Goal: Communication & Community: Answer question/provide support

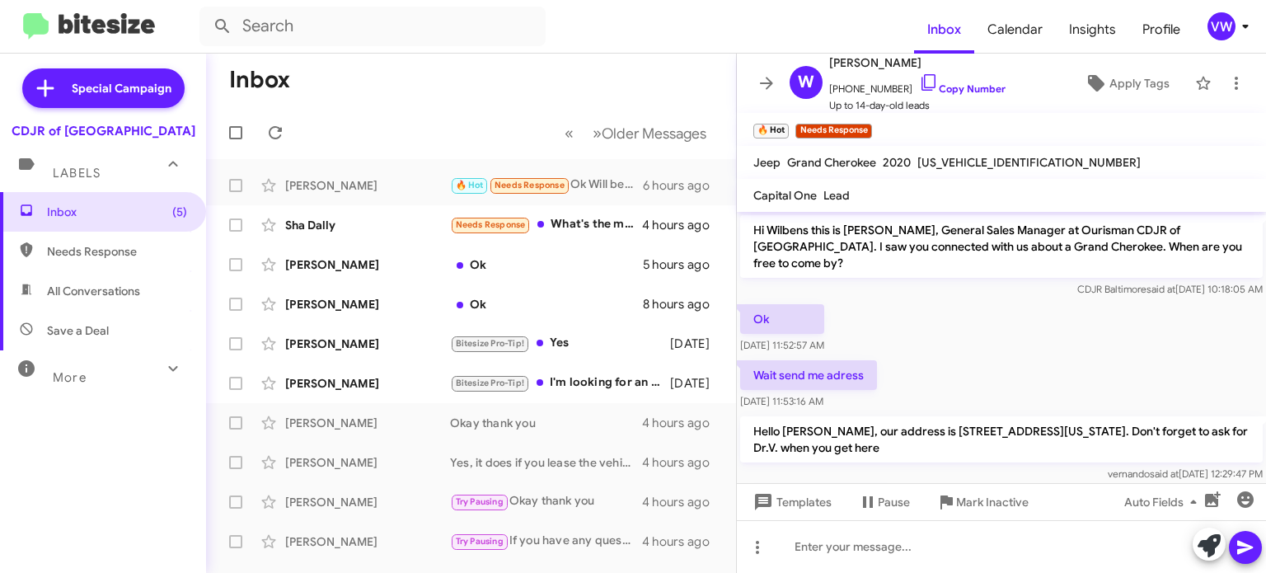
scroll to position [62, 0]
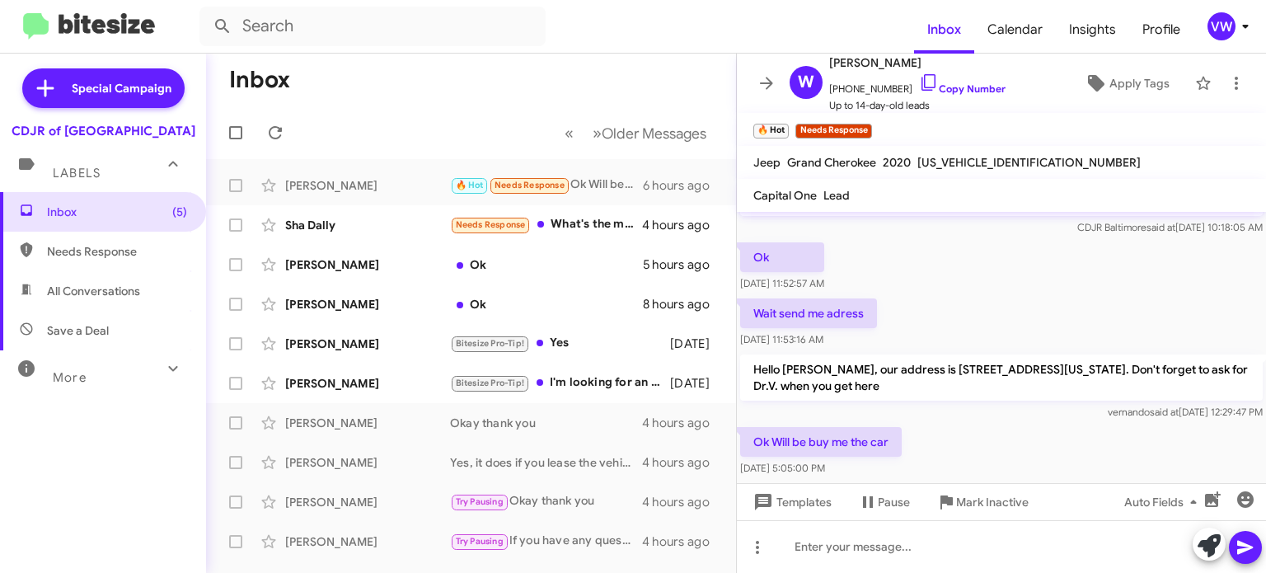
drag, startPoint x: 574, startPoint y: 107, endPoint x: 592, endPoint y: 110, distance: 17.5
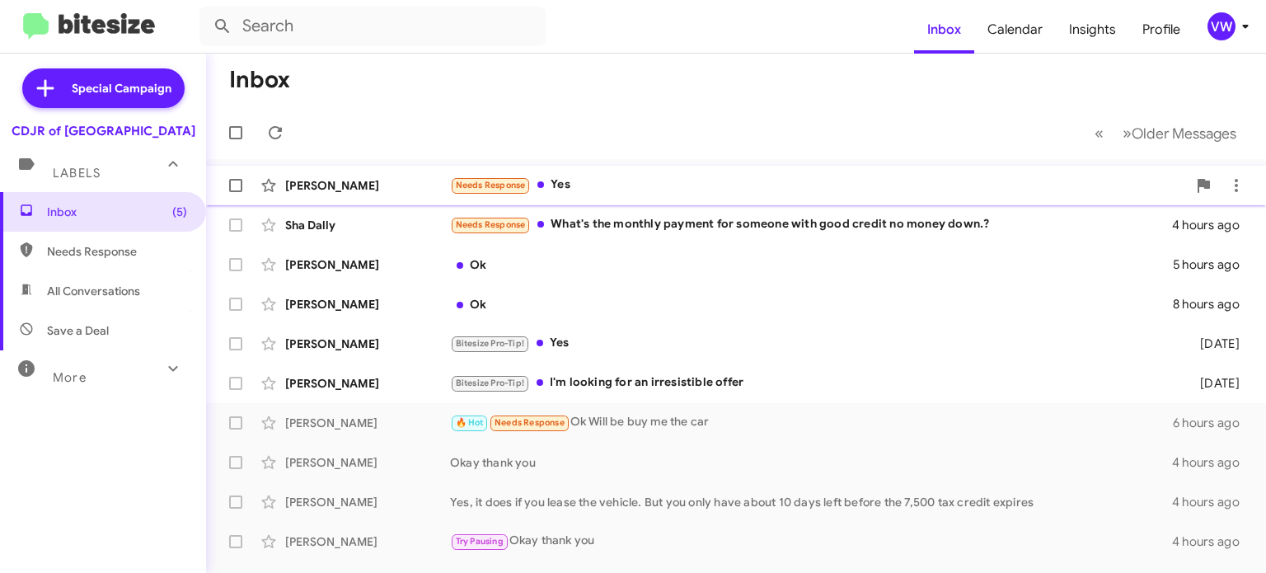
click at [503, 189] on span "Needs Response" at bounding box center [491, 185] width 70 height 11
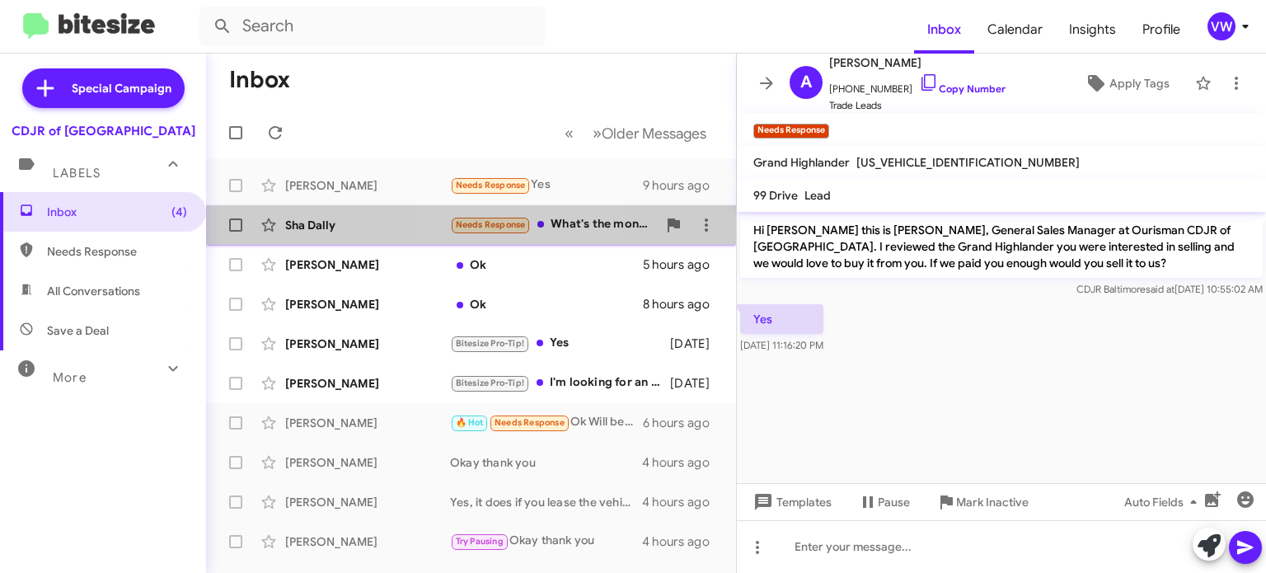
click at [501, 237] on div "Sha Dally Needs Response What's the monthly payment for someone with good credi…" at bounding box center [471, 225] width 504 height 33
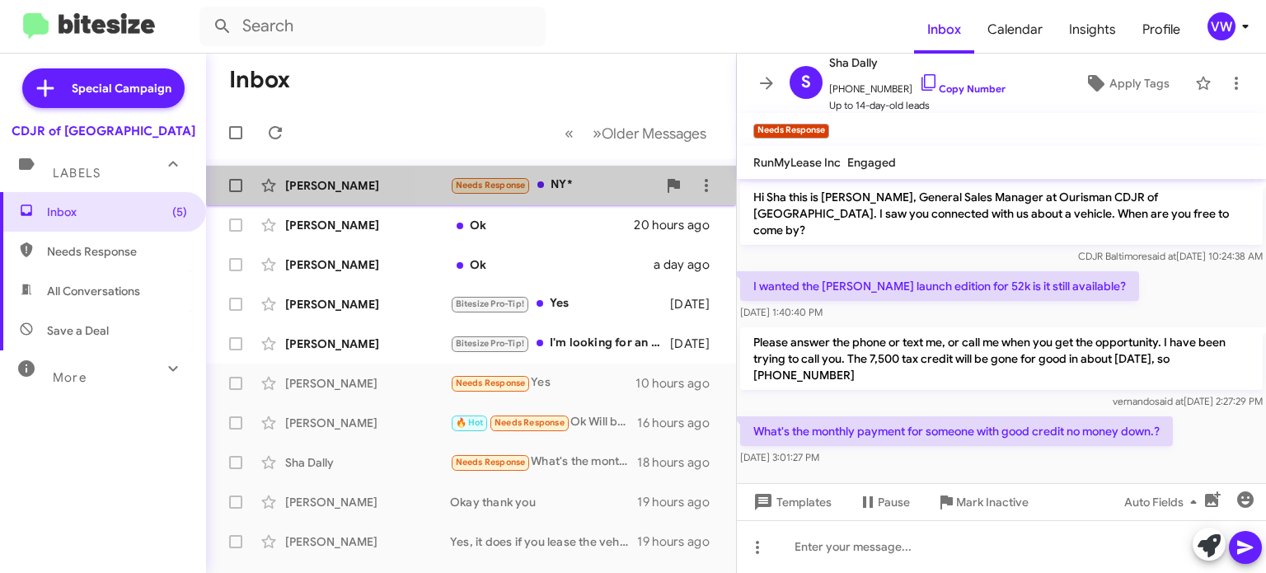
click at [550, 188] on div "Needs Response NY*" at bounding box center [553, 185] width 207 height 19
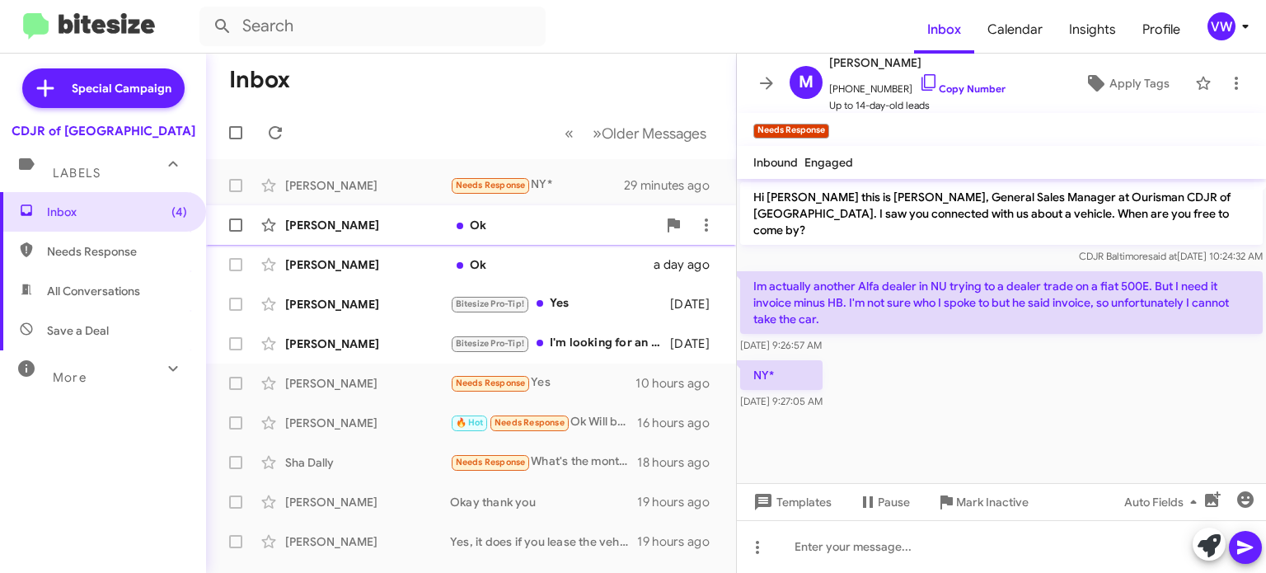
click at [482, 229] on div "Ok" at bounding box center [553, 225] width 207 height 16
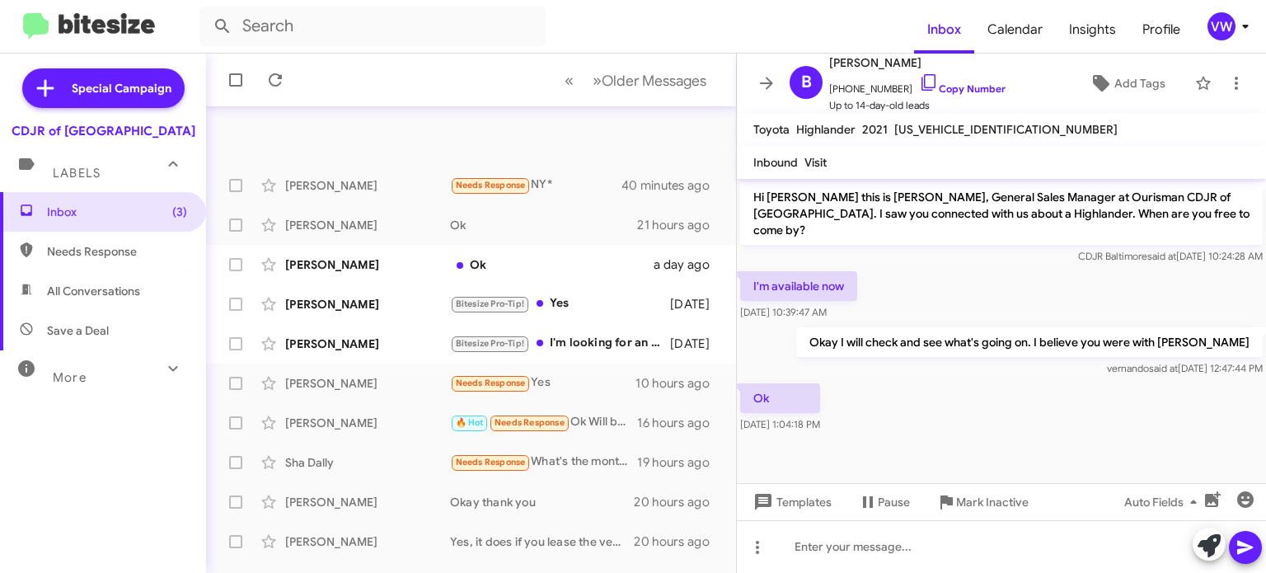
scroll to position [383, 0]
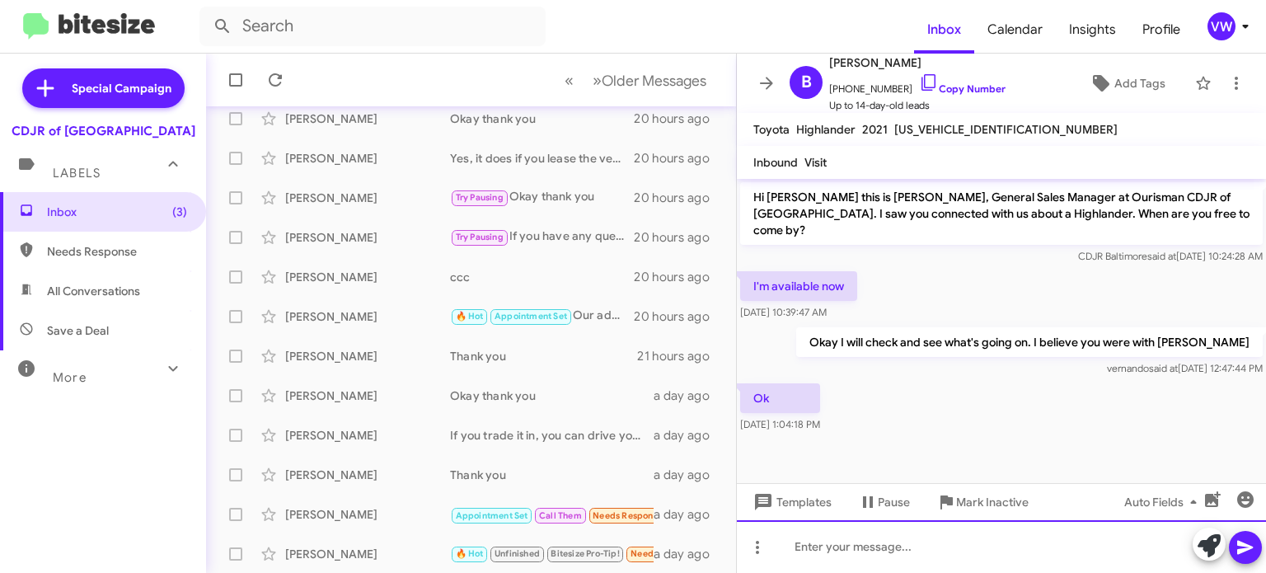
drag, startPoint x: 890, startPoint y: 550, endPoint x: 913, endPoint y: 572, distance: 32.1
click at [890, 551] on div at bounding box center [1001, 546] width 529 height 53
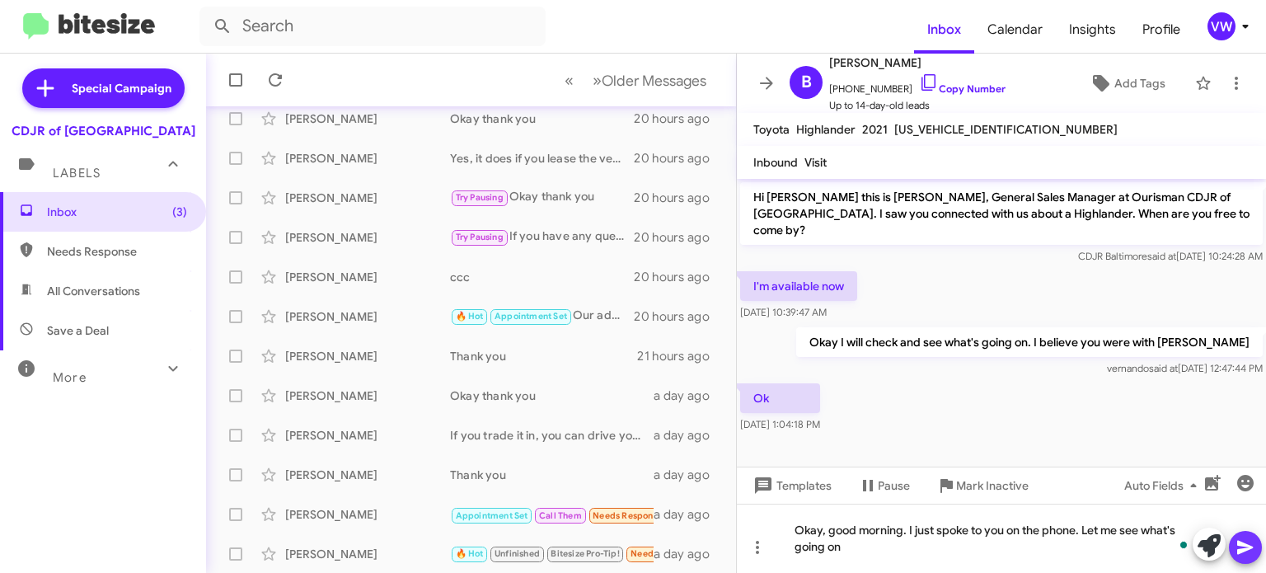
click at [1235, 555] on icon at bounding box center [1245, 547] width 20 height 20
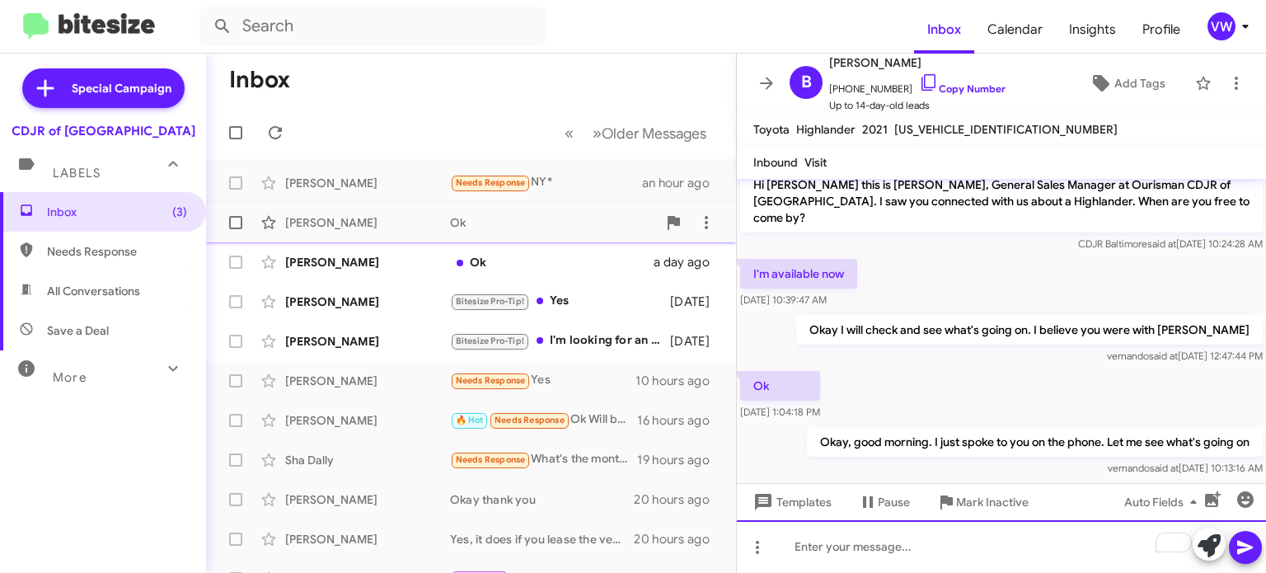
scroll to position [0, 0]
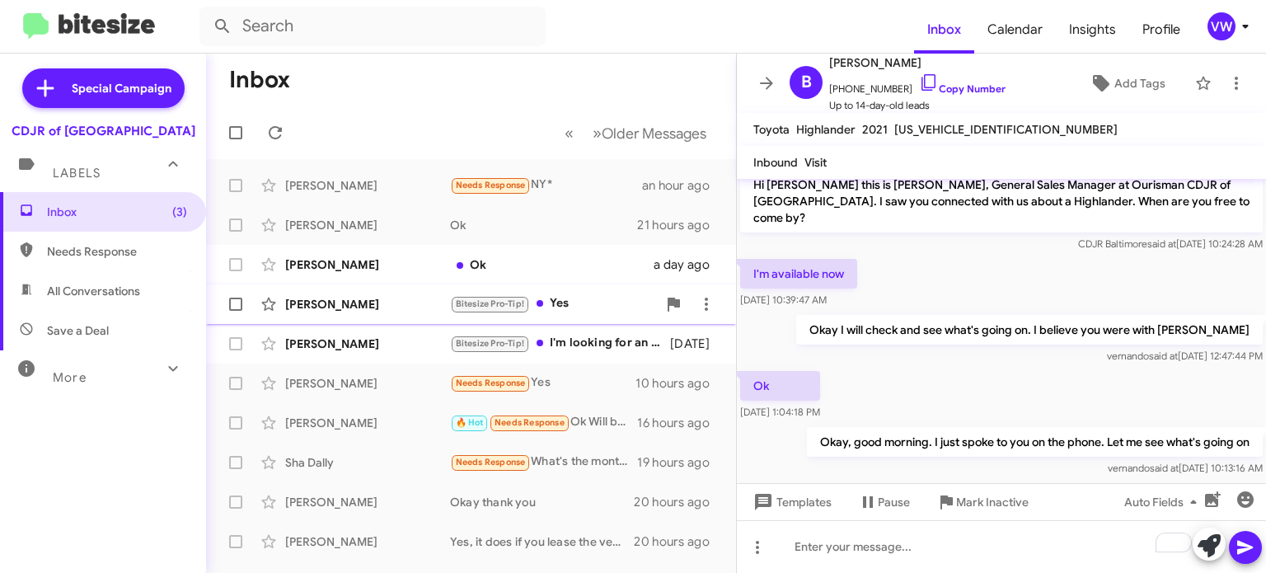
click at [502, 304] on span "Bitesize Pro-Tip!" at bounding box center [490, 303] width 68 height 11
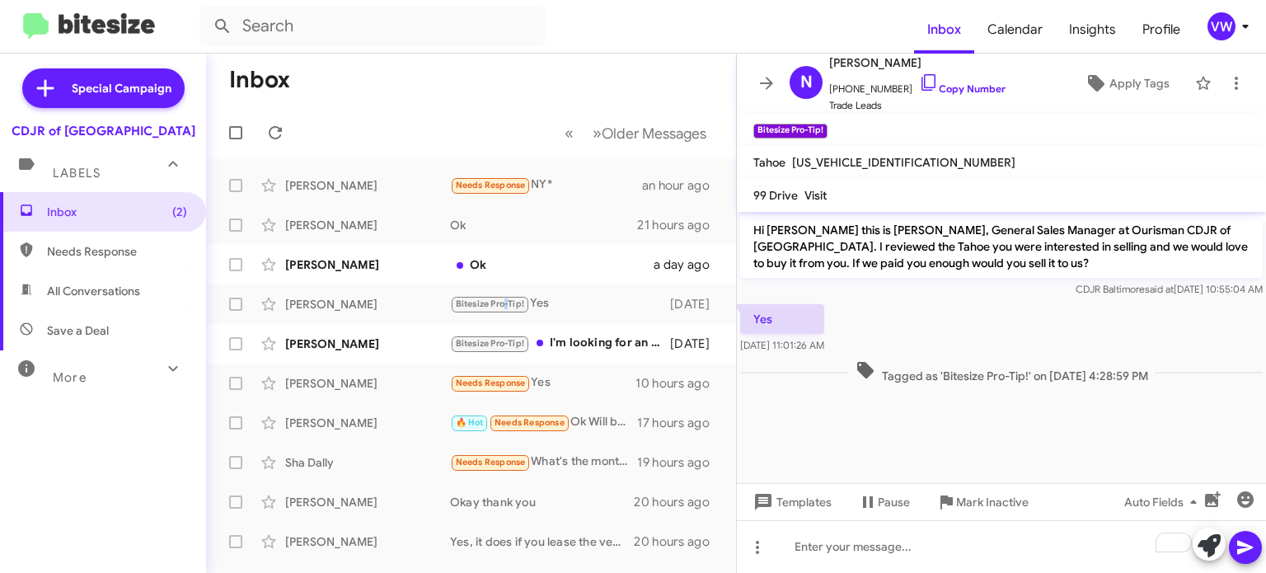
scroll to position [383, 0]
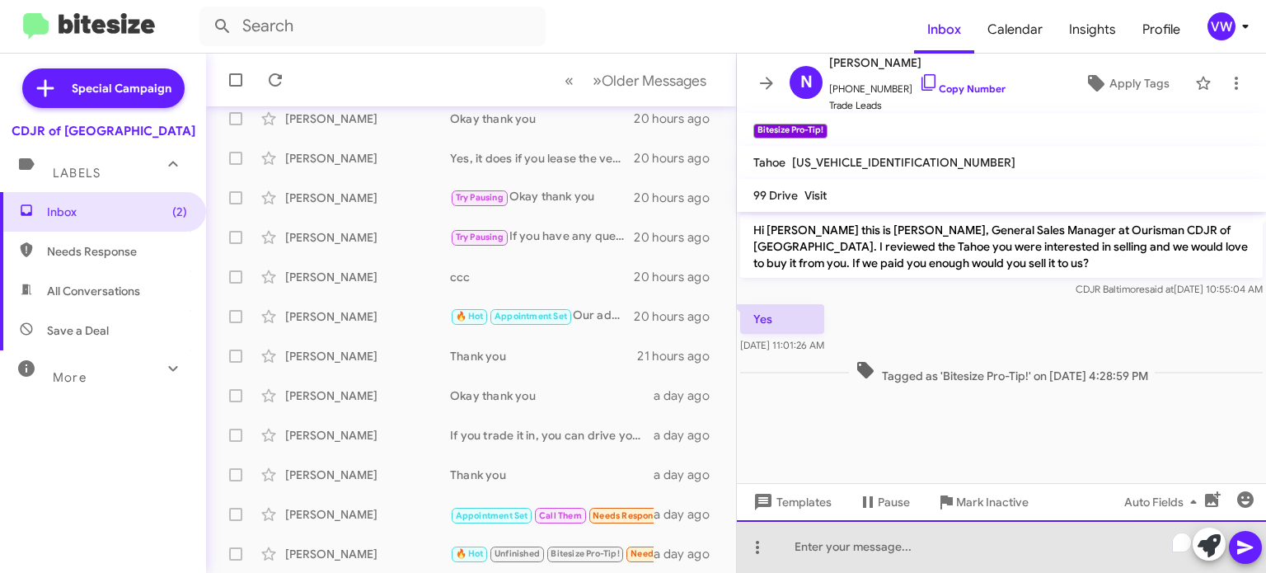
click at [886, 551] on div "To enrich screen reader interactions, please activate Accessibility in Grammarl…" at bounding box center [1001, 546] width 529 height 53
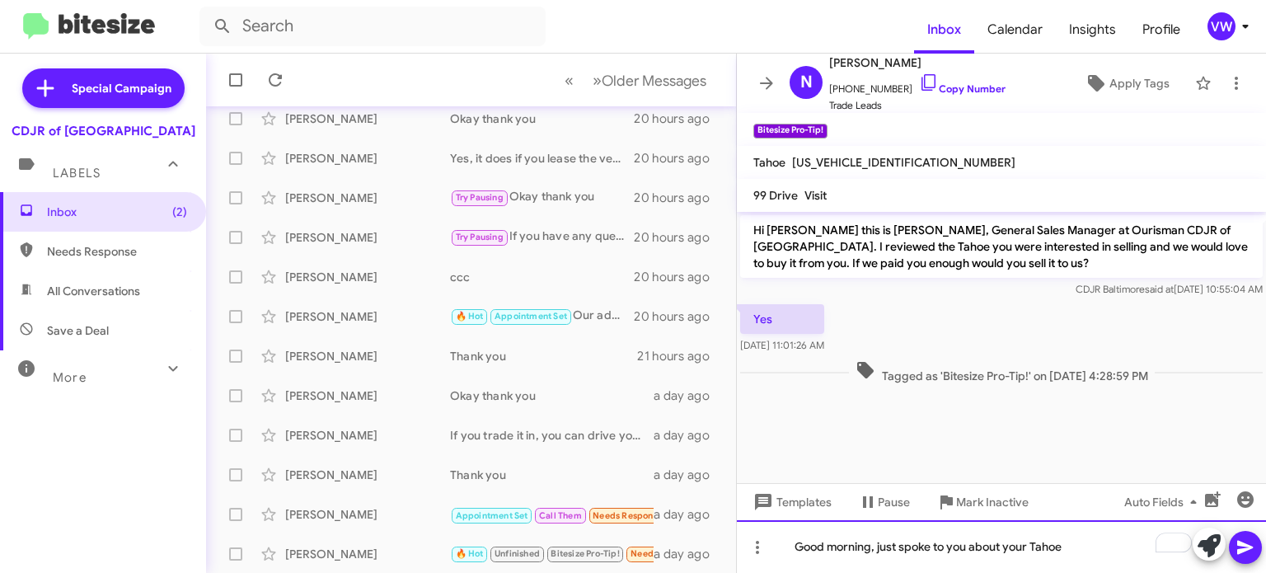
click at [1091, 550] on div "Good morning, just spoke to you about your Tahoe" at bounding box center [1001, 546] width 529 height 53
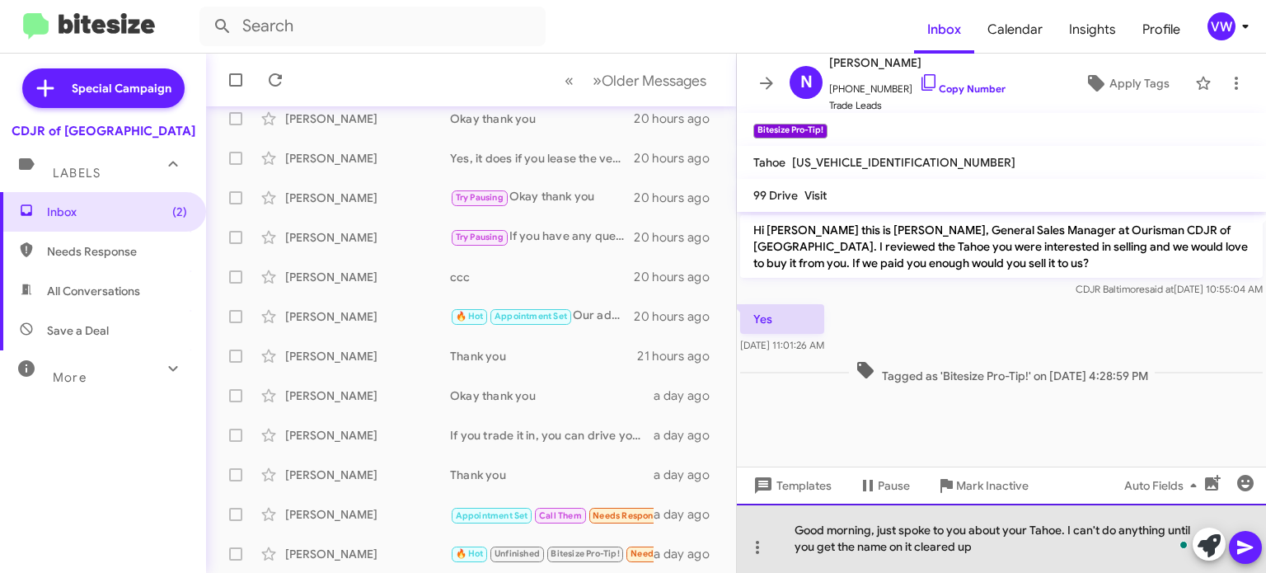
click at [914, 546] on div "Good morning, just spoke to you about your Tahoe. I can't do anything until you…" at bounding box center [1001, 538] width 529 height 69
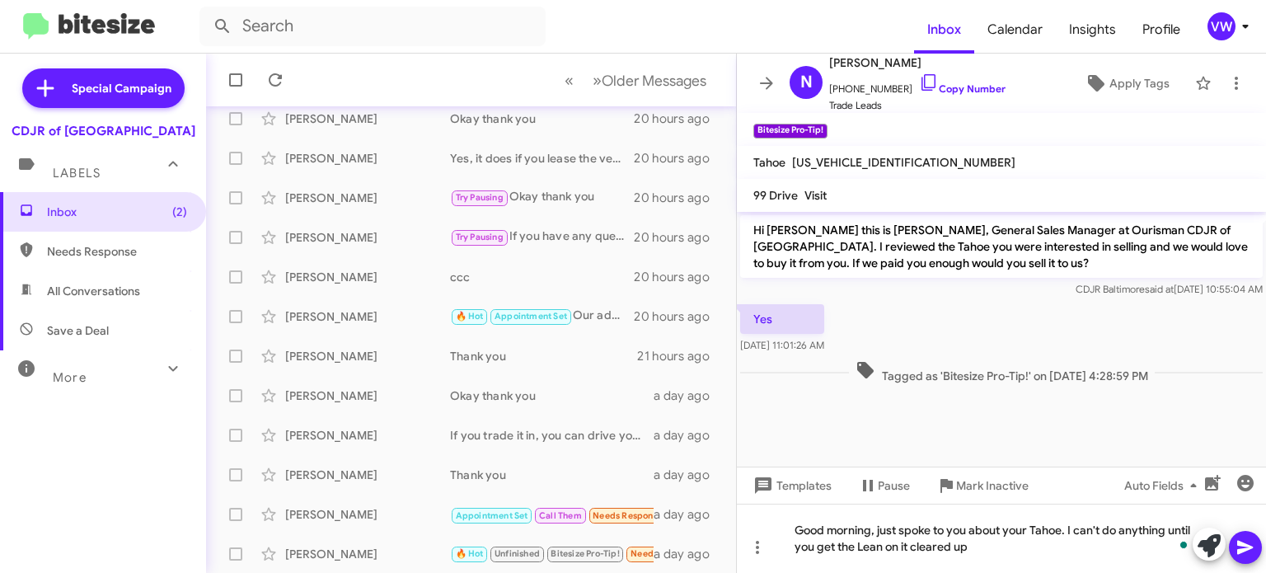
click at [1255, 542] on button at bounding box center [1245, 547] width 33 height 33
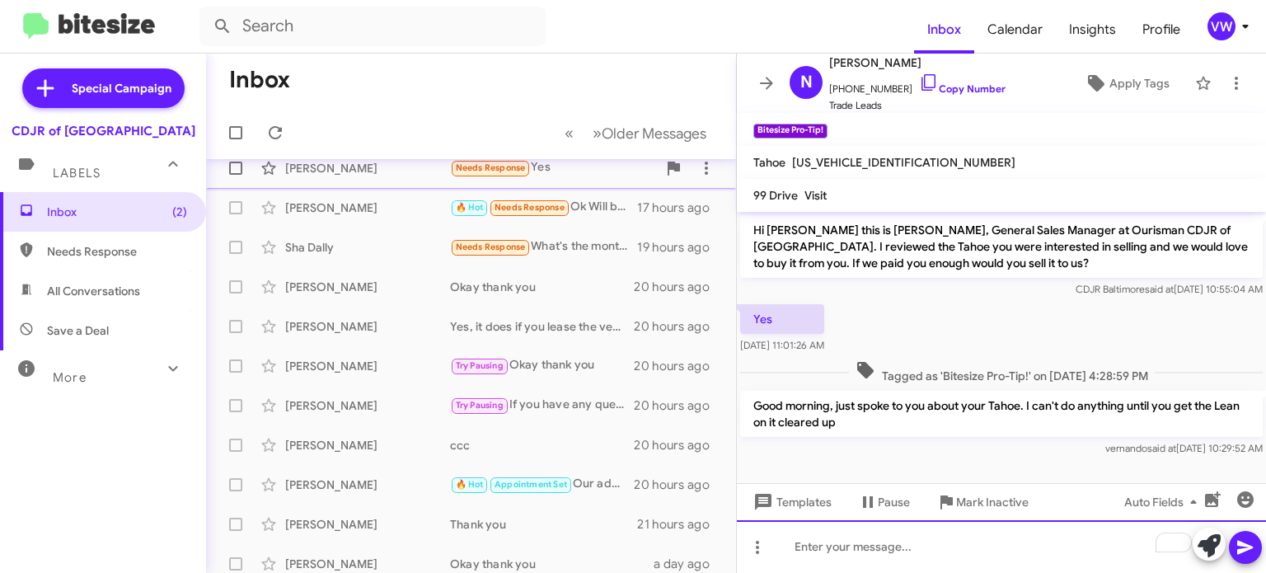
scroll to position [76, 0]
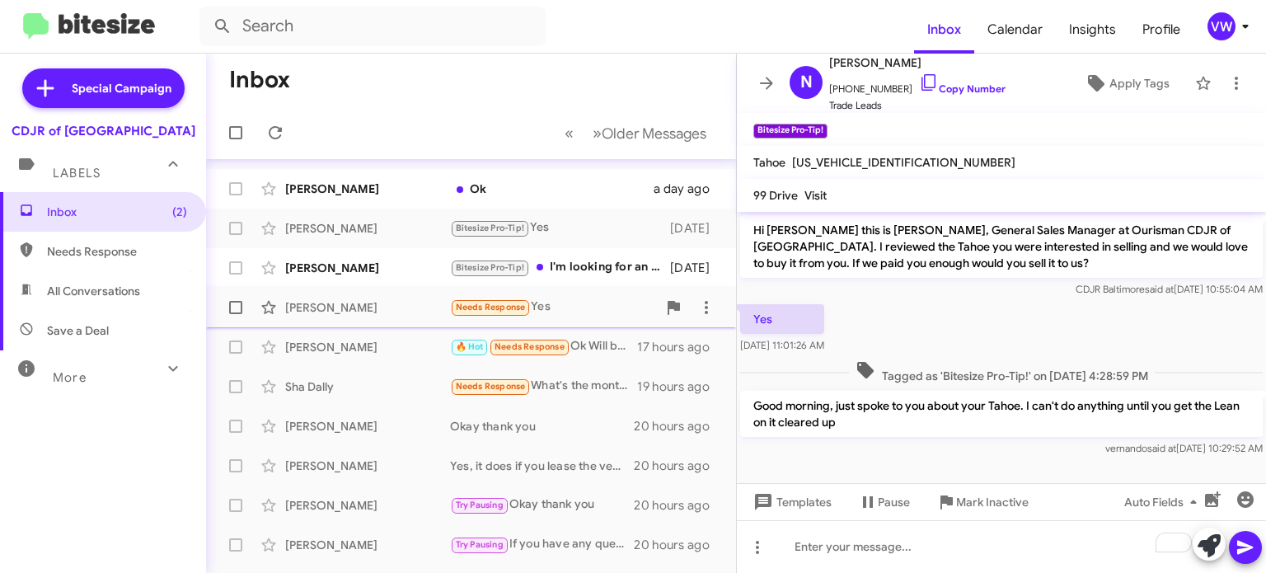
click at [472, 305] on span "Needs Response" at bounding box center [491, 307] width 70 height 11
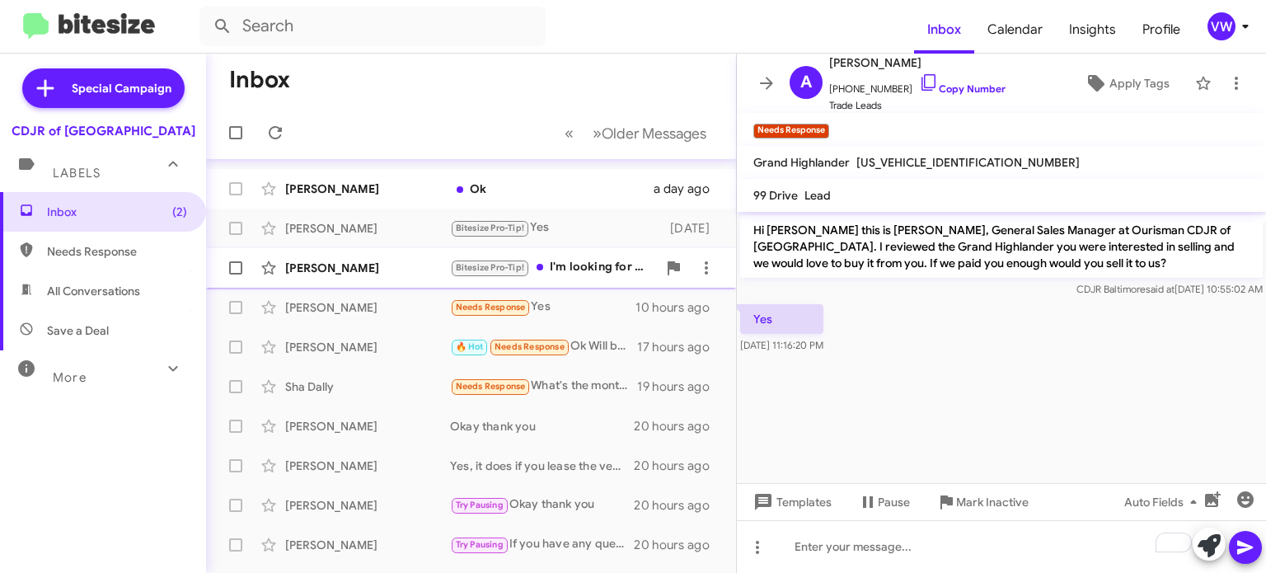
click at [477, 267] on span "Bitesize Pro-Tip!" at bounding box center [490, 267] width 68 height 11
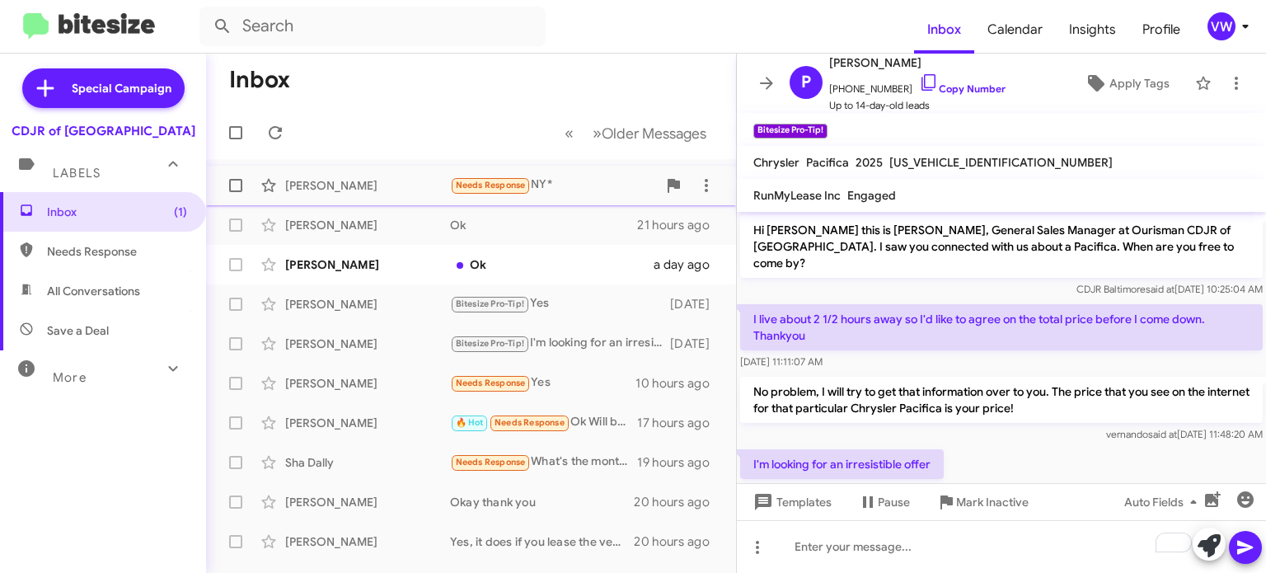
click at [508, 184] on span "Needs Response" at bounding box center [491, 185] width 70 height 11
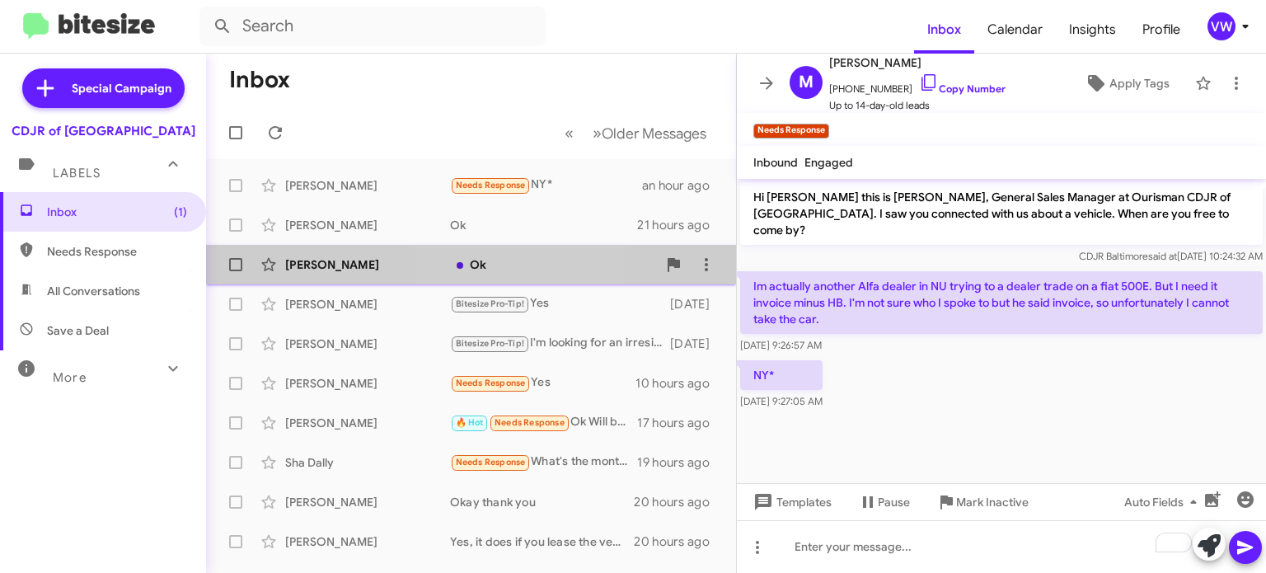
click at [499, 264] on div "Ok" at bounding box center [553, 264] width 207 height 16
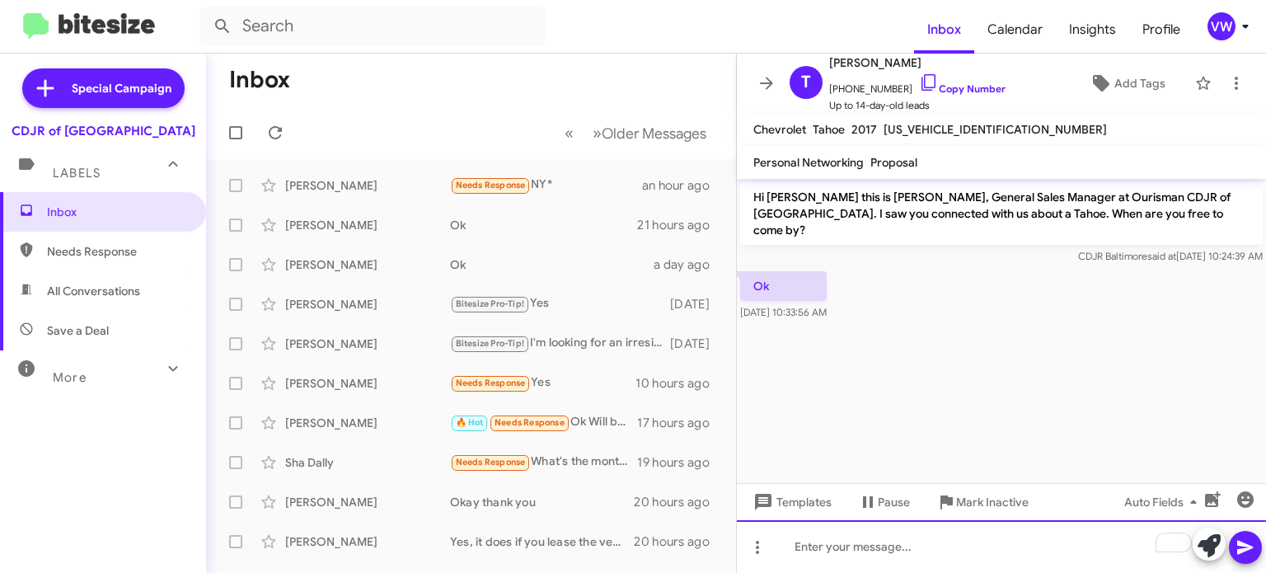
click at [813, 549] on div "To enrich screen reader interactions, please activate Accessibility in Grammarl…" at bounding box center [1001, 546] width 529 height 53
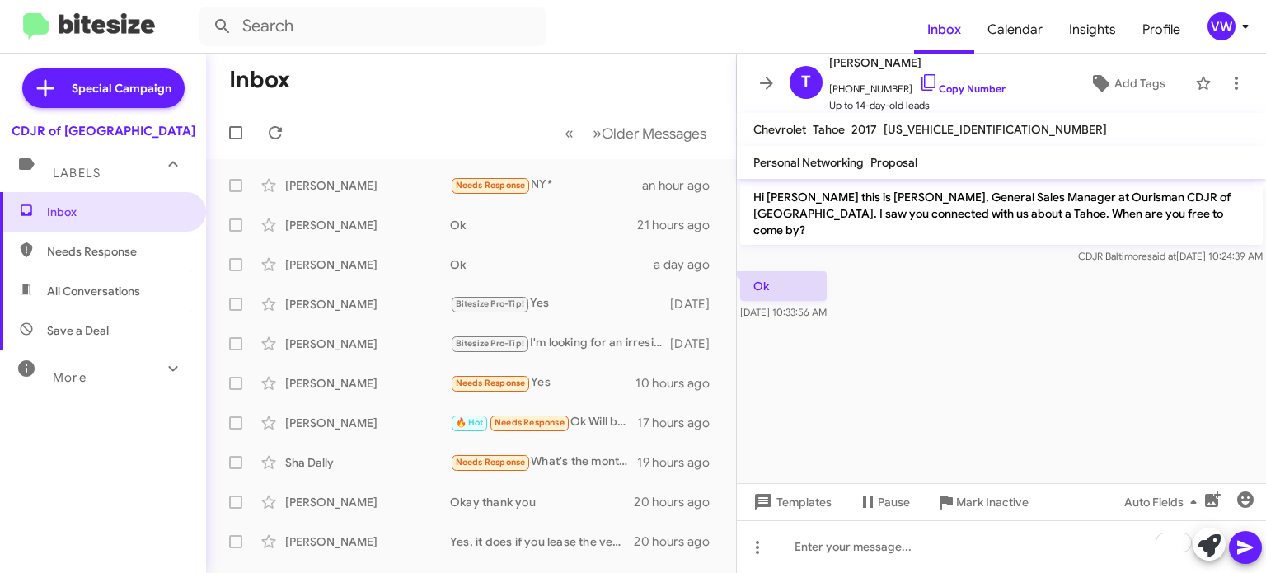
drag, startPoint x: 855, startPoint y: 517, endPoint x: 776, endPoint y: 417, distance: 127.8
click at [771, 421] on div "Hi Tomasa this is Vernando Ware, General Sales Manager at Ourisman CDJR of Balt…" at bounding box center [1001, 376] width 529 height 394
drag, startPoint x: 885, startPoint y: 400, endPoint x: 793, endPoint y: 495, distance: 132.3
click at [787, 502] on div "Hi Tomasa this is Vernando Ware, General Sales Manager at Ourisman CDJR of Balt…" at bounding box center [1001, 376] width 529 height 394
drag, startPoint x: 924, startPoint y: 428, endPoint x: 879, endPoint y: 396, distance: 55.6
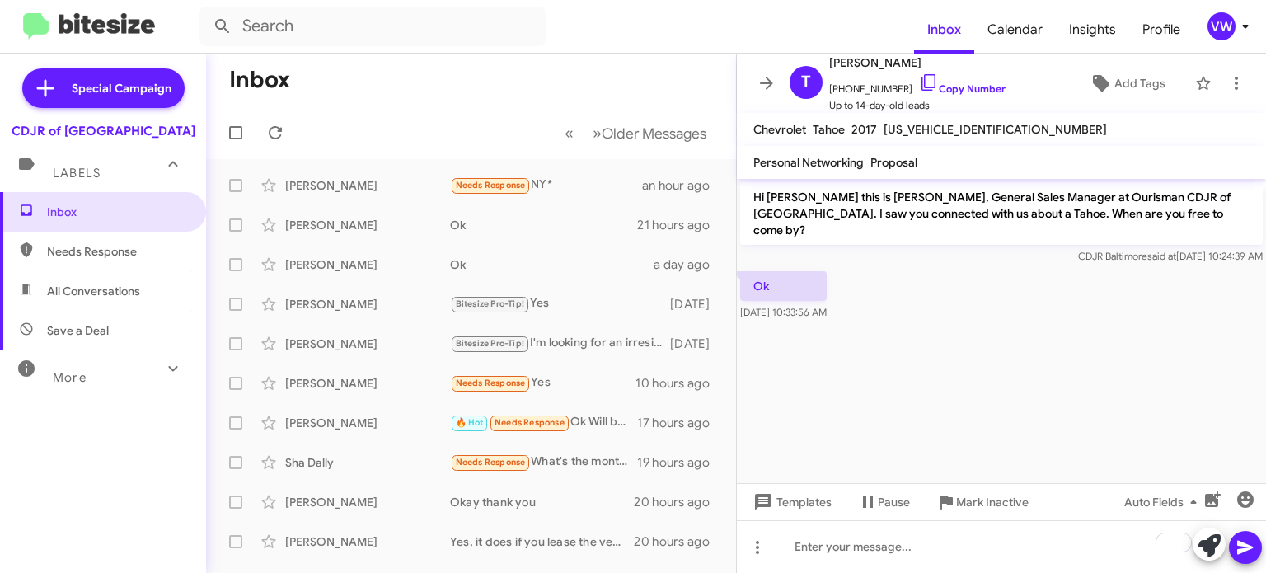
click at [878, 396] on cdk-virtual-scroll-viewport "Hi Tomasa this is Vernando Ware, General Sales Manager at Ourisman CDJR of Balt…" at bounding box center [1001, 331] width 529 height 304
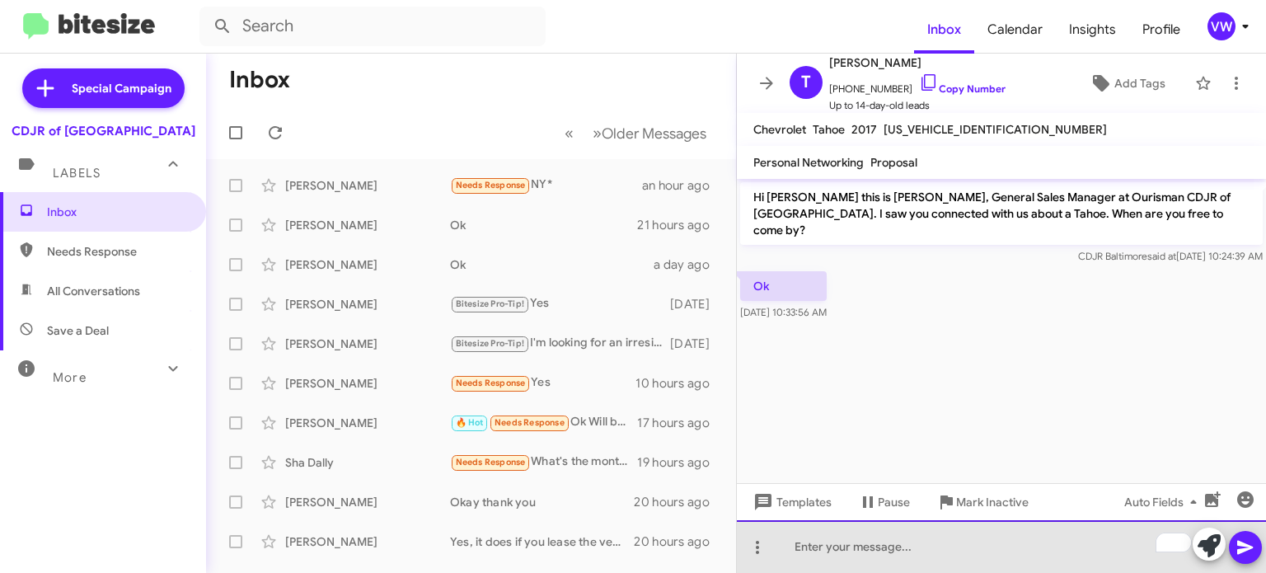
click at [824, 547] on div "To enrich screen reader interactions, please activate Accessibility in Grammarl…" at bounding box center [1001, 546] width 529 height 53
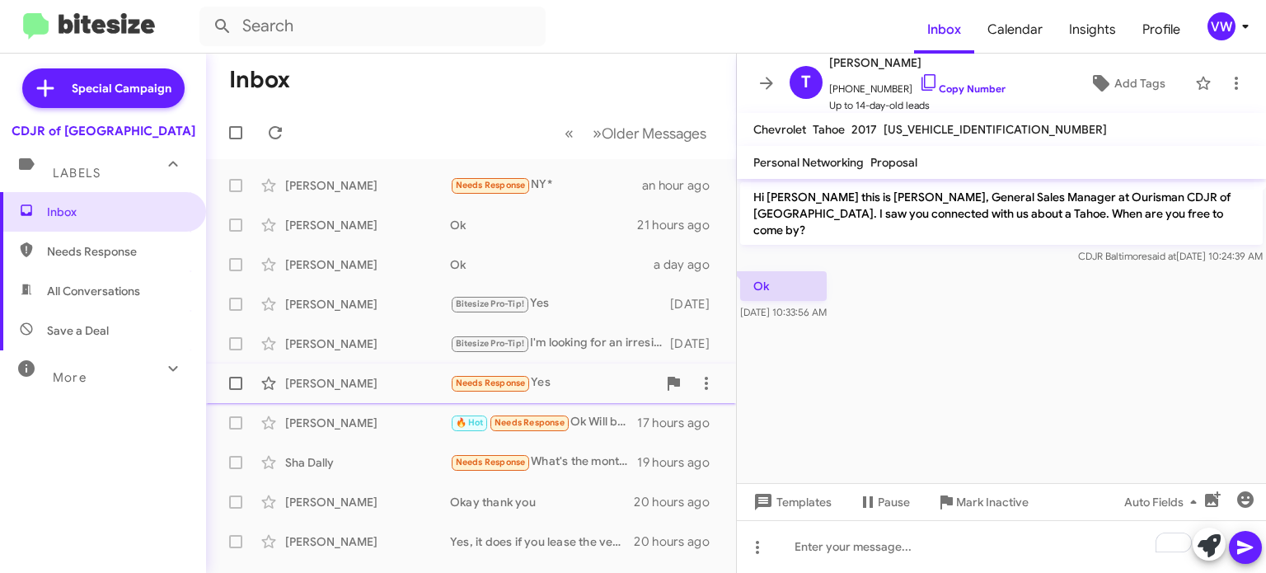
click at [477, 387] on span "Needs Response" at bounding box center [491, 382] width 70 height 11
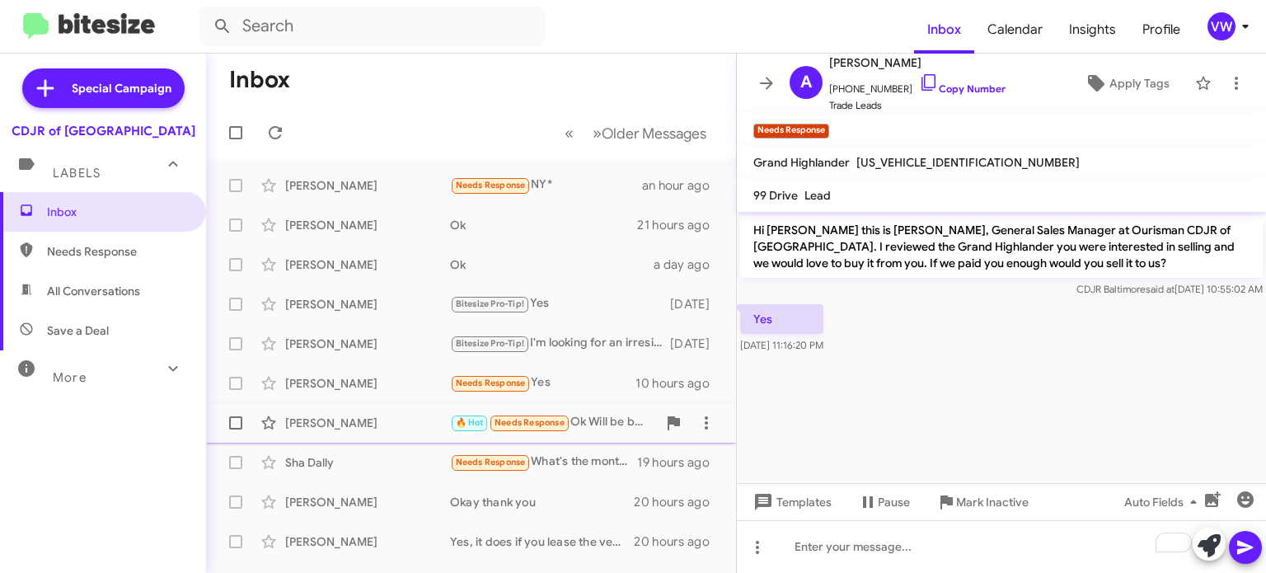
click at [526, 418] on span "Needs Response" at bounding box center [530, 422] width 70 height 11
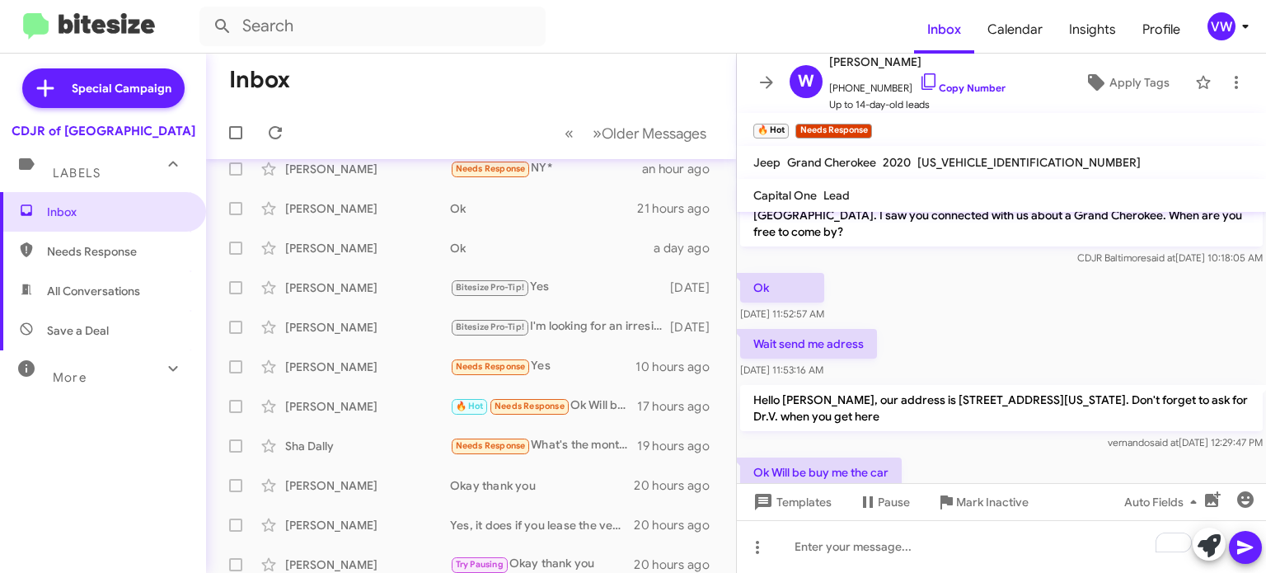
scroll to position [59, 0]
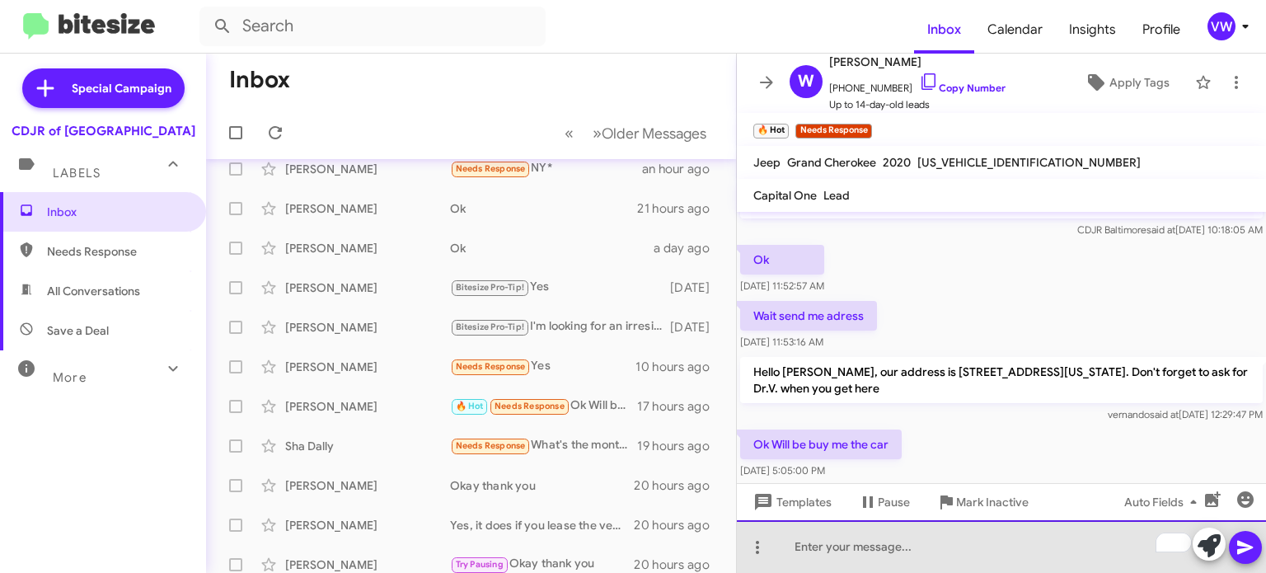
click at [828, 550] on div "To enrich screen reader interactions, please activate Accessibility in Grammarl…" at bounding box center [1001, 546] width 529 height 53
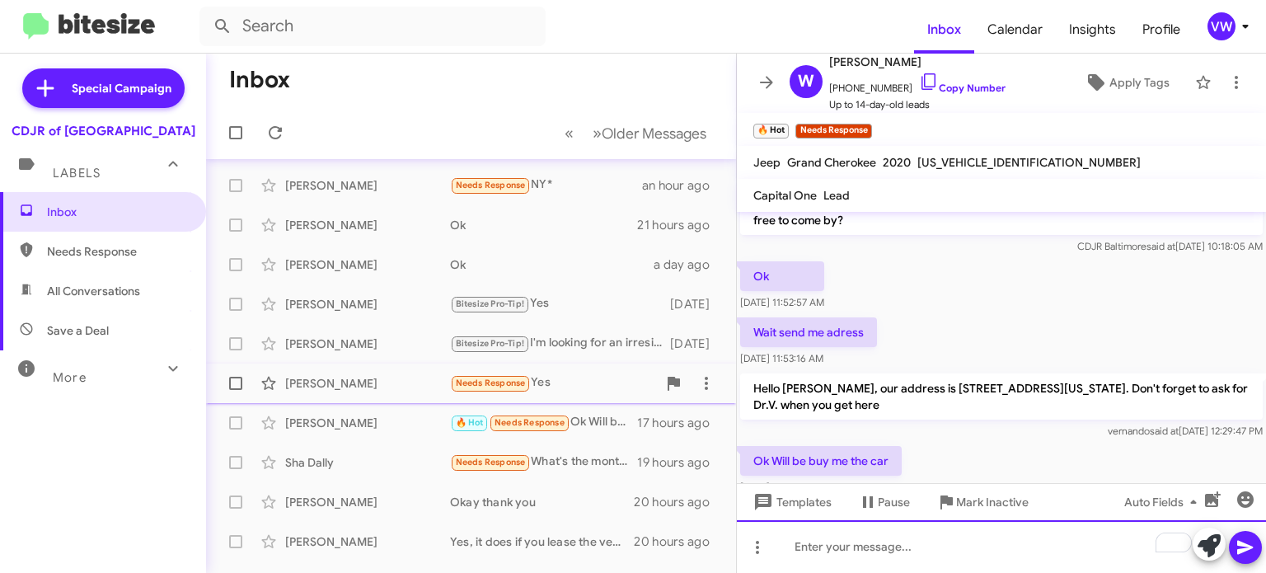
scroll to position [0, 0]
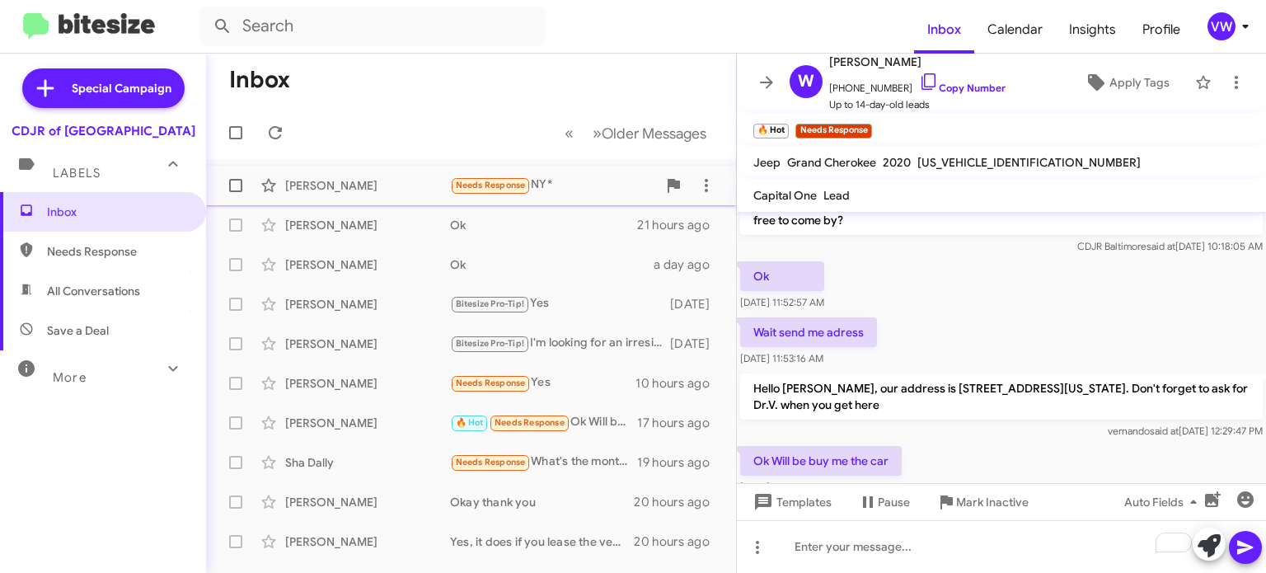
click at [502, 189] on span "Needs Response" at bounding box center [491, 185] width 70 height 11
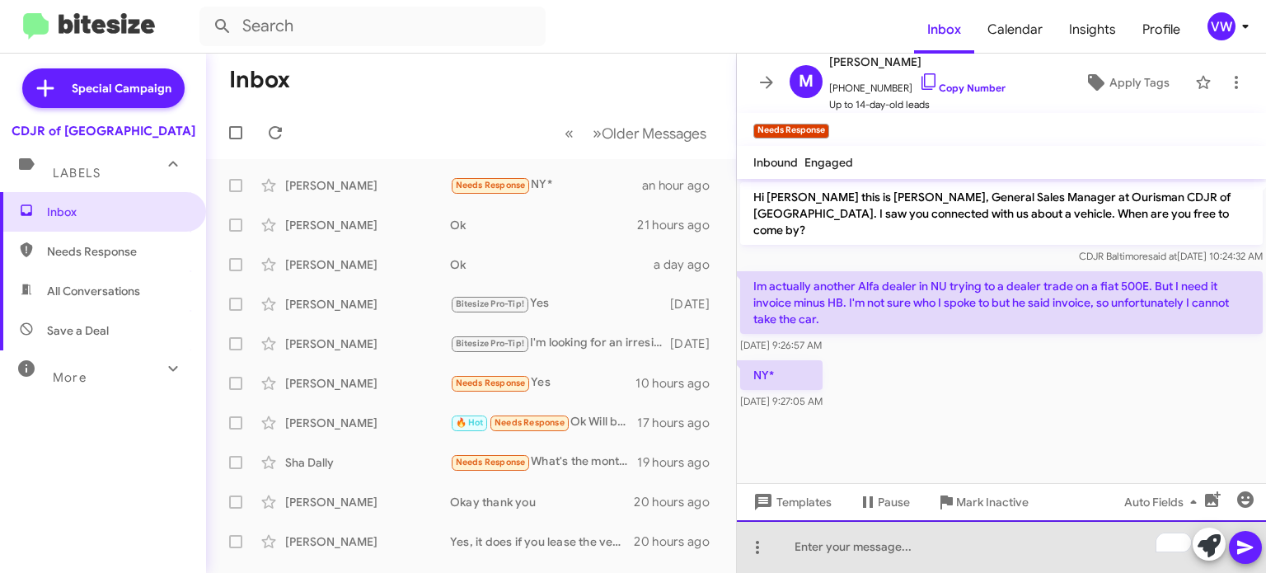
click at [918, 540] on div "To enrich screen reader interactions, please activate Accessibility in Grammarl…" at bounding box center [1001, 546] width 529 height 53
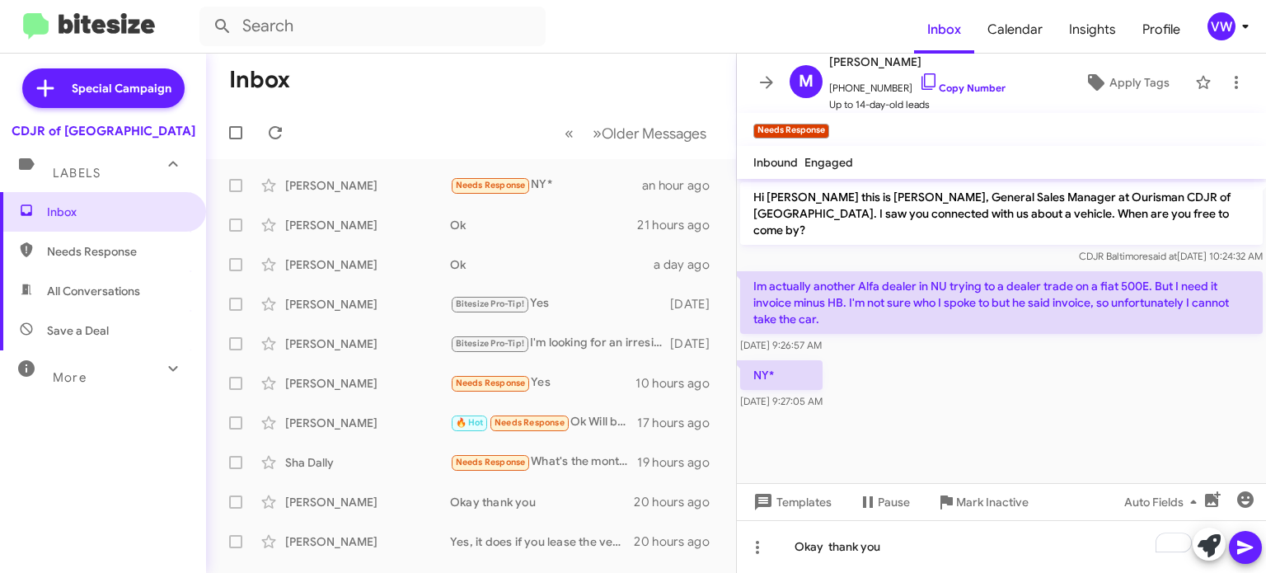
click at [1241, 549] on icon at bounding box center [1245, 548] width 16 height 14
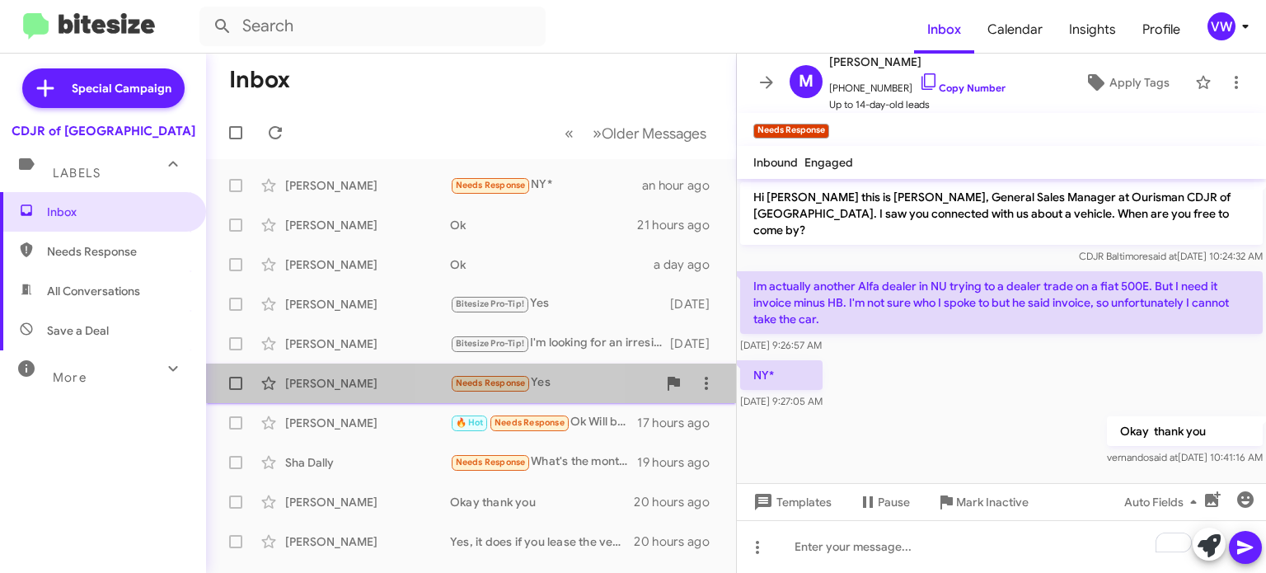
click at [507, 381] on span "Needs Response" at bounding box center [491, 382] width 70 height 11
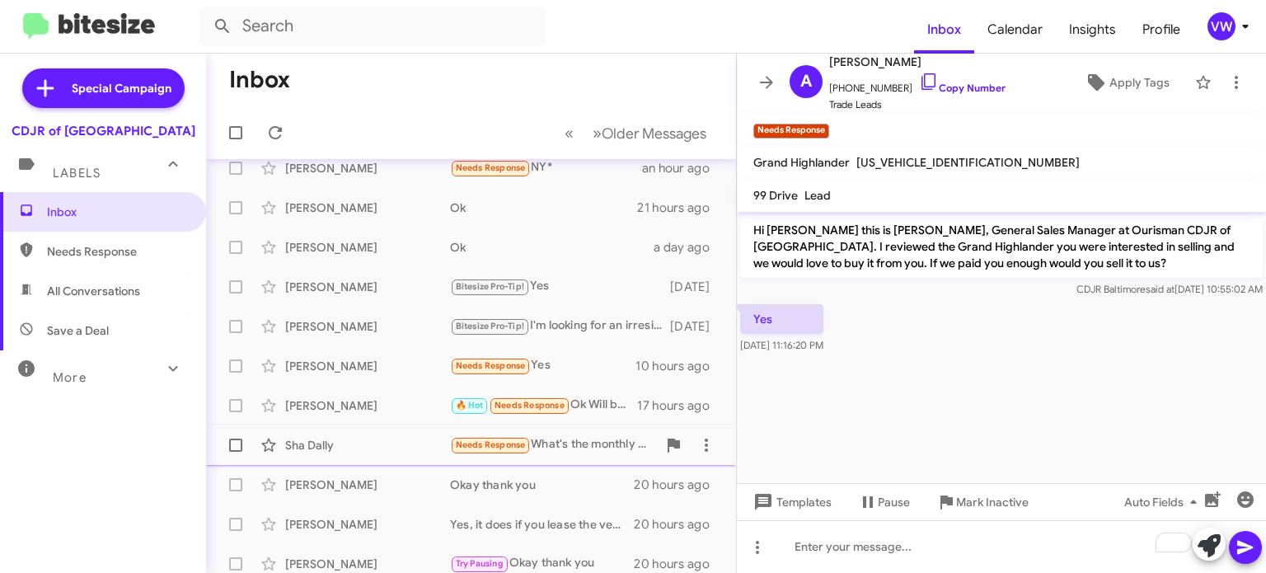
scroll to position [18, 0]
click at [486, 445] on span "Needs Response" at bounding box center [491, 443] width 70 height 11
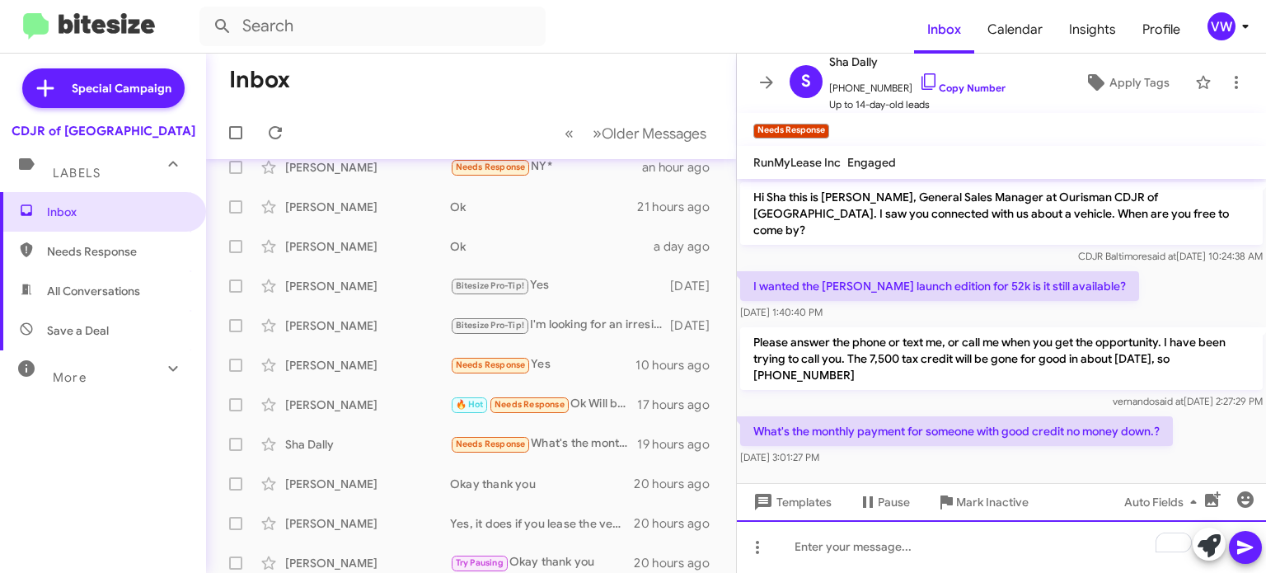
click at [857, 546] on div "To enrich screen reader interactions, please activate Accessibility in Grammarl…" at bounding box center [1001, 546] width 529 height 53
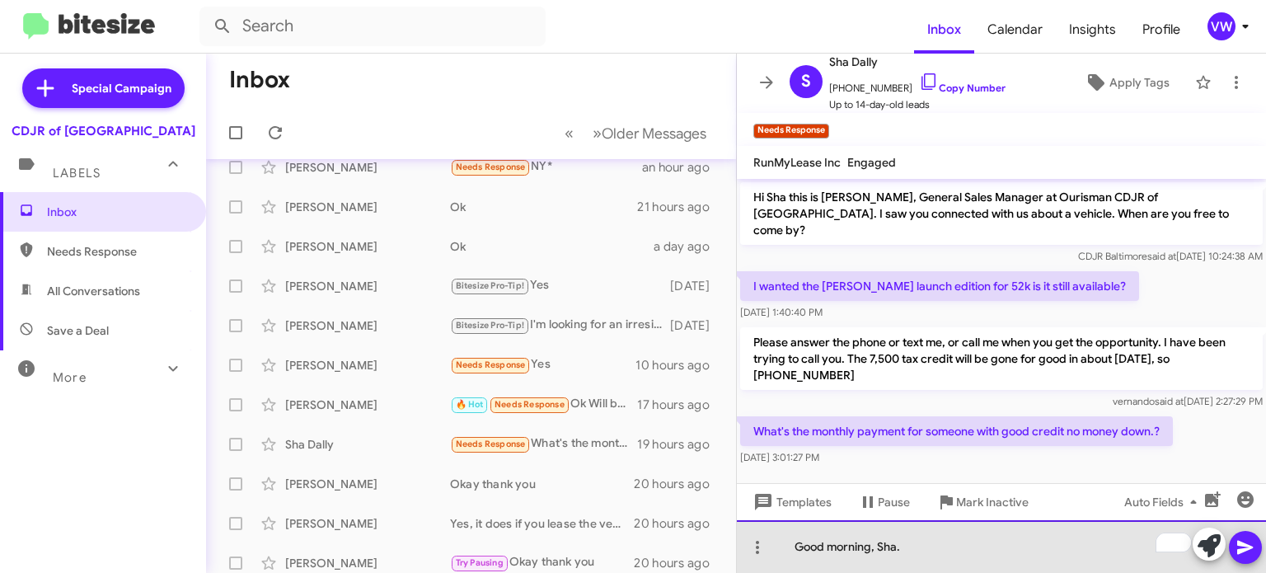
click at [937, 558] on div "Good morning, Sha." at bounding box center [1001, 546] width 529 height 53
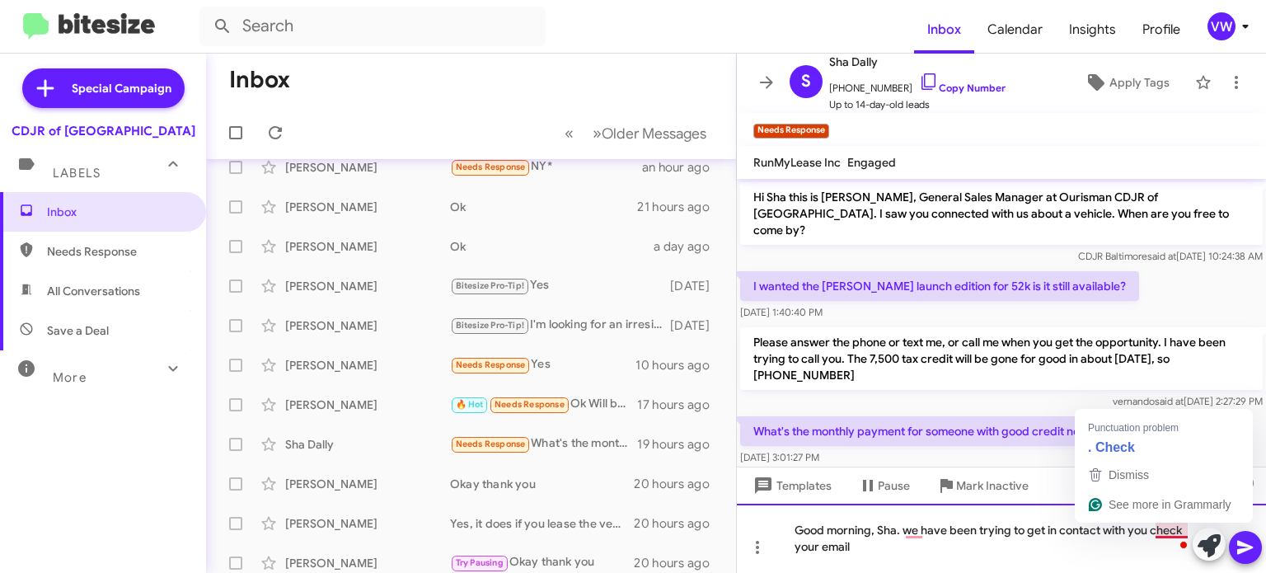
click at [1156, 528] on div "Good morning, Sha. we have been trying to get in contact with you check your em…" at bounding box center [1001, 538] width 529 height 69
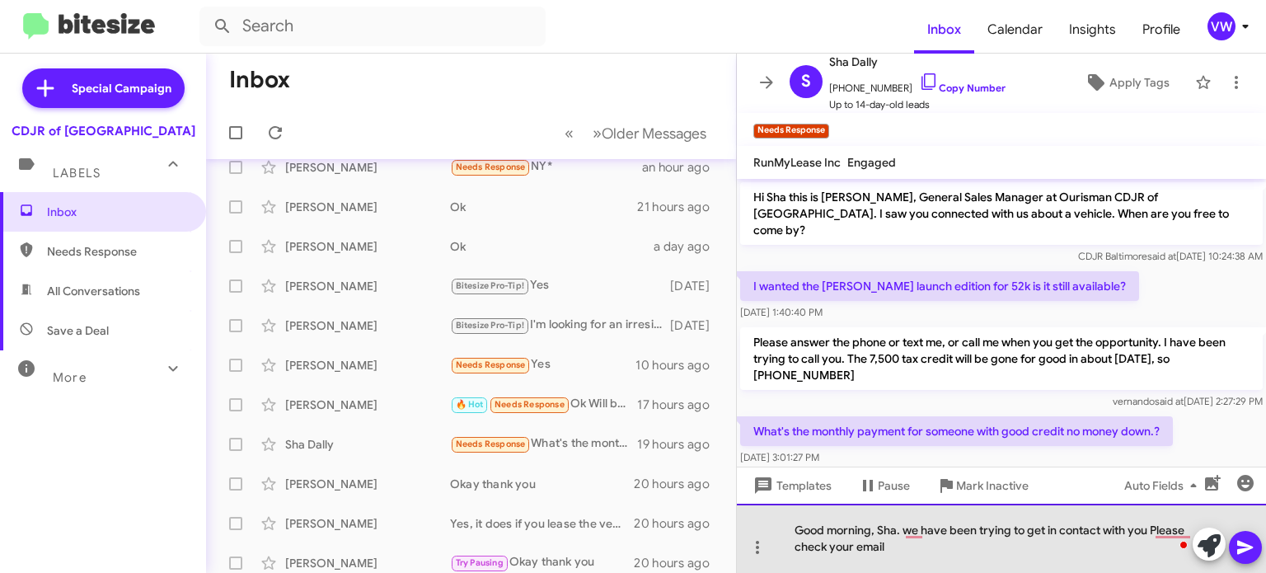
drag, startPoint x: 887, startPoint y: 545, endPoint x: 896, endPoint y: 548, distance: 9.6
click at [888, 546] on div "Good morning, Sha. we have been trying to get in contact with you Please check …" at bounding box center [1001, 538] width 529 height 69
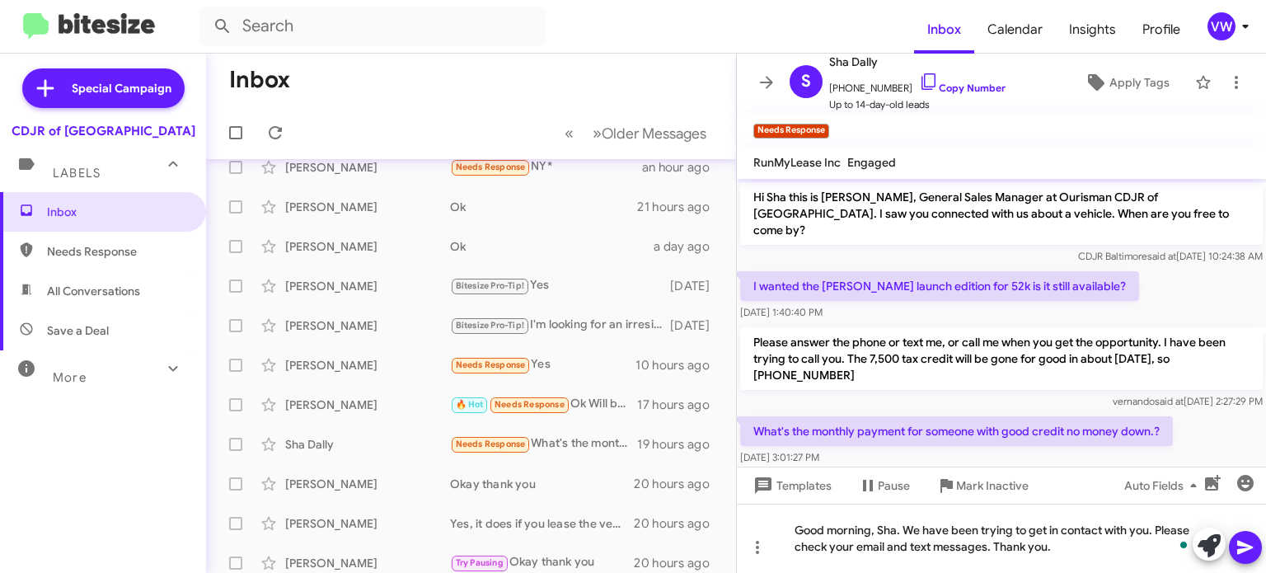
click at [1240, 548] on icon at bounding box center [1245, 548] width 16 height 14
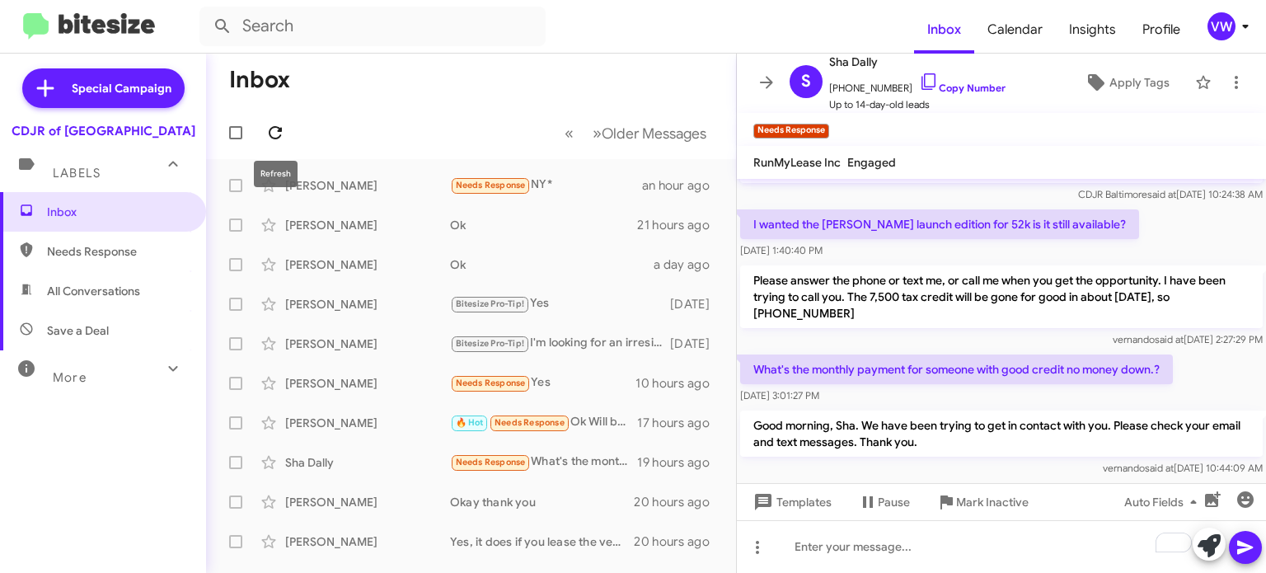
click at [286, 129] on span at bounding box center [275, 133] width 33 height 20
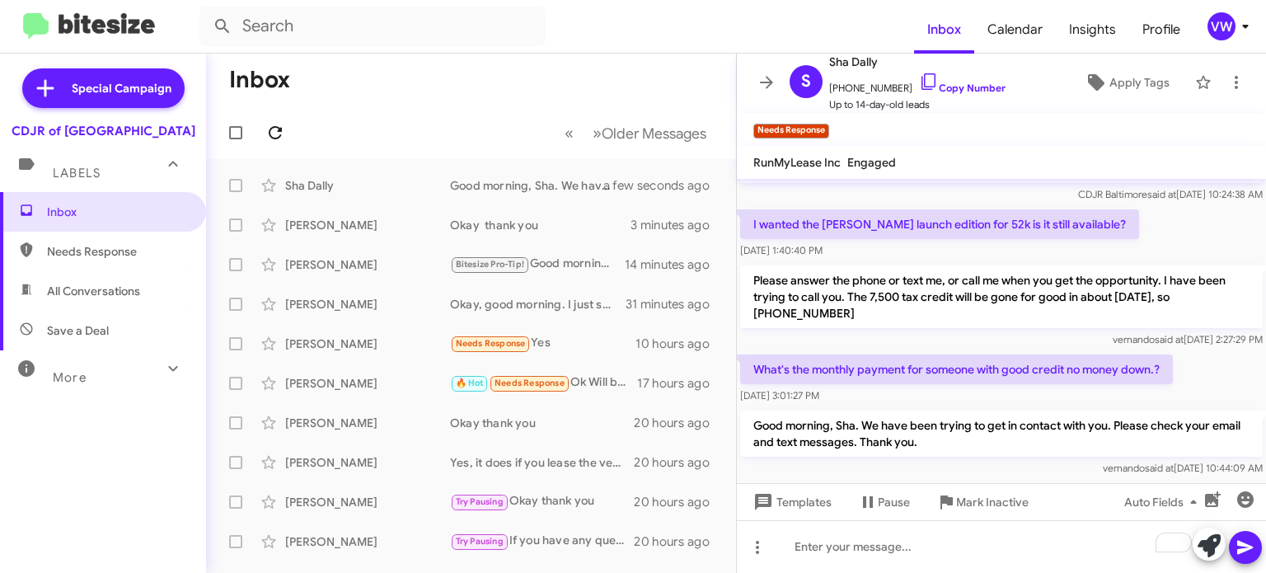
click at [288, 133] on span at bounding box center [275, 133] width 33 height 20
click at [279, 133] on icon at bounding box center [275, 133] width 20 height 20
click at [279, 139] on icon at bounding box center [275, 133] width 20 height 20
click at [365, 387] on div "[PERSON_NAME]" at bounding box center [367, 383] width 165 height 16
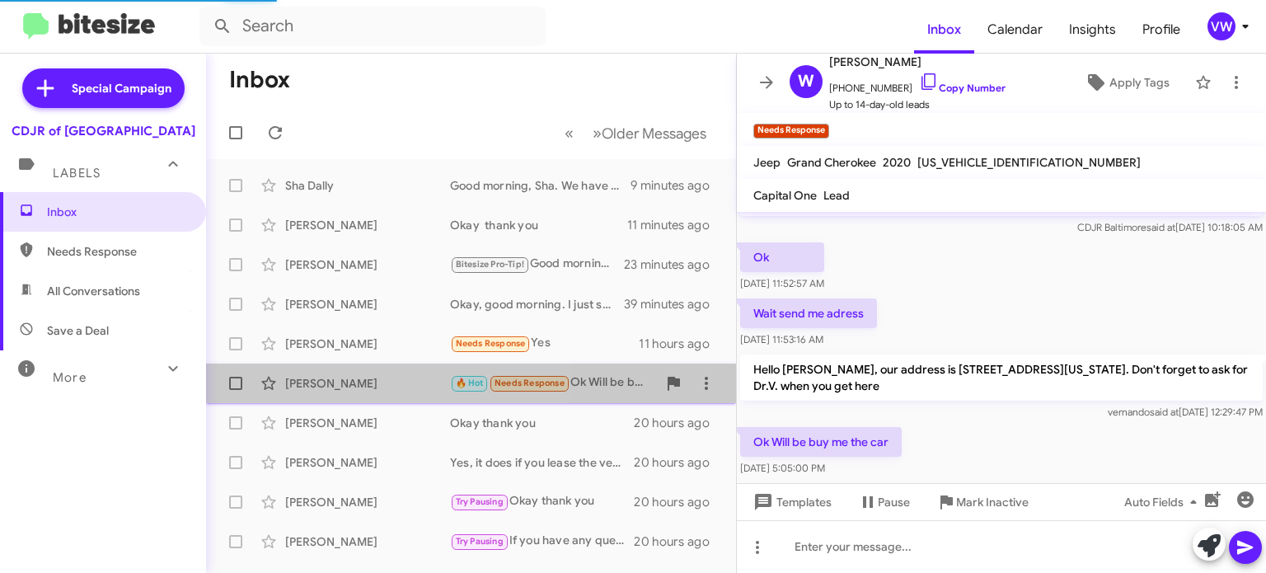
click at [340, 387] on div "[PERSON_NAME]" at bounding box center [367, 383] width 165 height 16
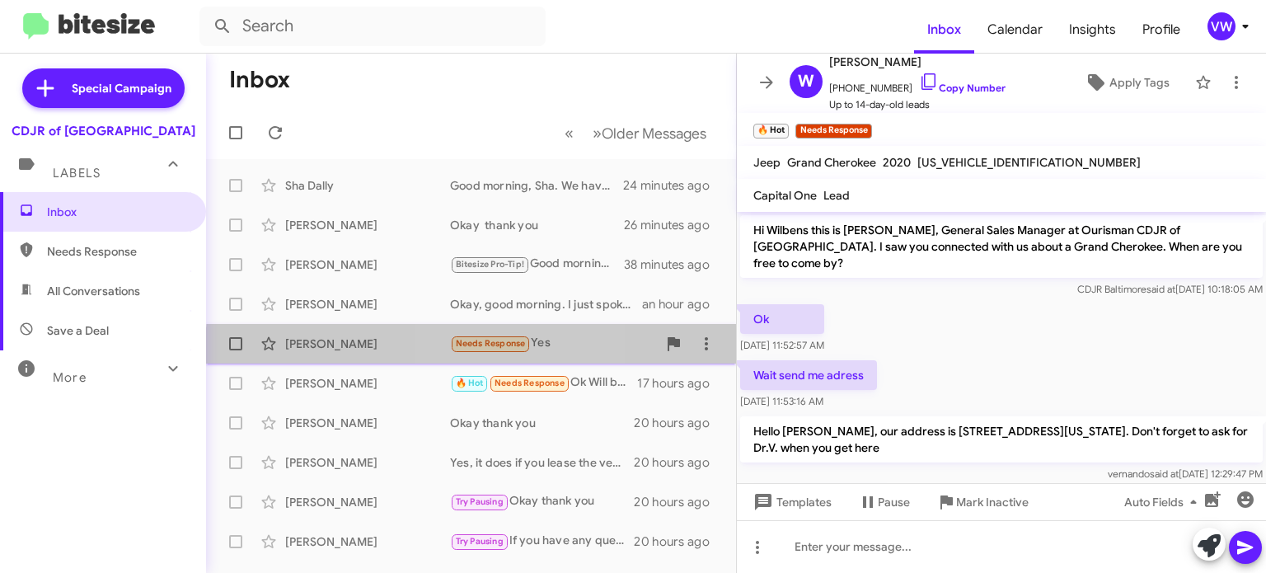
click at [487, 349] on span "Needs Response" at bounding box center [491, 343] width 70 height 11
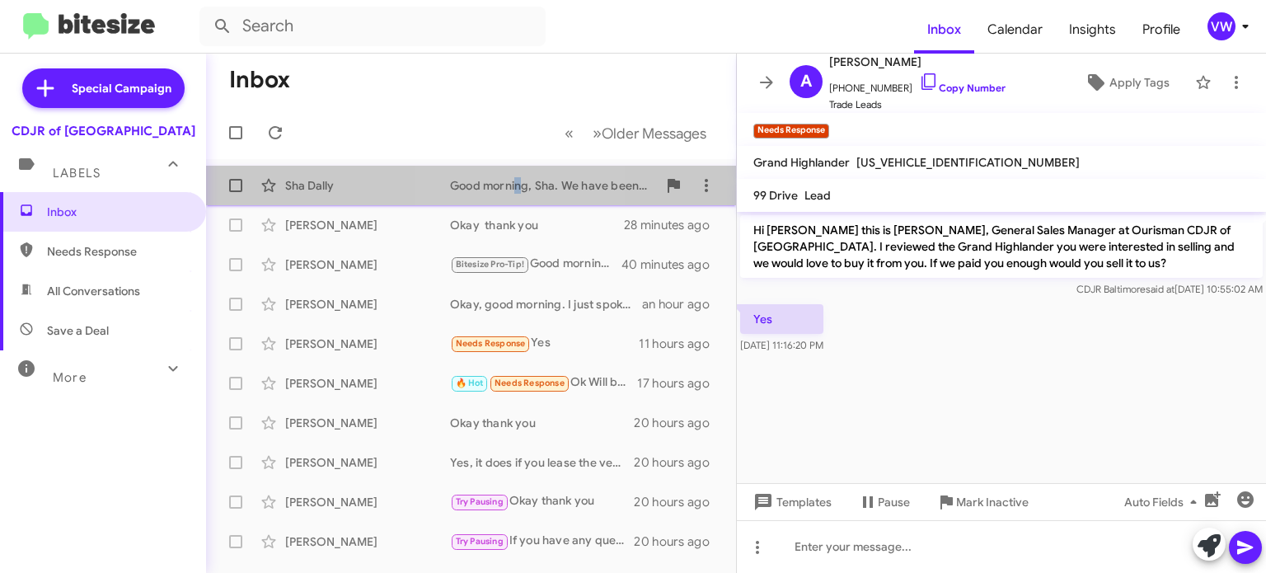
click at [514, 185] on div "Good morning, Sha. We have been trying to get in contact with you. Please check…" at bounding box center [553, 185] width 207 height 16
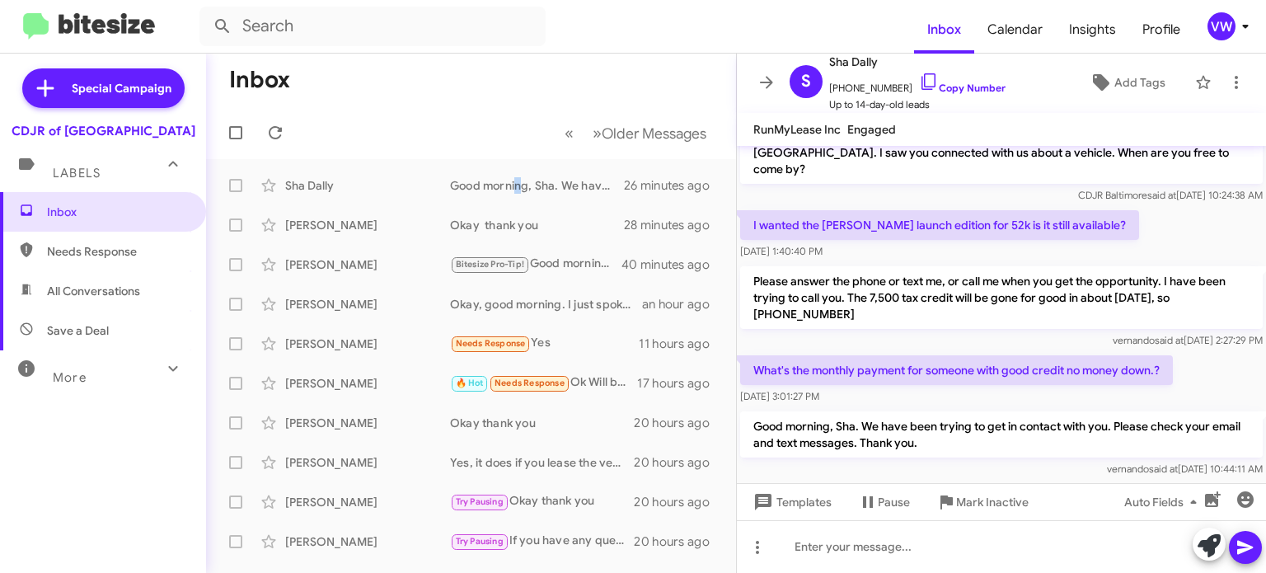
scroll to position [29, 0]
click at [1221, 535] on button at bounding box center [1209, 543] width 33 height 33
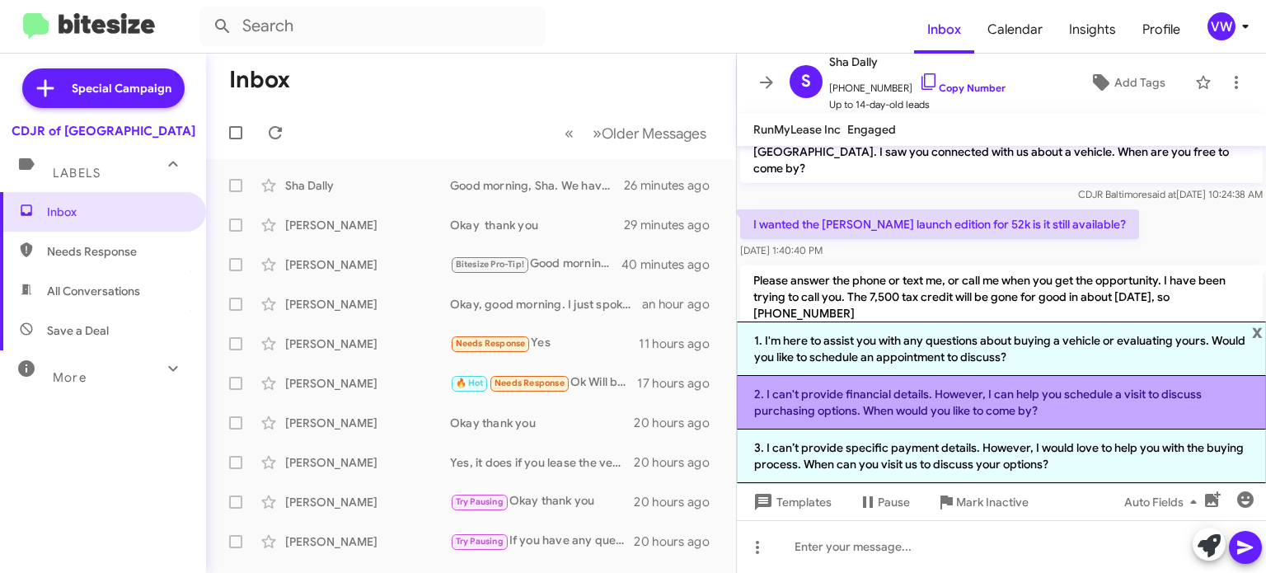
click at [1110, 410] on li "2. I can't provide financial details. However, I can help you schedule a visit …" at bounding box center [1001, 403] width 529 height 54
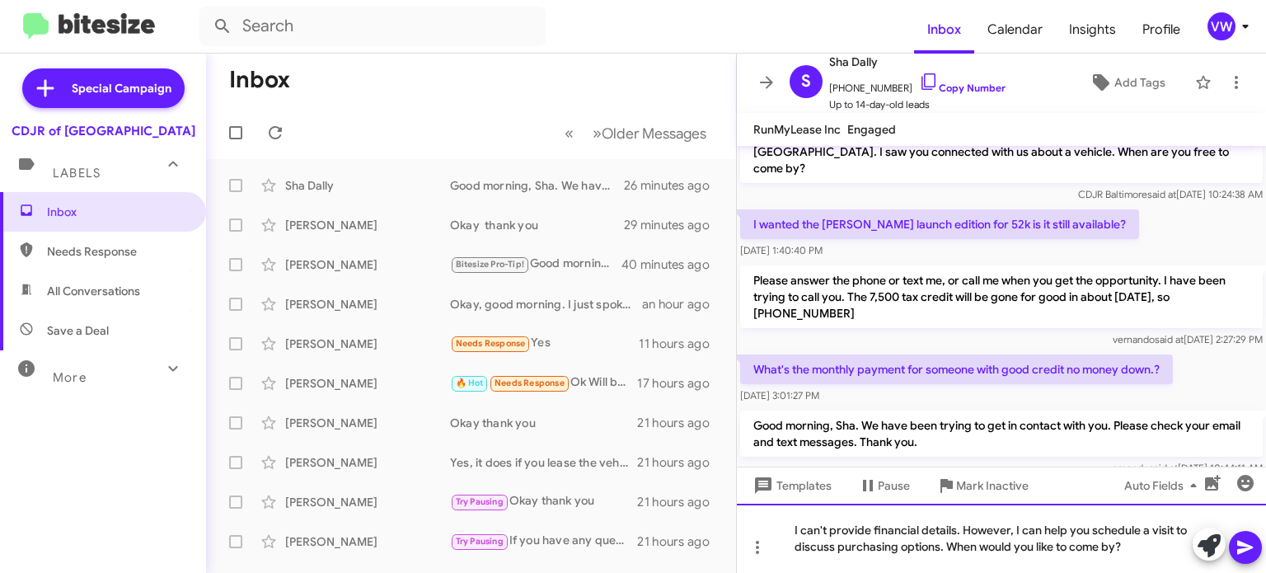
click at [1131, 543] on div "I can't provide financial details. However, I can help you schedule a visit to …" at bounding box center [1001, 538] width 529 height 69
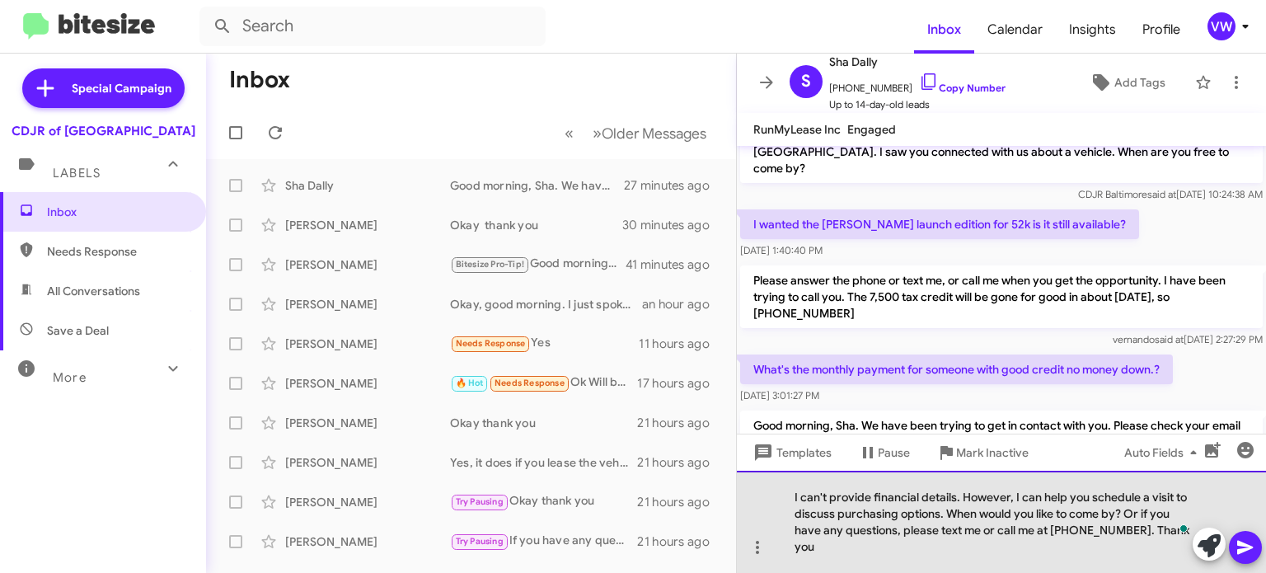
click at [983, 547] on div "I can't provide financial details. However, I can help you schedule a visit to …" at bounding box center [1001, 522] width 529 height 102
click at [1037, 549] on div "I can't provide financial details. However, I can help you schedule a visit to …" at bounding box center [1001, 522] width 529 height 102
click at [859, 551] on div "I can't provide financial details. However, I can help you schedule a visit to …" at bounding box center [1001, 522] width 529 height 102
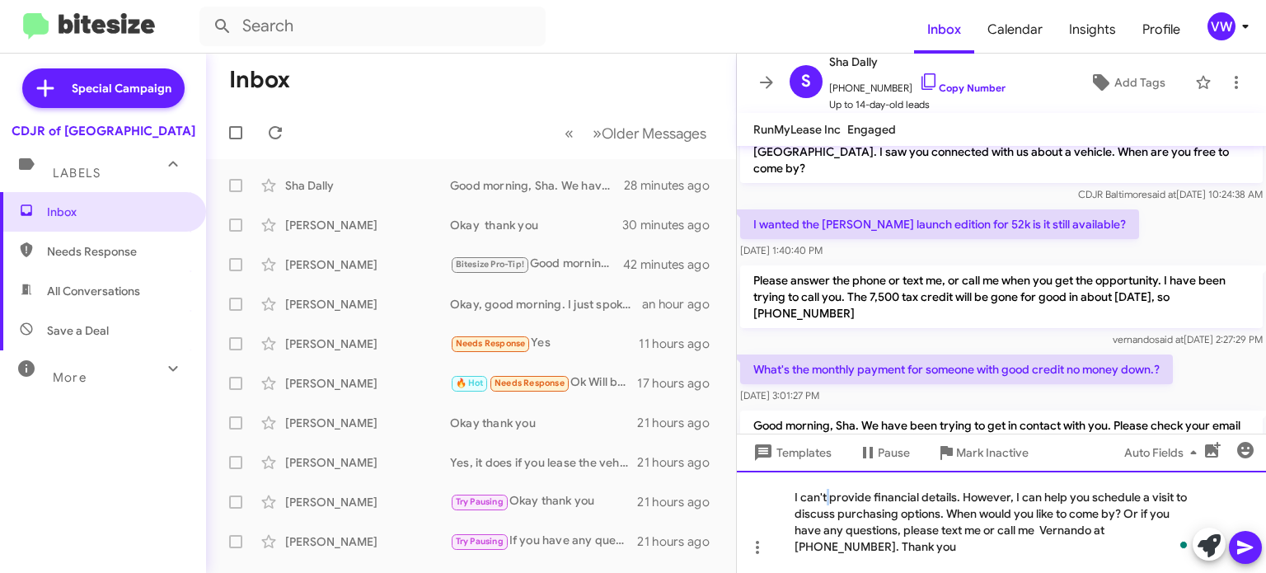
click at [832, 498] on div "I can't provide financial details. However, I can help you schedule a visit to …" at bounding box center [1001, 522] width 529 height 102
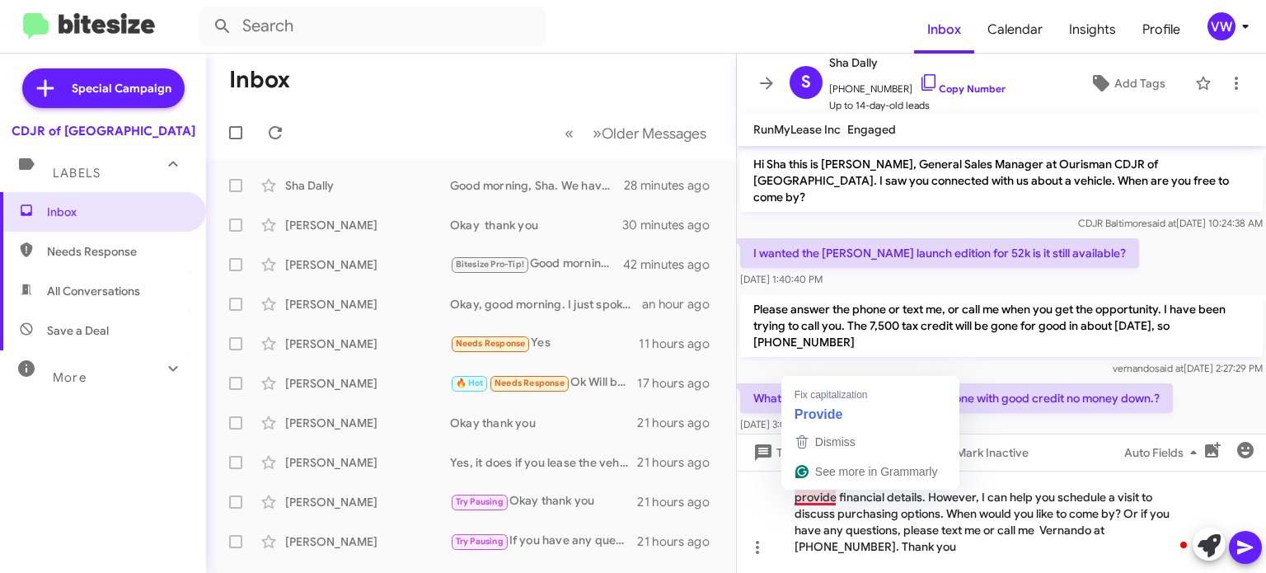
scroll to position [29, 0]
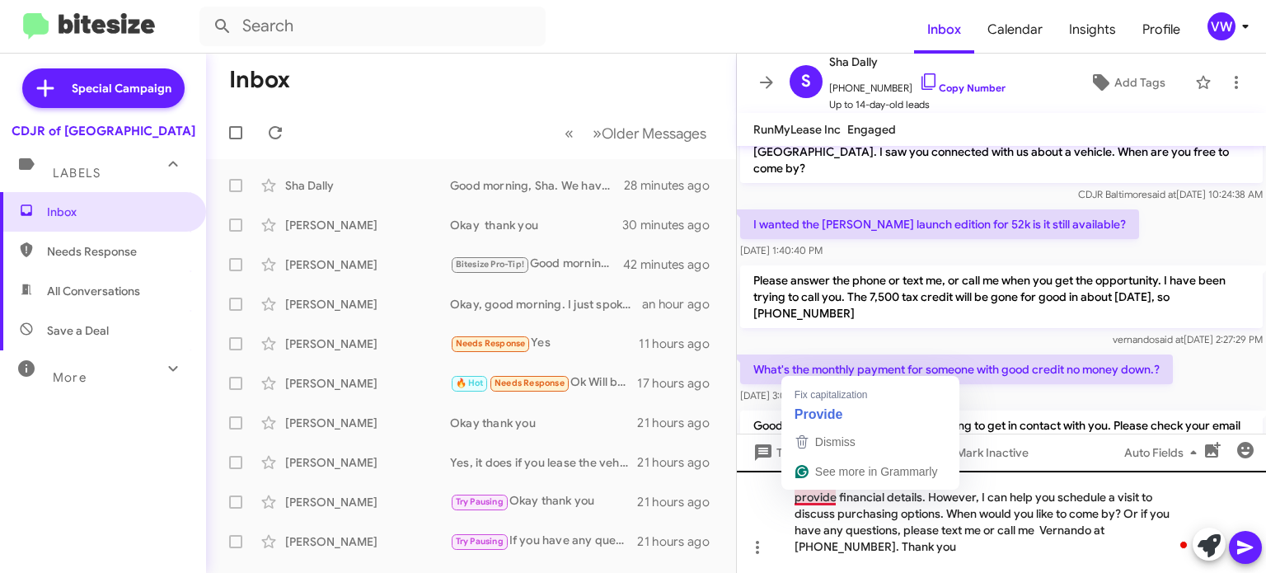
click at [833, 495] on div "provide financial details. However, I can help you schedule a visit to discuss …" at bounding box center [1001, 522] width 529 height 102
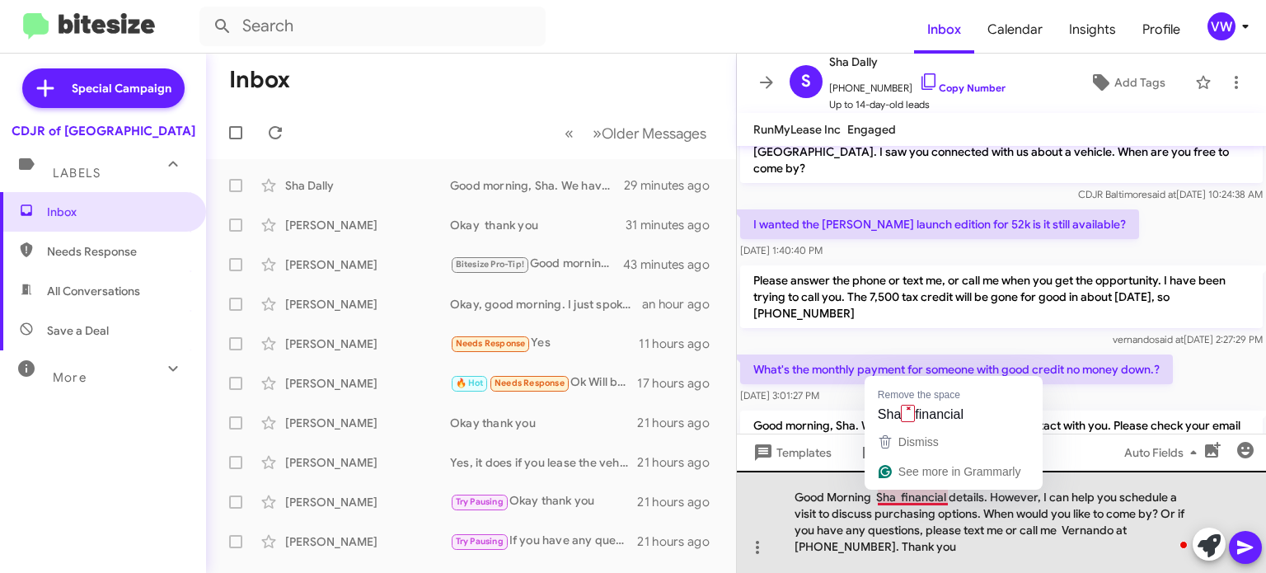
click at [898, 498] on div "Good Morning Sha financial details. However, I can help you schedule a visit to…" at bounding box center [1001, 522] width 529 height 102
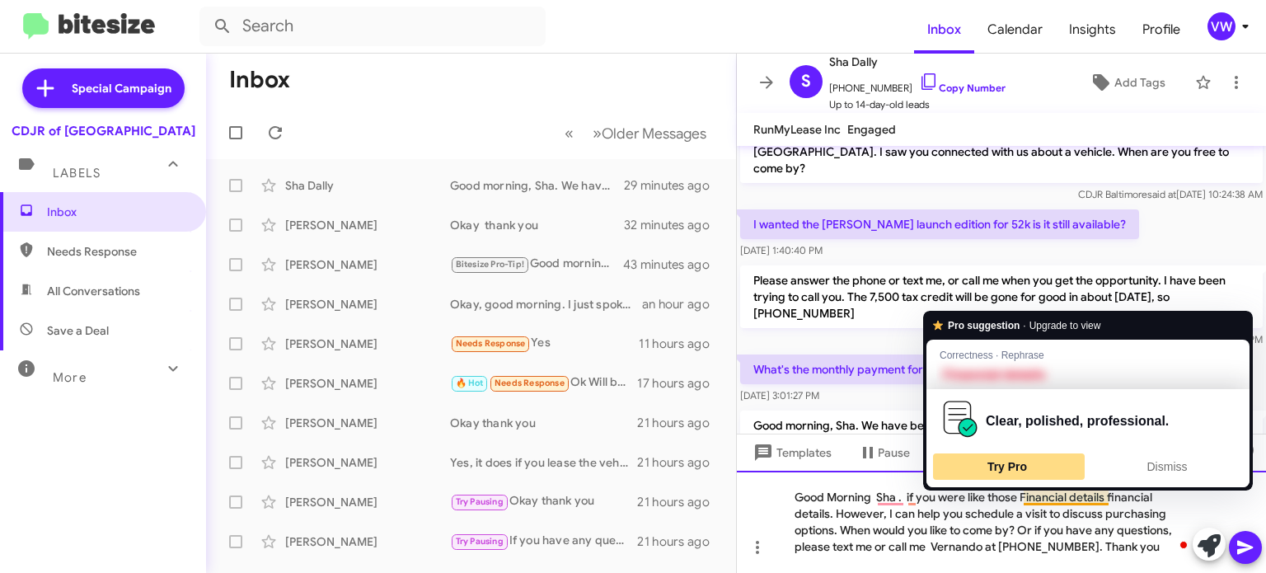
click at [1041, 464] on div "Try Pro" at bounding box center [1008, 466] width 145 height 26
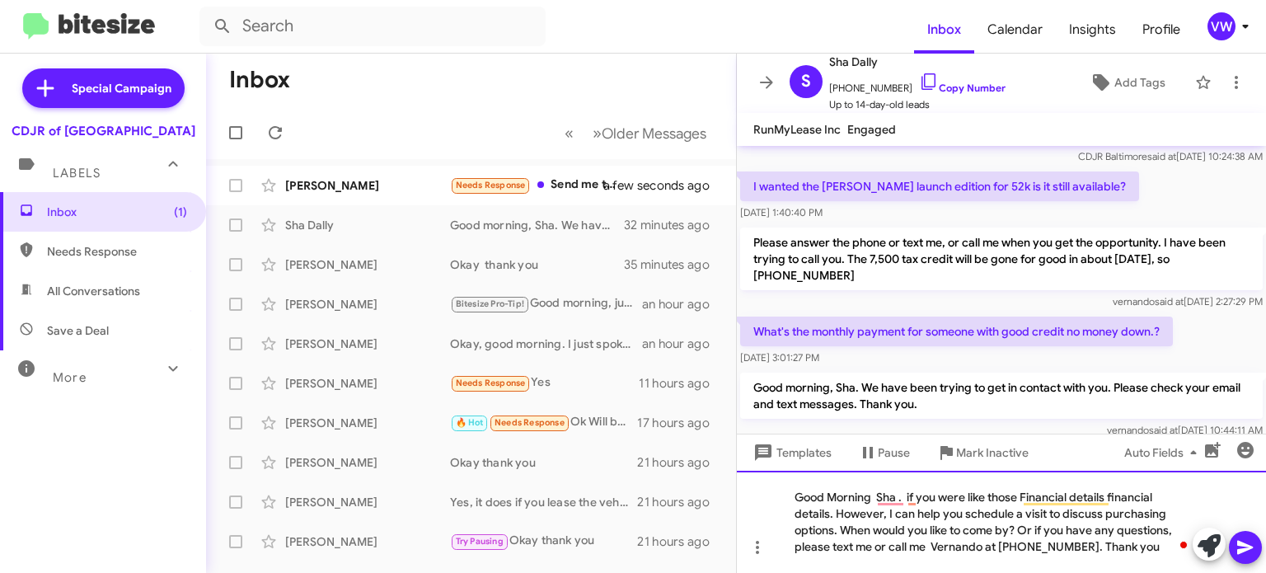
scroll to position [78, 0]
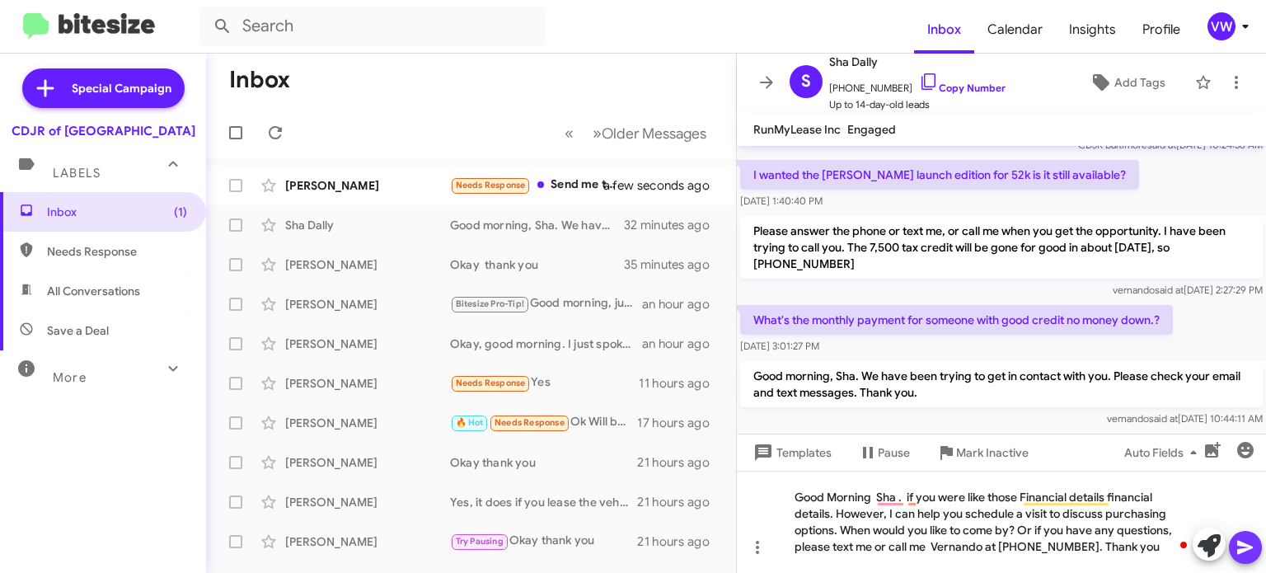
click at [1246, 541] on icon at bounding box center [1245, 547] width 20 height 20
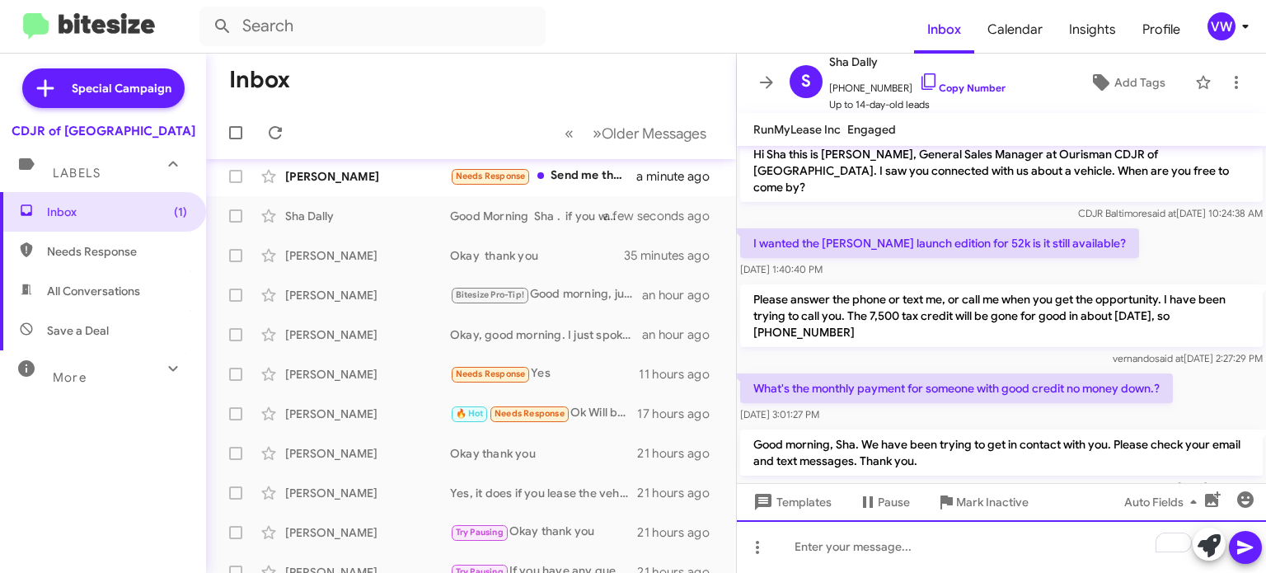
scroll to position [13, 0]
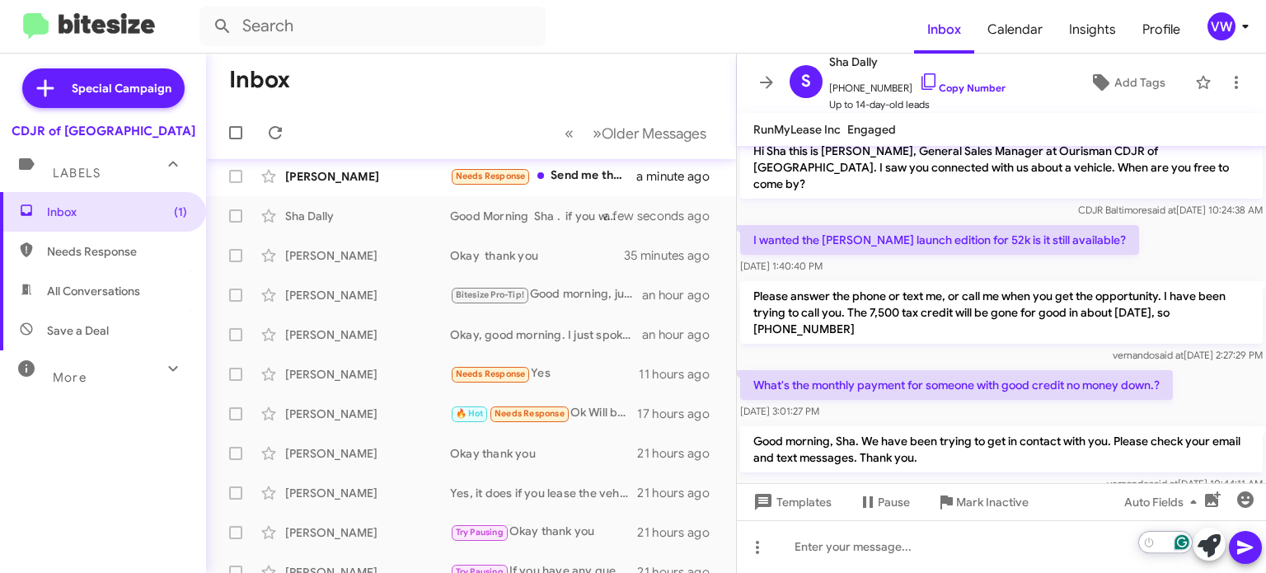
click at [1186, 540] on icon "Open Grammarly. 0 Suggestions." at bounding box center [1181, 542] width 15 height 15
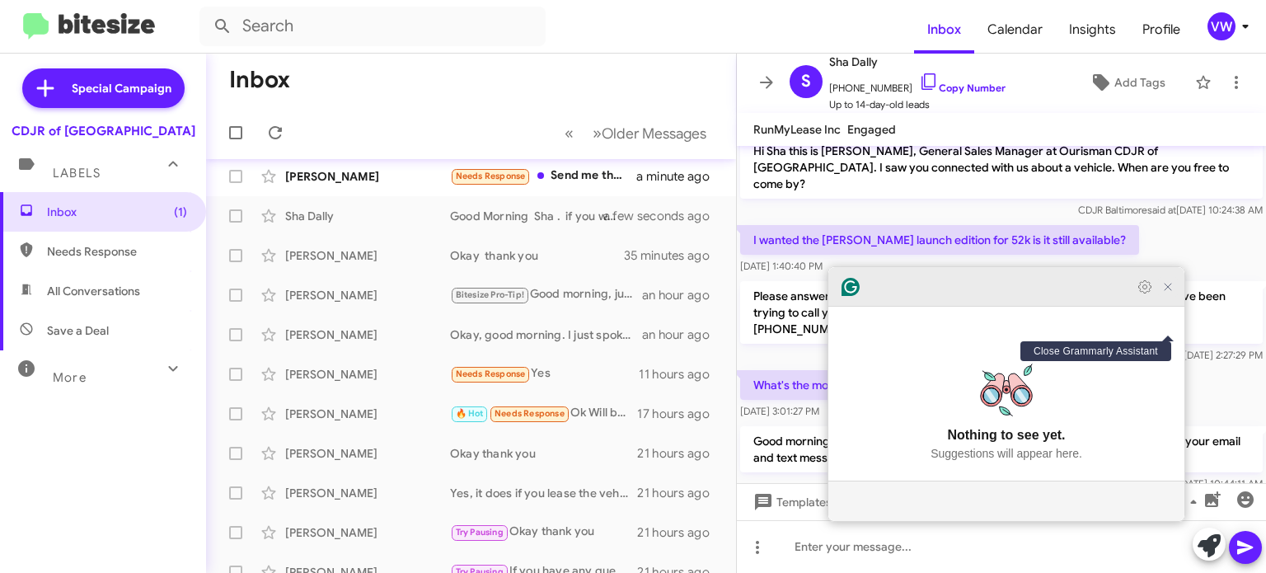
click at [1170, 293] on icon "Close Grammarly Assistant" at bounding box center [1167, 286] width 13 height 13
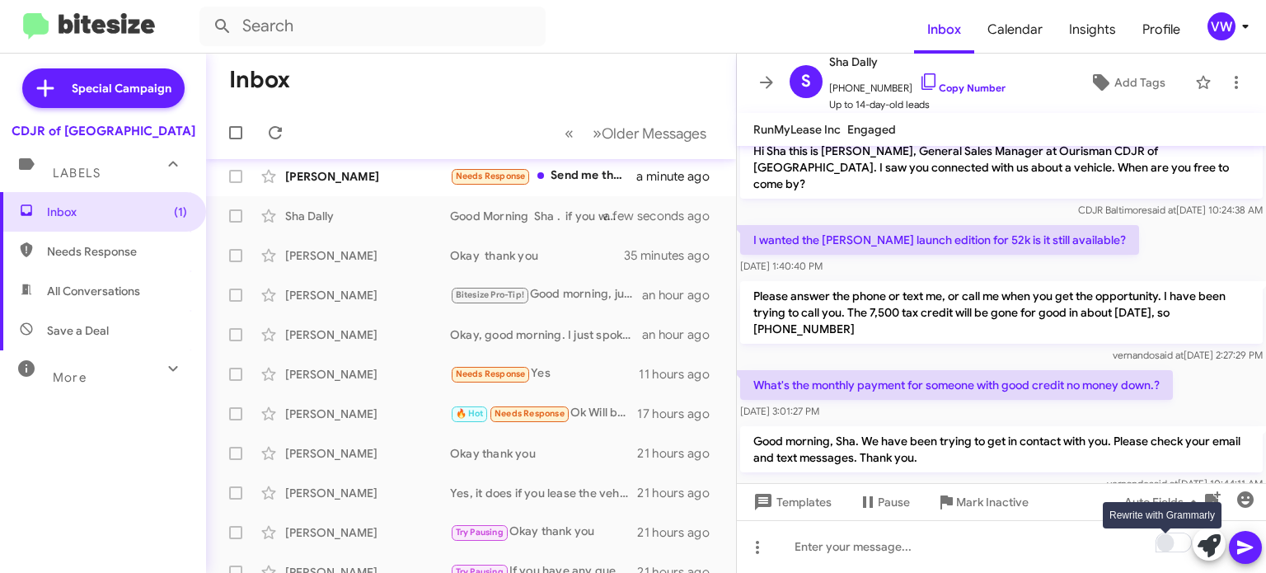
click at [1161, 545] on div "Rewrite with Grammarly" at bounding box center [1165, 542] width 15 height 15
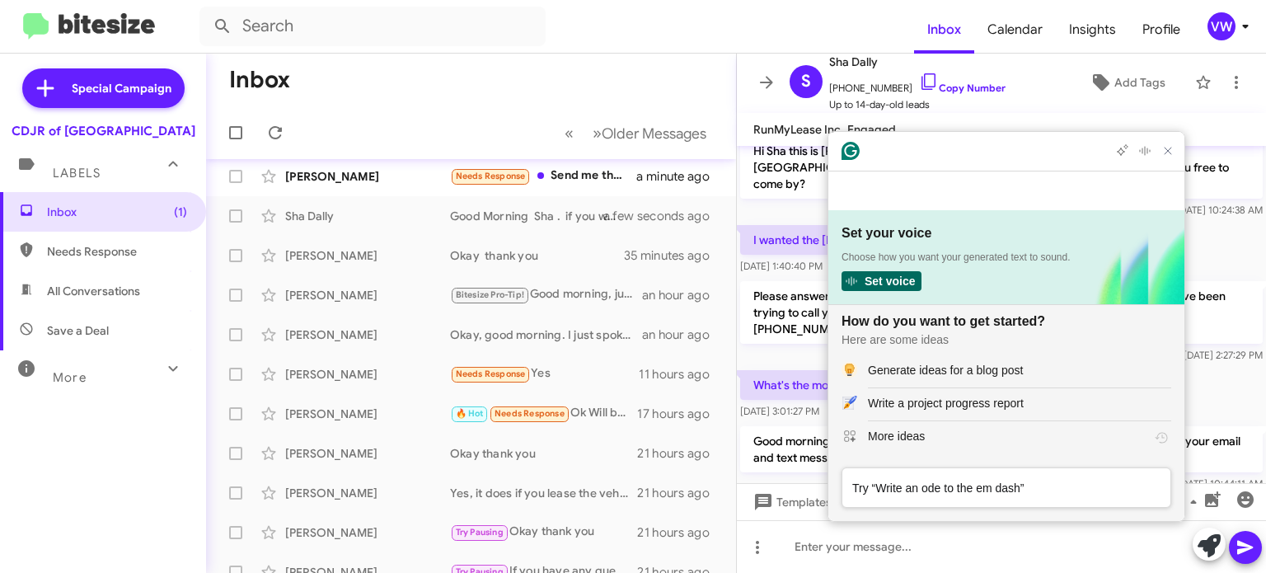
scroll to position [0, 0]
click at [1222, 238] on div "I wanted the [PERSON_NAME] launch edition for 52k is it still available? [DATE]…" at bounding box center [1001, 250] width 529 height 56
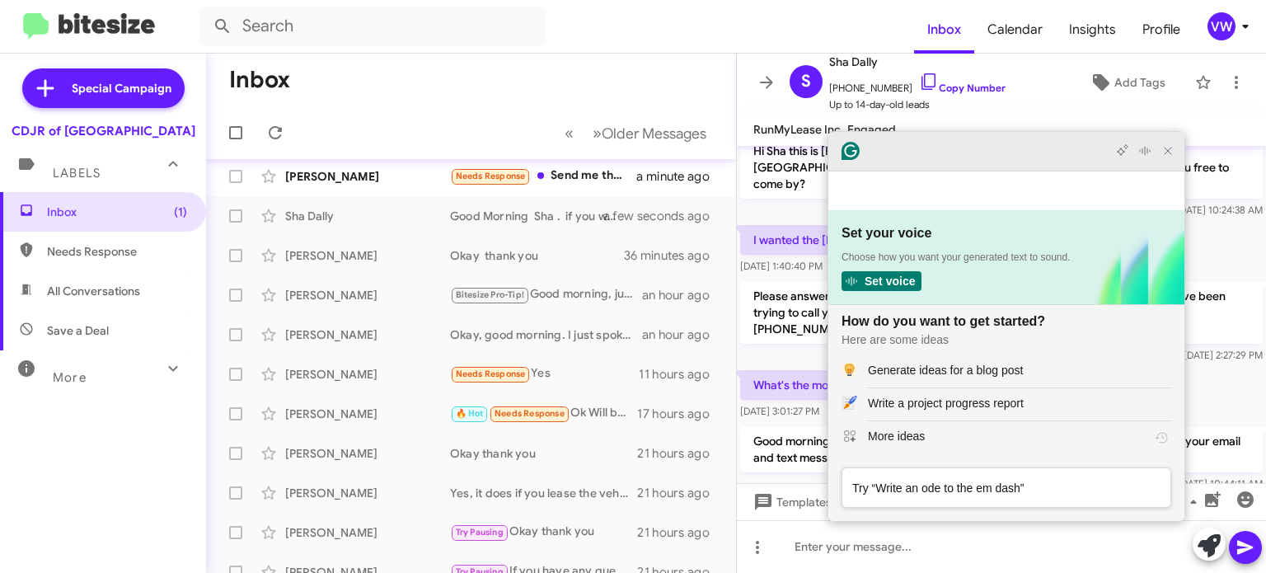
click at [1169, 157] on icon "Close Grammarly Assistant" at bounding box center [1167, 150] width 13 height 13
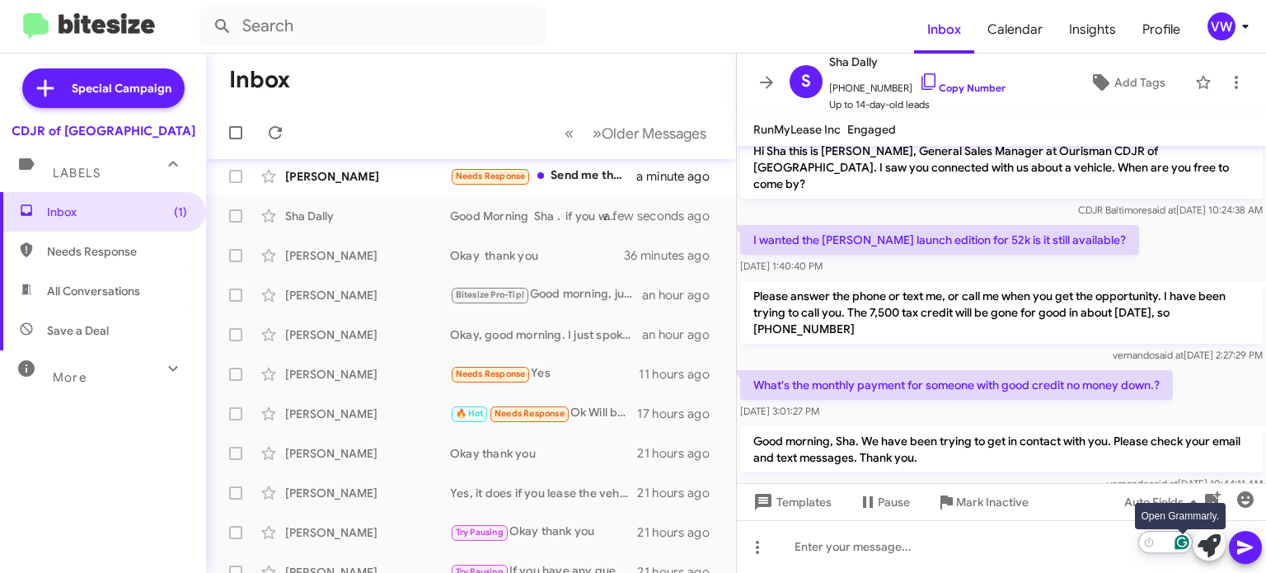
click at [1177, 546] on icon "Open Grammarly. 0 Suggestions." at bounding box center [1181, 542] width 15 height 15
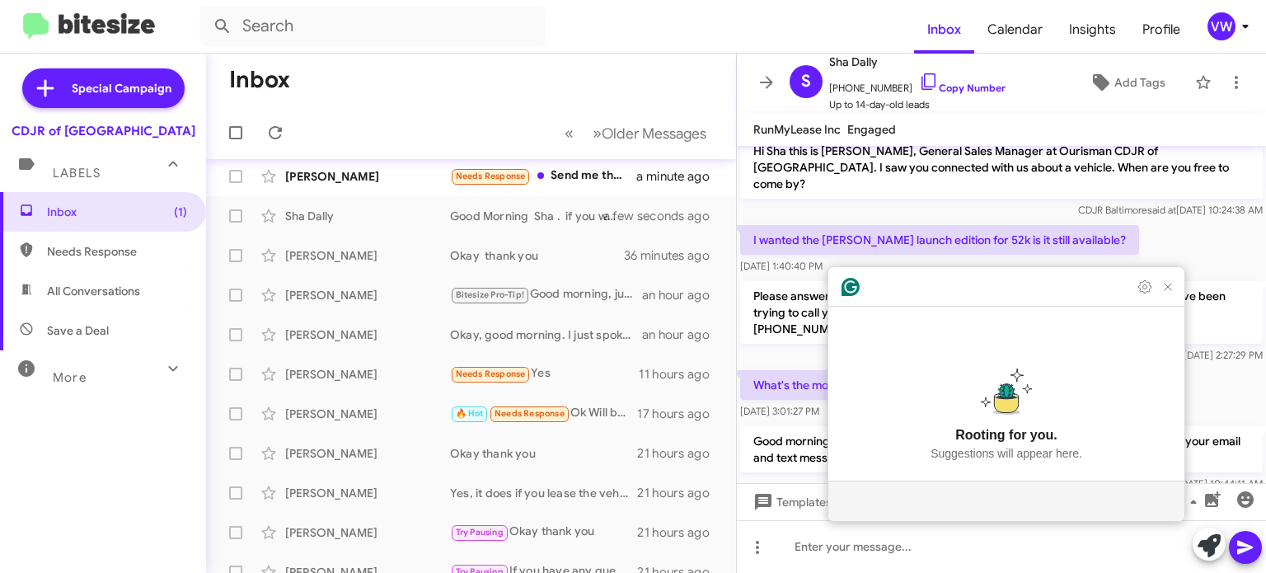
click at [991, 405] on icon at bounding box center [1006, 388] width 53 height 51
click at [998, 399] on icon at bounding box center [1006, 404] width 24 height 17
click at [1031, 380] on icon at bounding box center [1006, 388] width 53 height 51
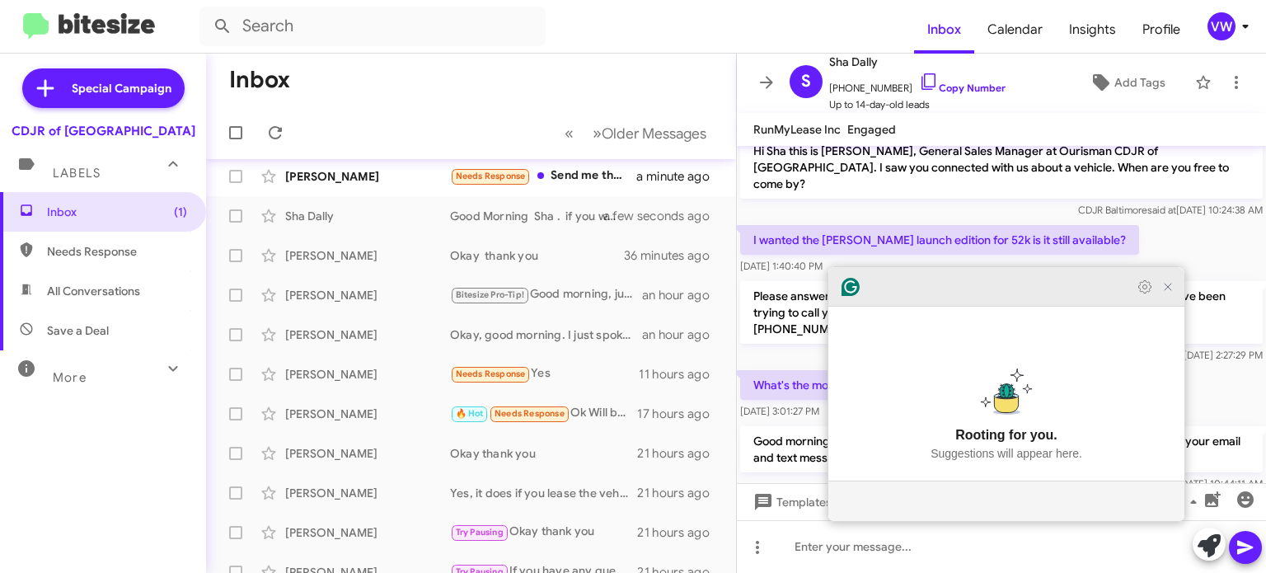
click at [1155, 297] on div at bounding box center [1156, 287] width 43 height 20
click at [1168, 297] on icon "Close Grammarly Assistant" at bounding box center [1168, 287] width 20 height 20
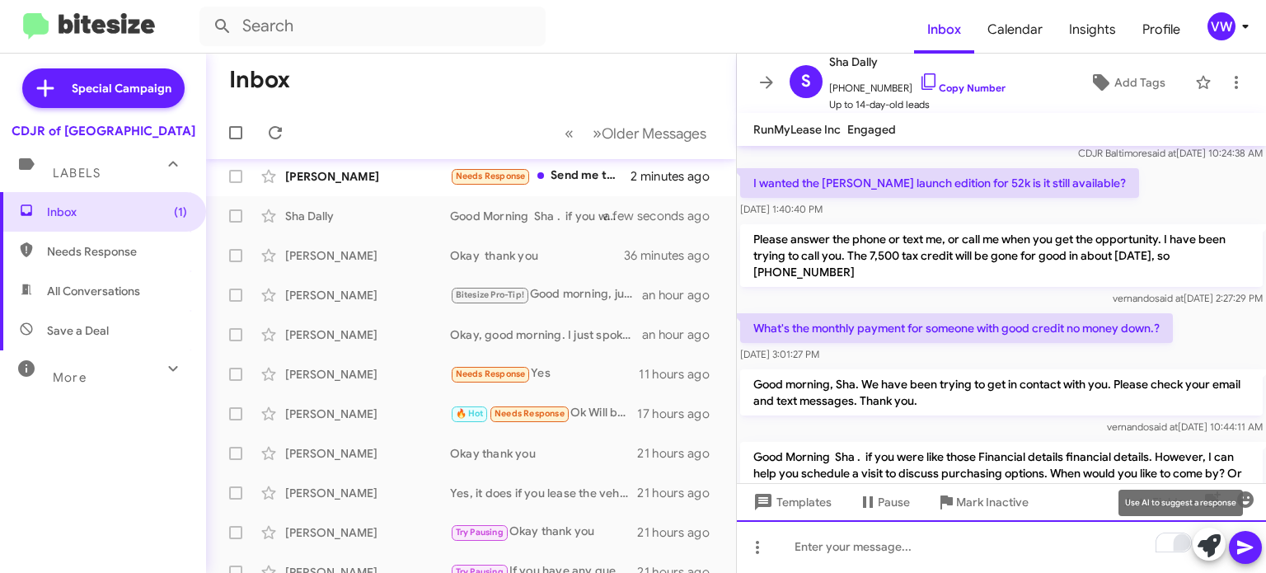
scroll to position [99, 0]
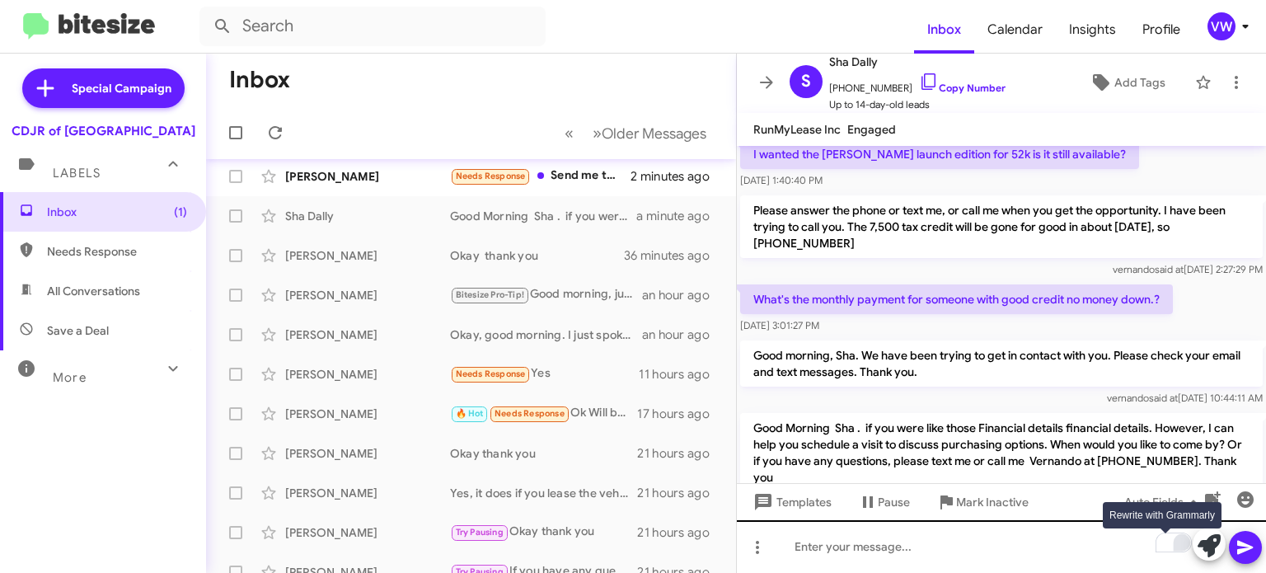
click at [1170, 538] on div "Rewrite with Grammarly" at bounding box center [1165, 542] width 15 height 15
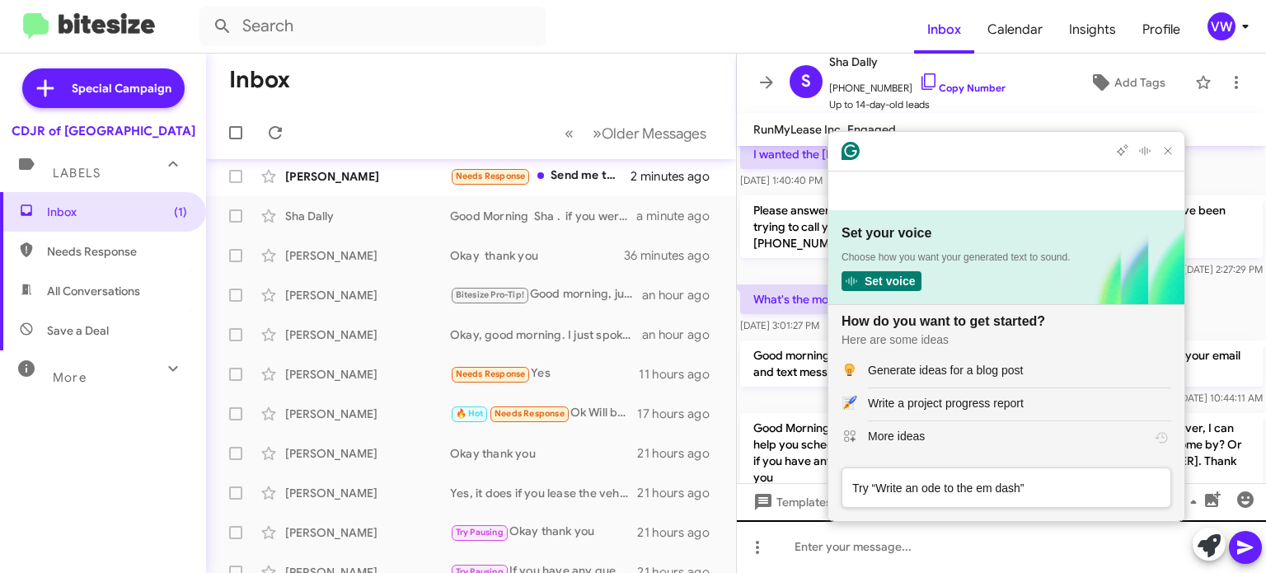
scroll to position [0, 0]
click at [1171, 157] on icon "Close Grammarly Assistant" at bounding box center [1167, 150] width 13 height 13
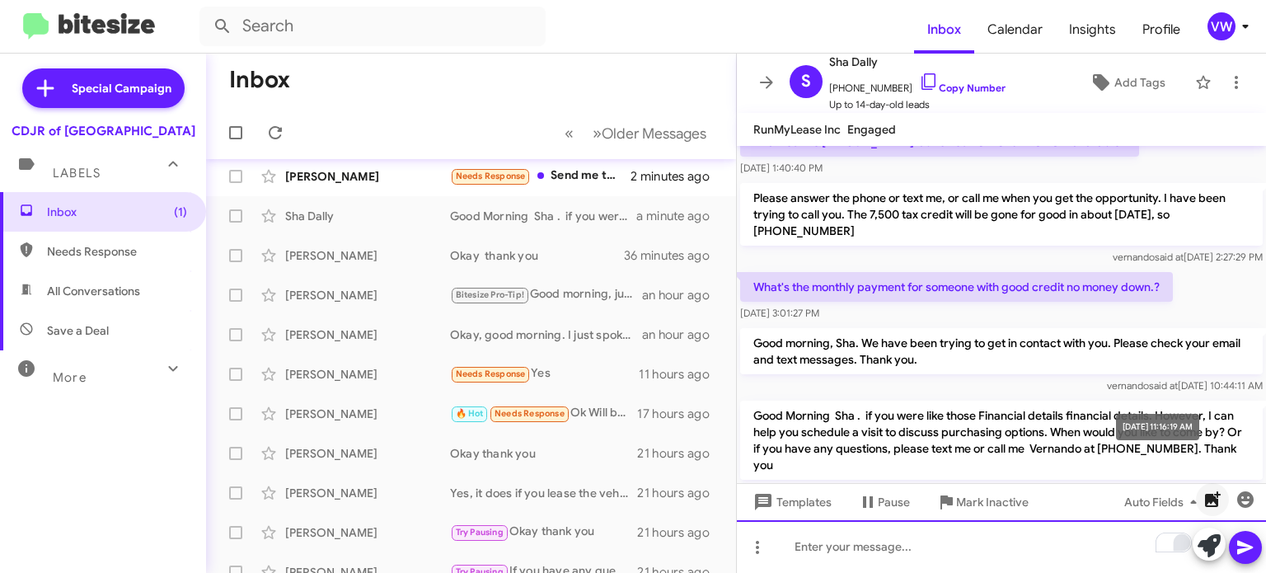
scroll to position [122, 0]
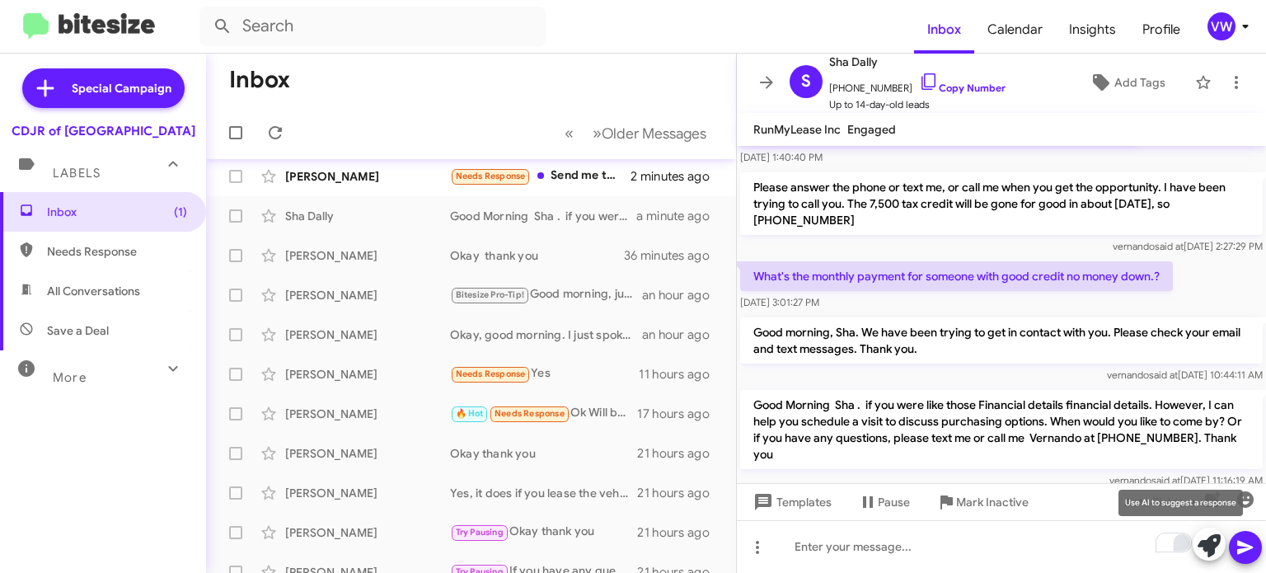
click at [1208, 551] on icon at bounding box center [1209, 545] width 23 height 23
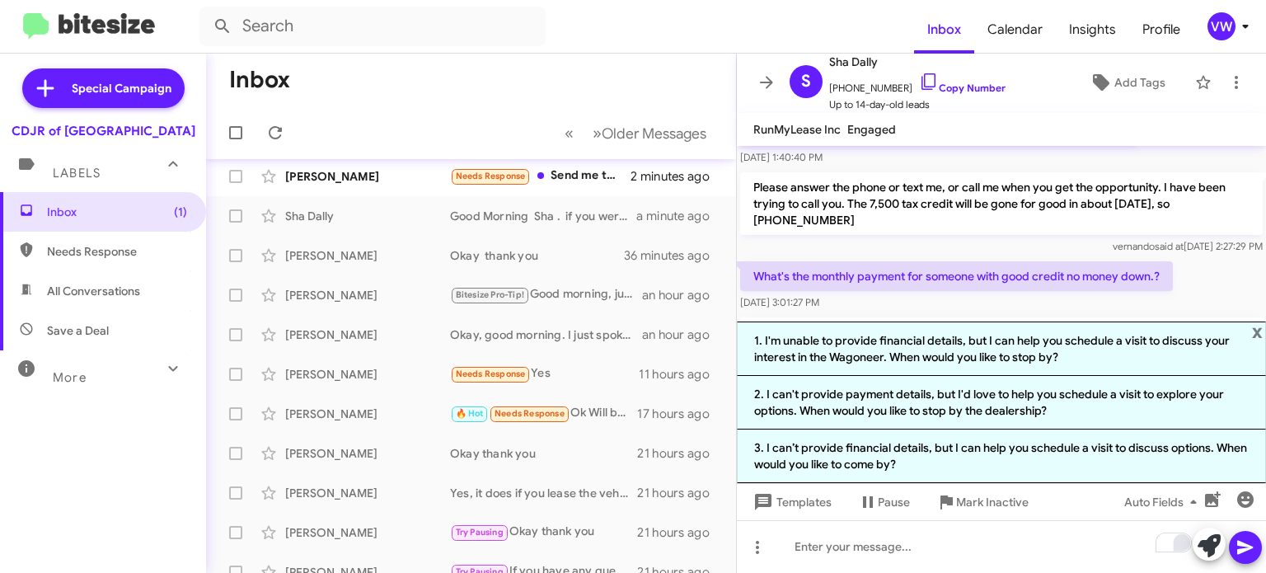
click at [513, 99] on mat-toolbar-row "Inbox" at bounding box center [471, 80] width 530 height 53
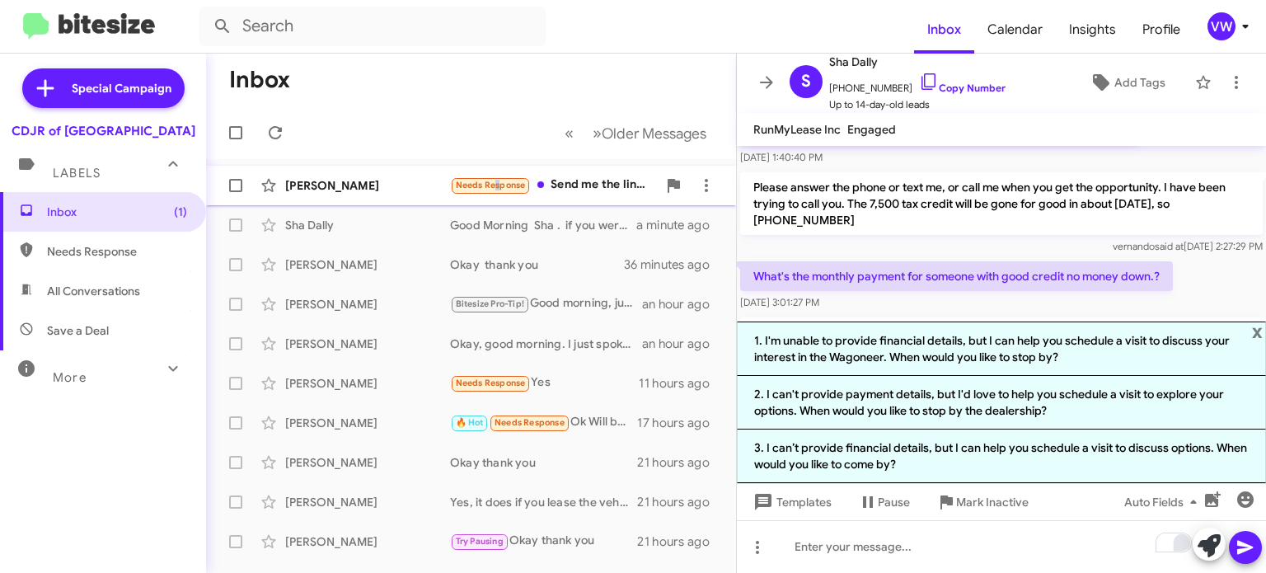
click at [491, 191] on small "Needs Response" at bounding box center [490, 186] width 77 height 16
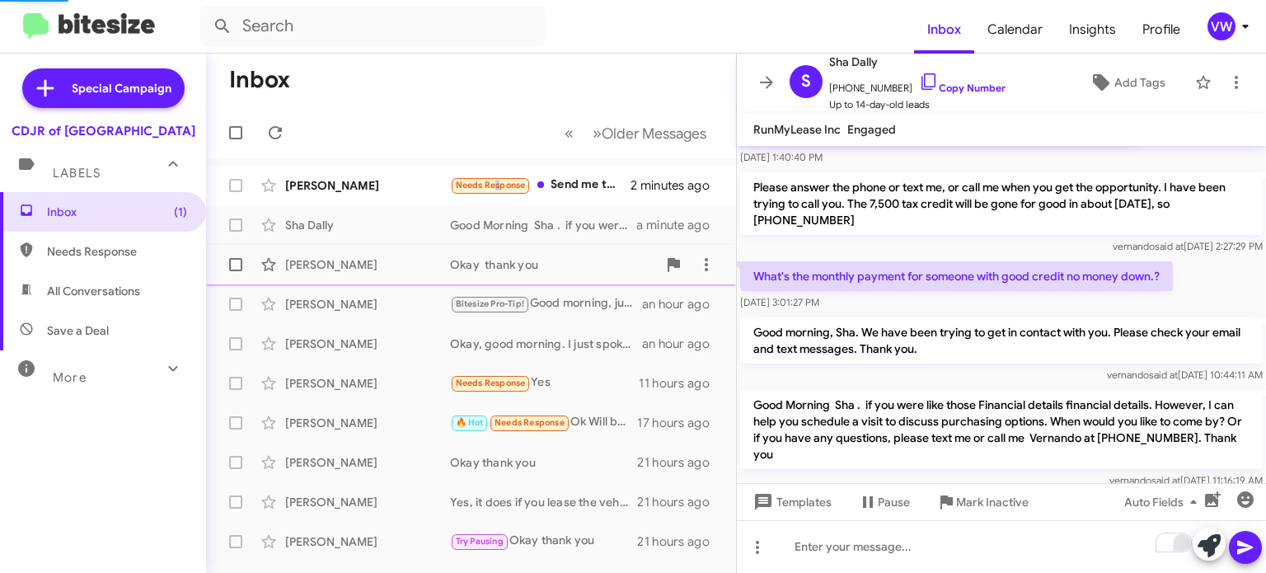
scroll to position [616, 0]
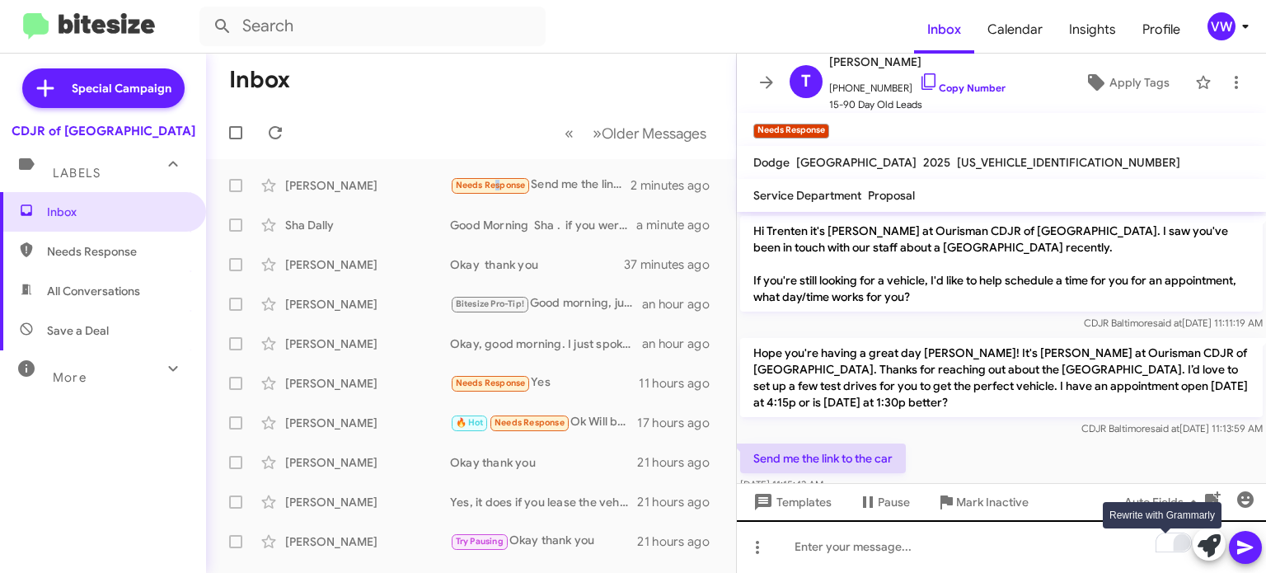
click at [1170, 547] on div "Rewrite with Grammarly" at bounding box center [1165, 542] width 15 height 15
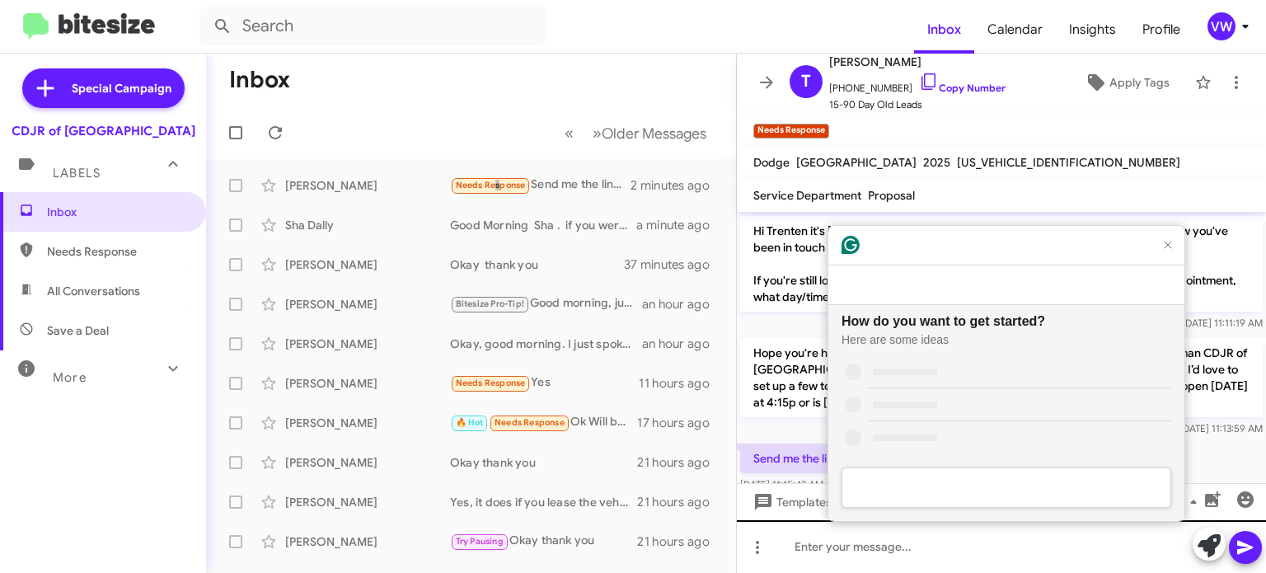
scroll to position [0, 0]
click at [921, 565] on div "To enrich screen reader interactions, please activate Accessibility in Grammarl…" at bounding box center [1001, 546] width 529 height 53
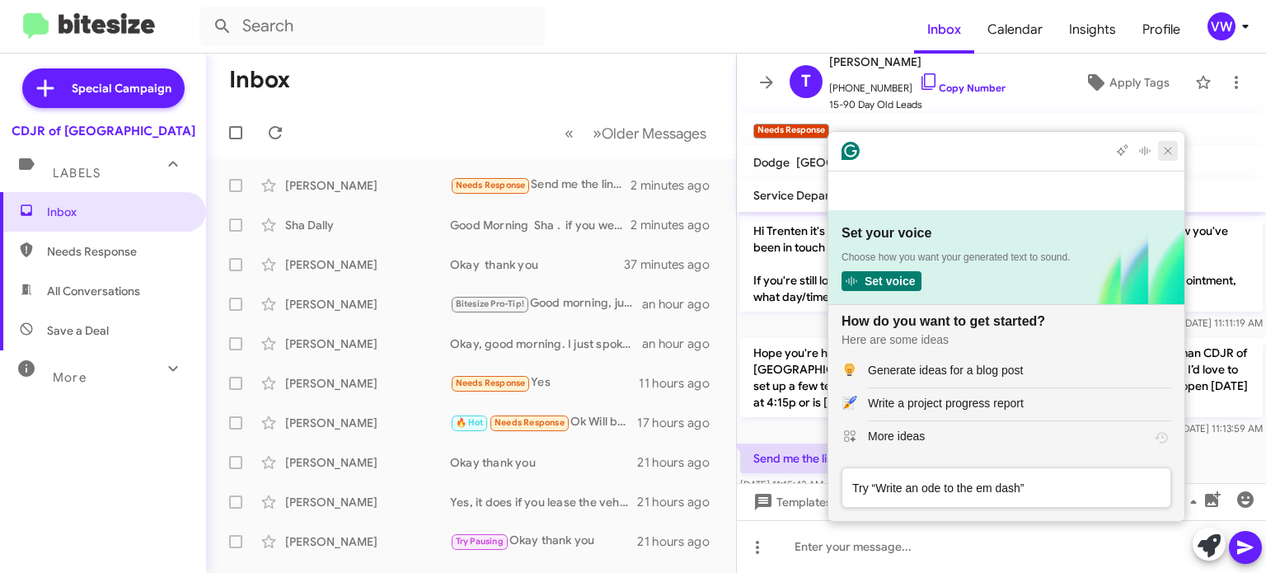
click at [1163, 157] on icon "Close Grammarly Assistant" at bounding box center [1167, 150] width 13 height 13
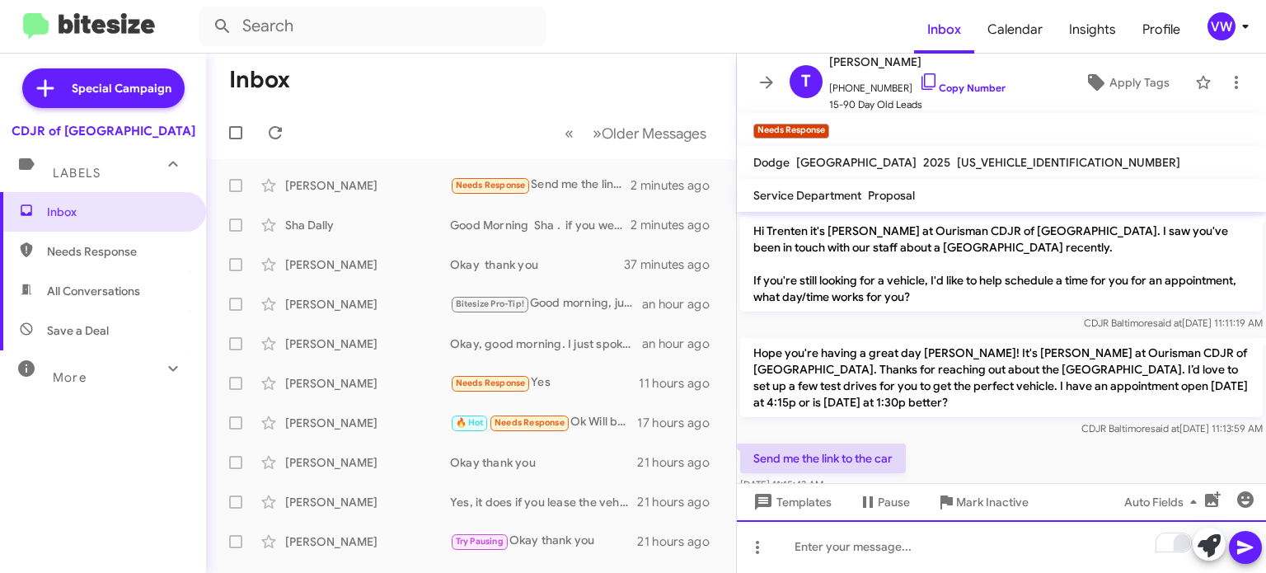
click at [804, 543] on div "To enrich screen reader interactions, please activate Accessibility in Grammarl…" at bounding box center [1001, 546] width 529 height 53
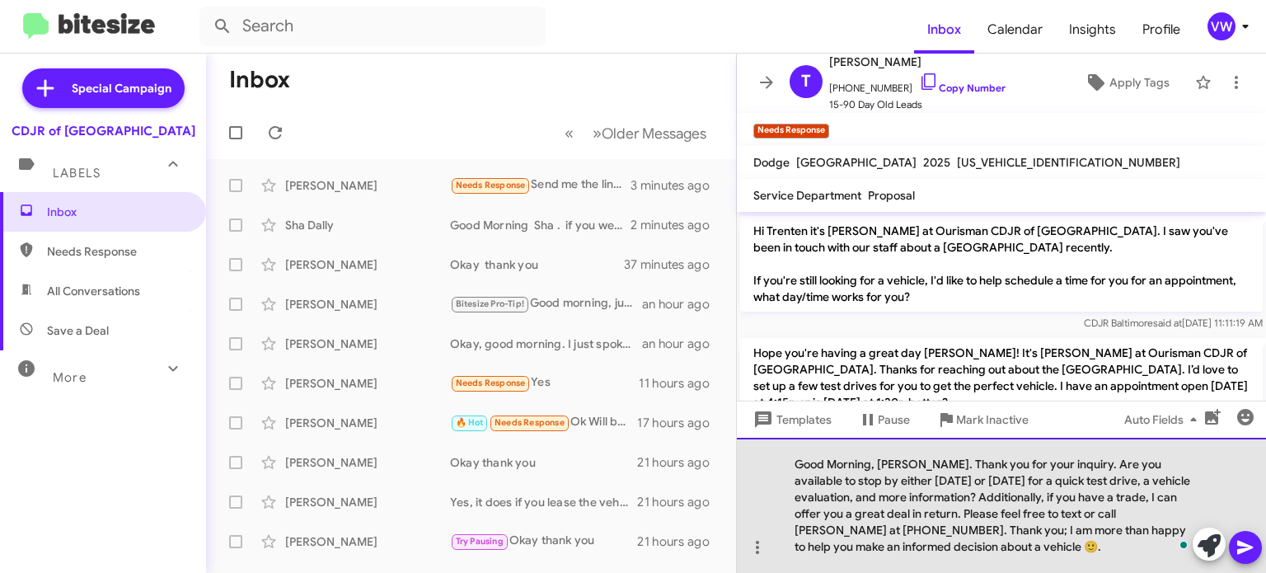
click at [932, 464] on div "Good Morning, [PERSON_NAME]. Thank you for your inquiry. Are you available to s…" at bounding box center [1001, 505] width 529 height 135
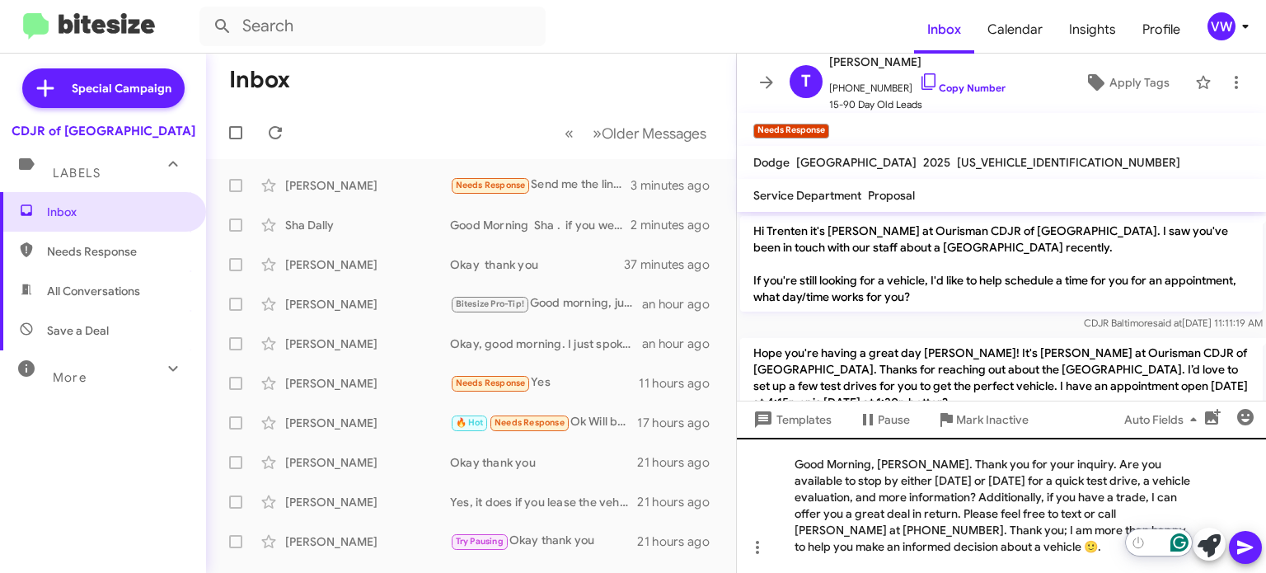
click at [1184, 548] on icon "Open Grammarly. 0 Suggestions." at bounding box center [1179, 542] width 18 height 18
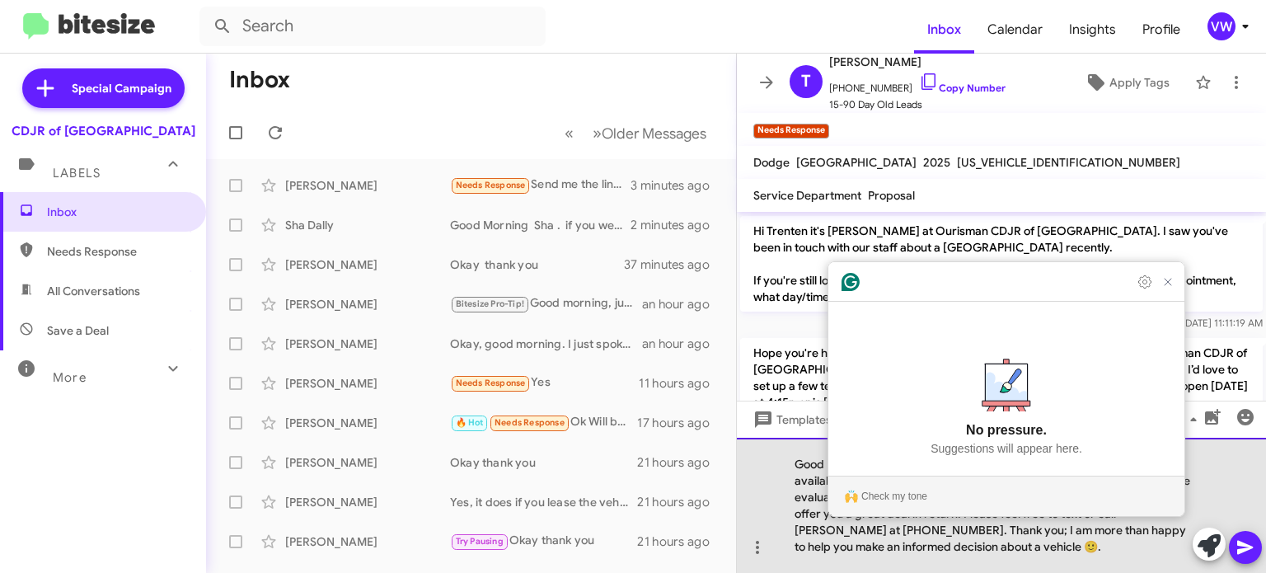
click at [1181, 540] on div "Good Morning, [PERSON_NAME]. Thank you for your inquiry. Are you available to s…" at bounding box center [1001, 505] width 529 height 135
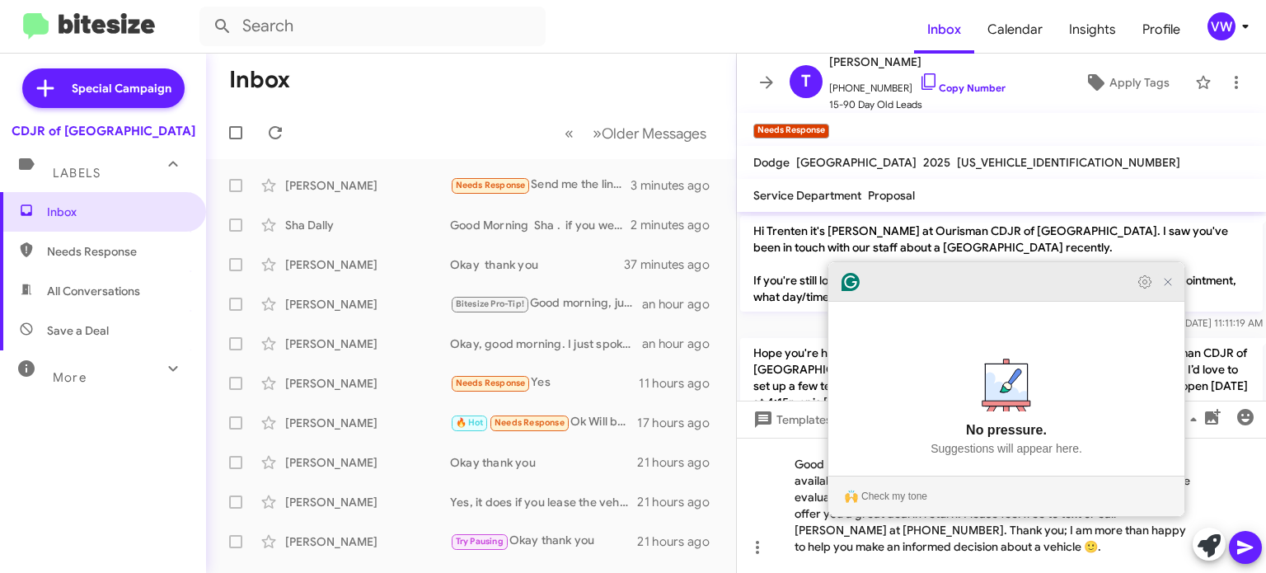
click at [1171, 288] on icon "Close Grammarly Assistant" at bounding box center [1167, 281] width 13 height 13
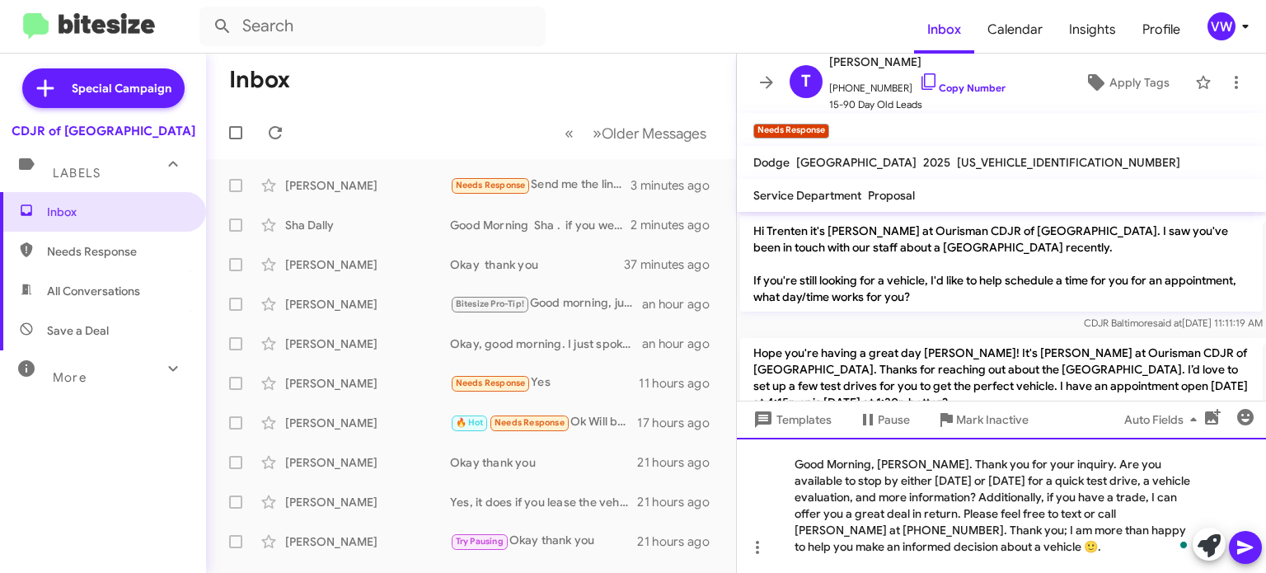
click at [960, 514] on div "Good Morning, [PERSON_NAME]. Thank you for your inquiry. Are you available to s…" at bounding box center [1001, 505] width 529 height 135
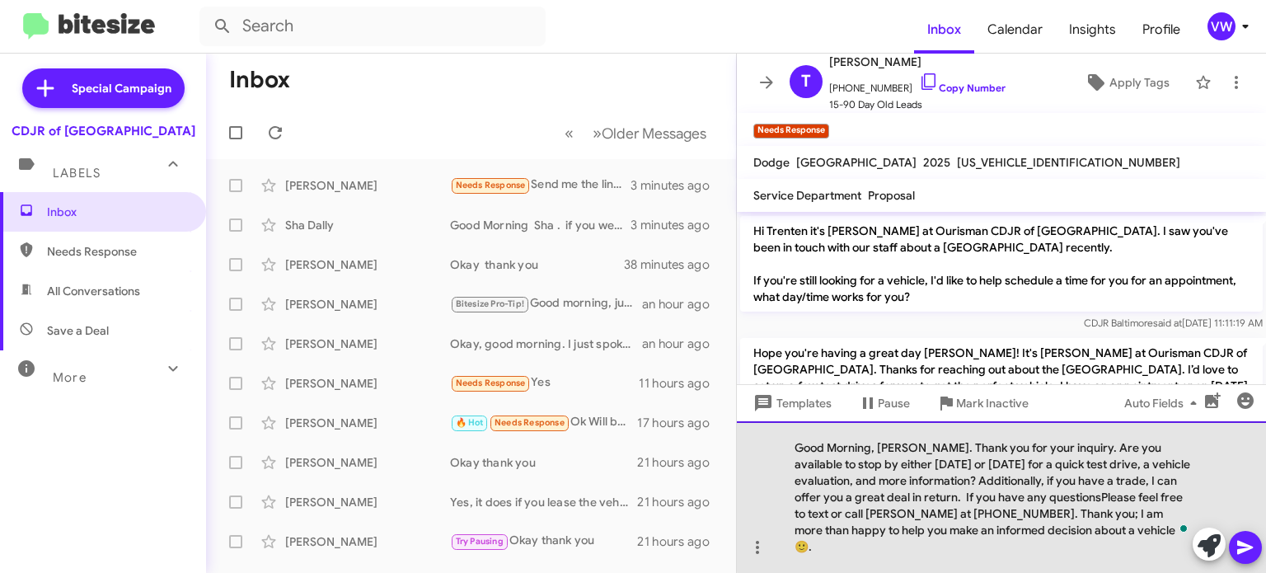
click at [1119, 513] on div "Good Morning, [PERSON_NAME]. Thank you for your inquiry. Are you available to s…" at bounding box center [1001, 497] width 529 height 152
click at [1133, 513] on div "Good Morning, [PERSON_NAME]. Thank you for your inquiry. Are you available to s…" at bounding box center [1001, 497] width 529 height 152
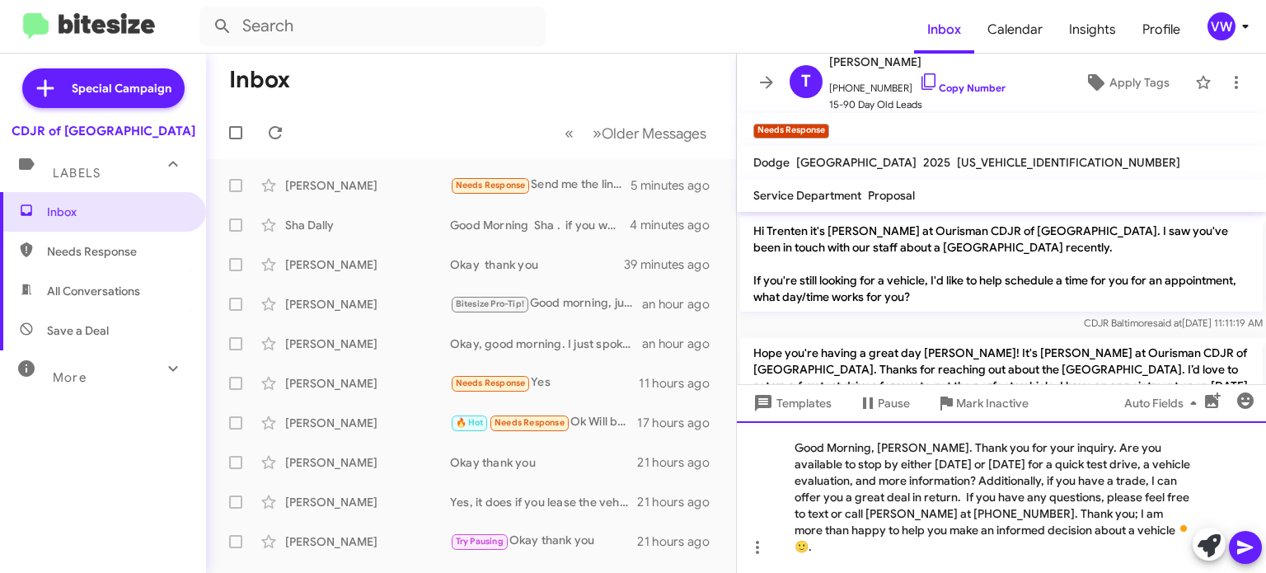
click at [873, 529] on div "Good Morning, [PERSON_NAME]. Thank you for your inquiry. Are you available to s…" at bounding box center [1001, 497] width 529 height 152
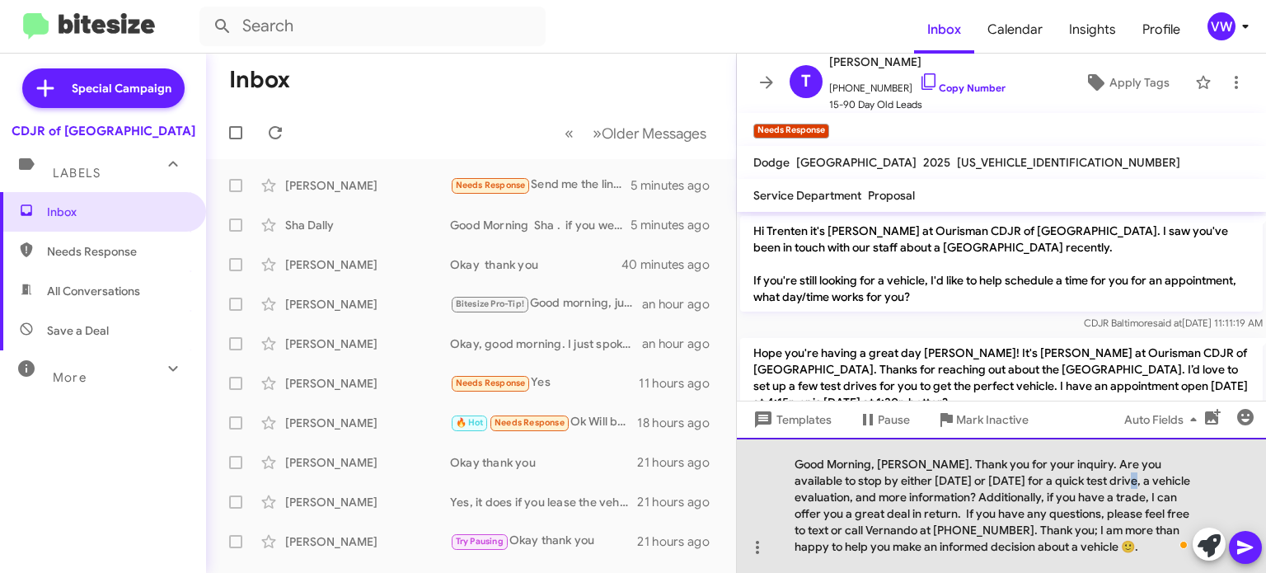
click at [1088, 479] on div "Good Morning, [PERSON_NAME]. Thank you for your inquiry. Are you available to s…" at bounding box center [1001, 505] width 529 height 135
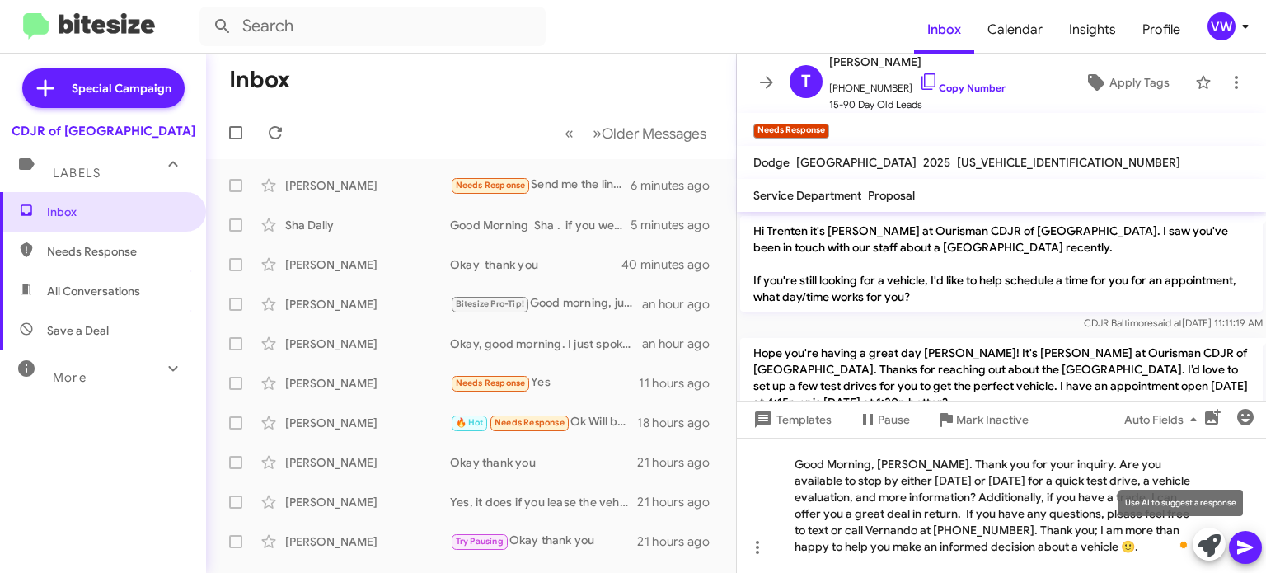
click at [1202, 552] on icon at bounding box center [1209, 545] width 23 height 23
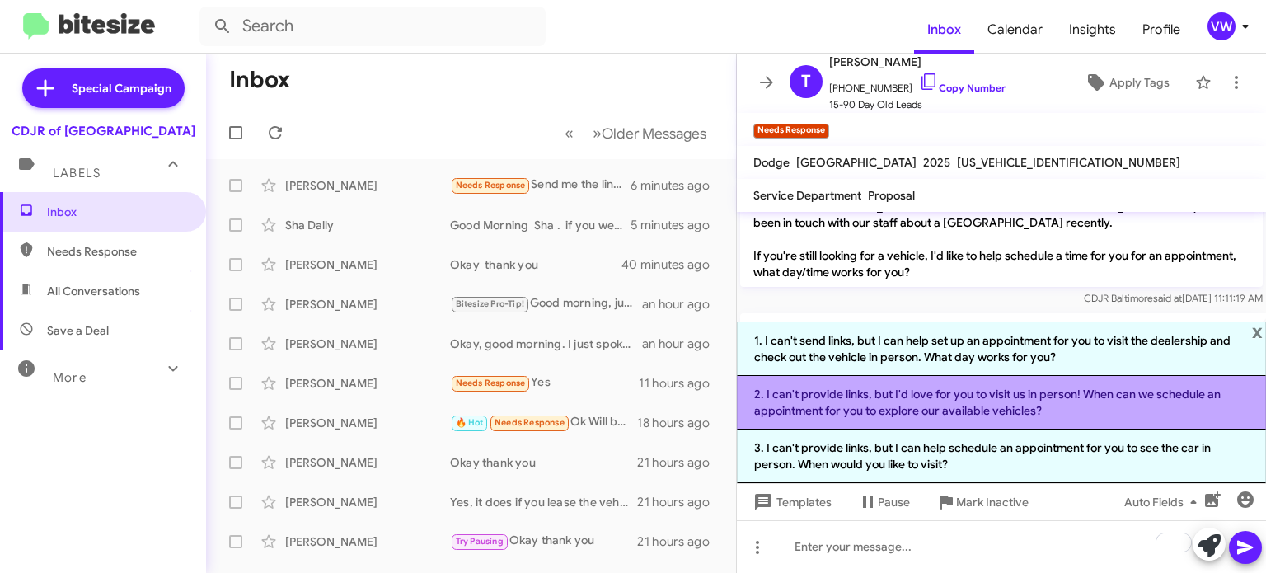
scroll to position [641, 0]
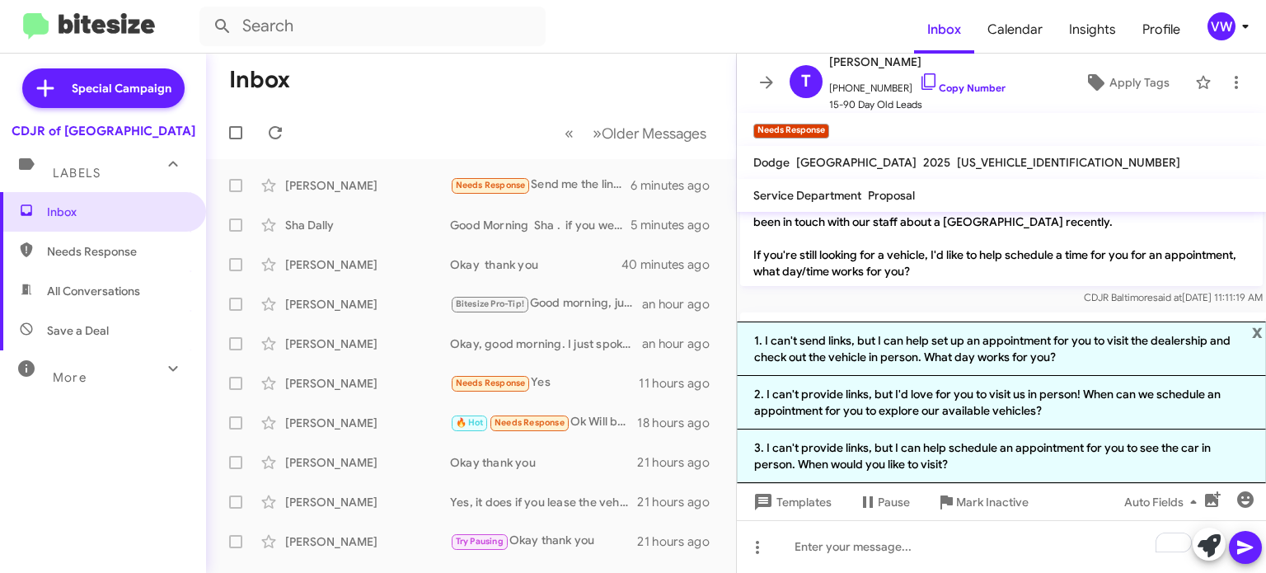
click at [465, 105] on mat-toolbar-row "Inbox" at bounding box center [471, 80] width 530 height 53
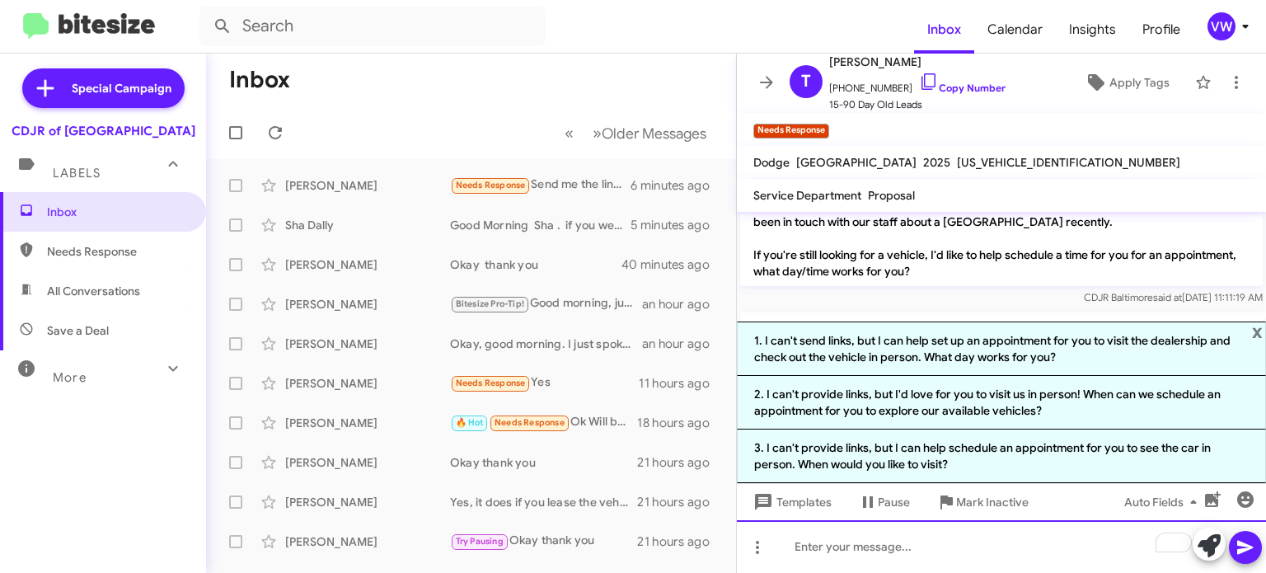
click at [943, 543] on div "To enrich screen reader interactions, please activate Accessibility in Grammarl…" at bounding box center [1001, 546] width 529 height 53
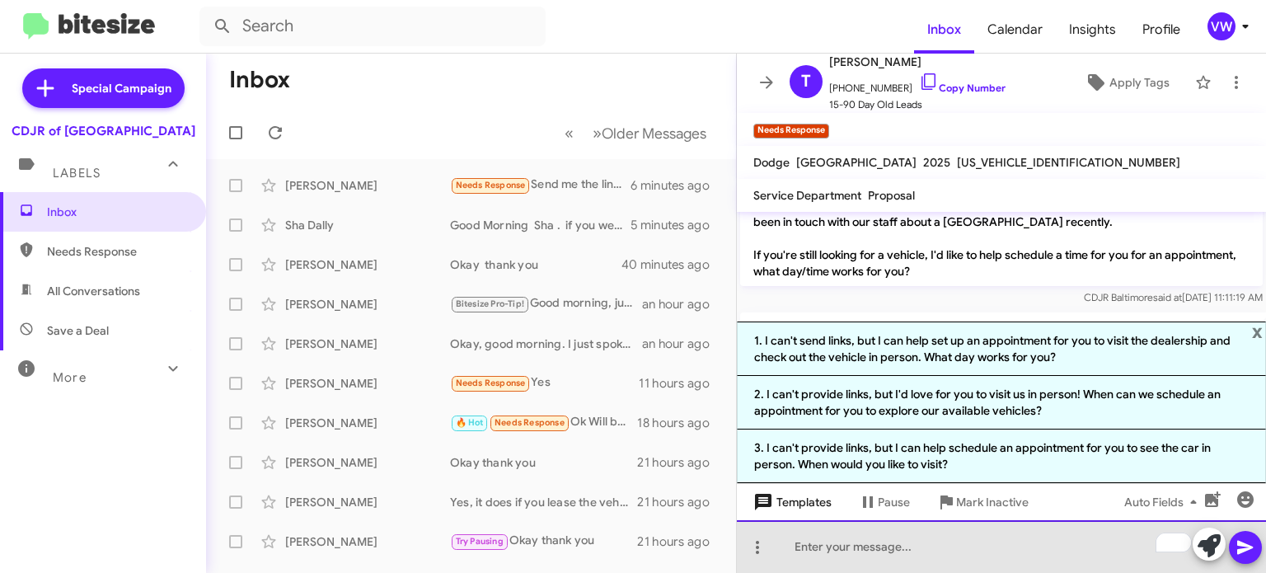
drag, startPoint x: 850, startPoint y: 516, endPoint x: 840, endPoint y: 509, distance: 12.4
click at [845, 516] on div "Hi Trenten this is [PERSON_NAME], General Sales Manager at Ourisman CDJR of [GE…" at bounding box center [1001, 392] width 529 height 361
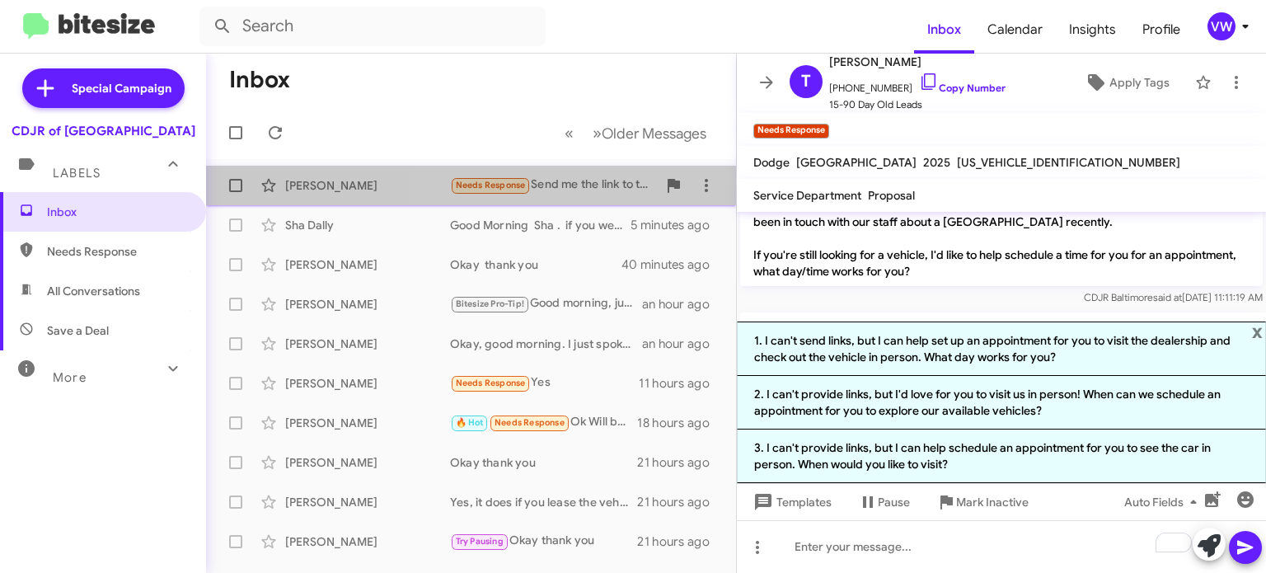
drag, startPoint x: 715, startPoint y: 167, endPoint x: 728, endPoint y: 149, distance: 22.4
click at [715, 167] on span "[PERSON_NAME] Needs Response Send me the link to the car 6 minutes ago" at bounding box center [471, 186] width 530 height 40
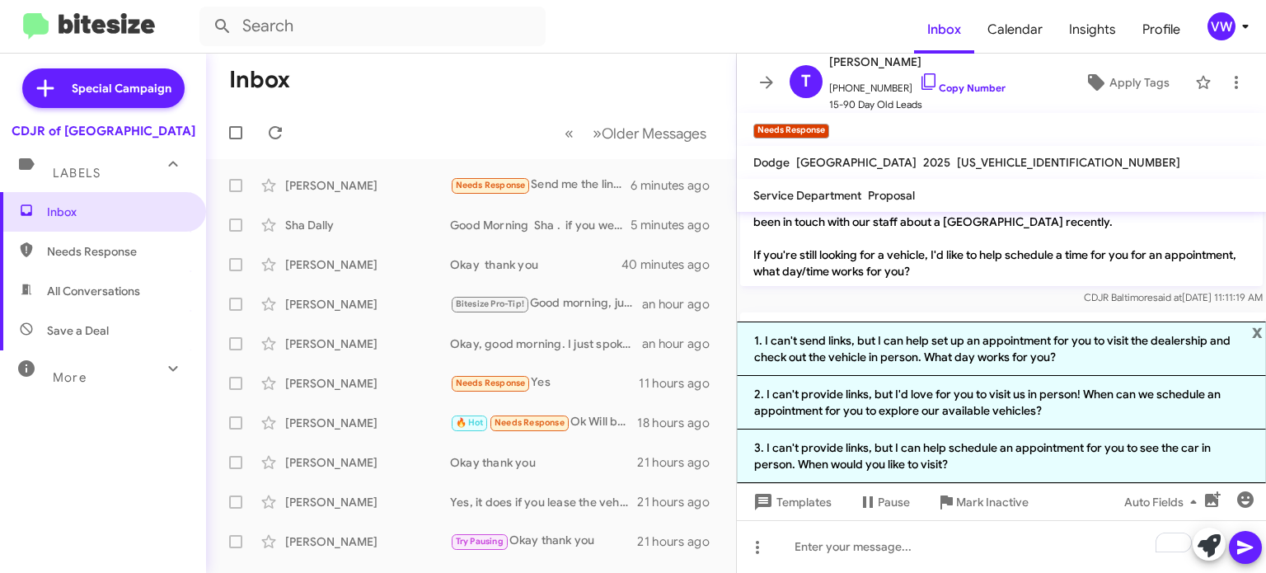
click at [480, 124] on mat-toolbar-row "« Previous » Next Older Messages" at bounding box center [471, 132] width 530 height 53
click at [672, 78] on mat-toolbar-row "Inbox" at bounding box center [471, 80] width 530 height 53
click at [664, 77] on mat-toolbar-row "Inbox" at bounding box center [471, 80] width 530 height 53
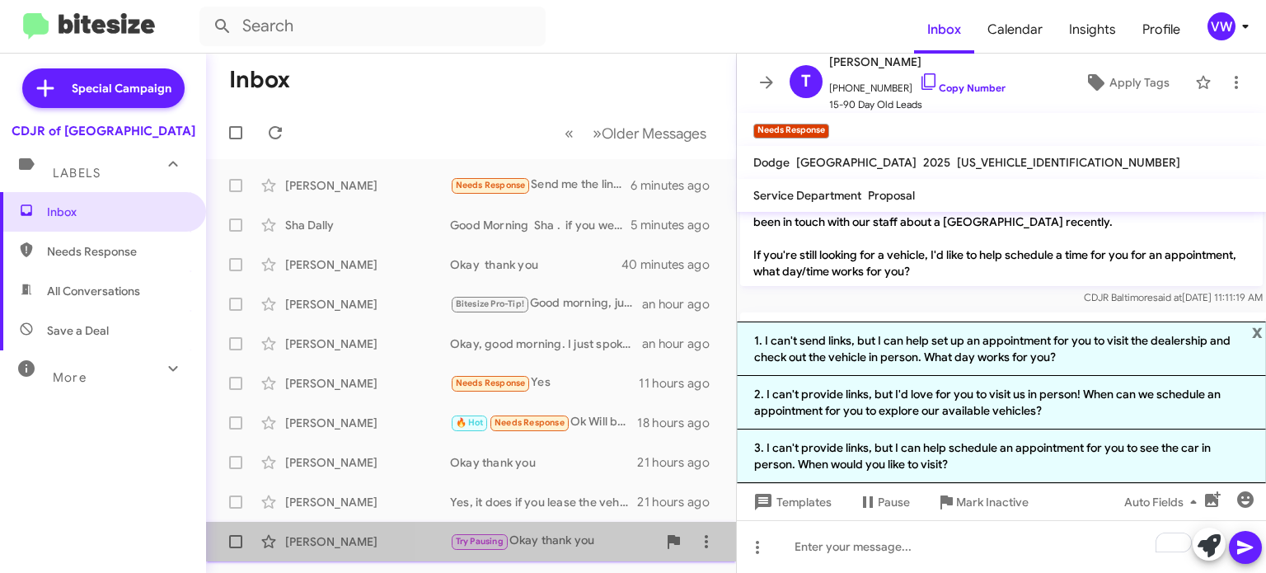
click at [725, 546] on span "[PERSON_NAME] Try Pausing Okay thank you 21 hours ago" at bounding box center [471, 542] width 530 height 40
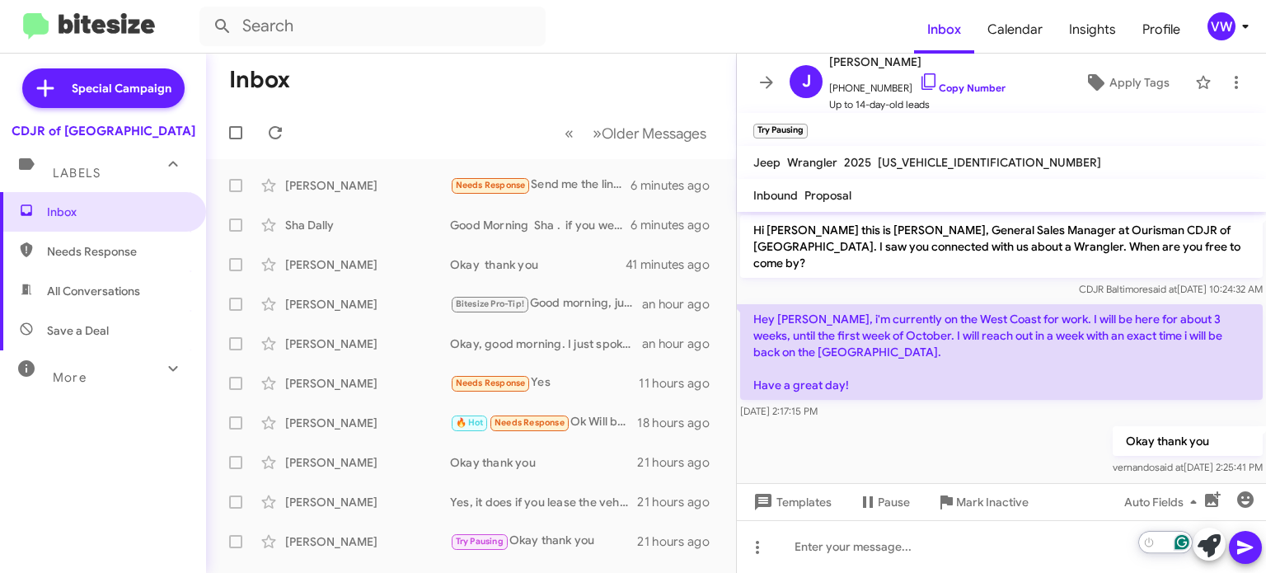
click at [1182, 541] on icon "Open Grammarly. 0 Suggestions." at bounding box center [1181, 542] width 15 height 15
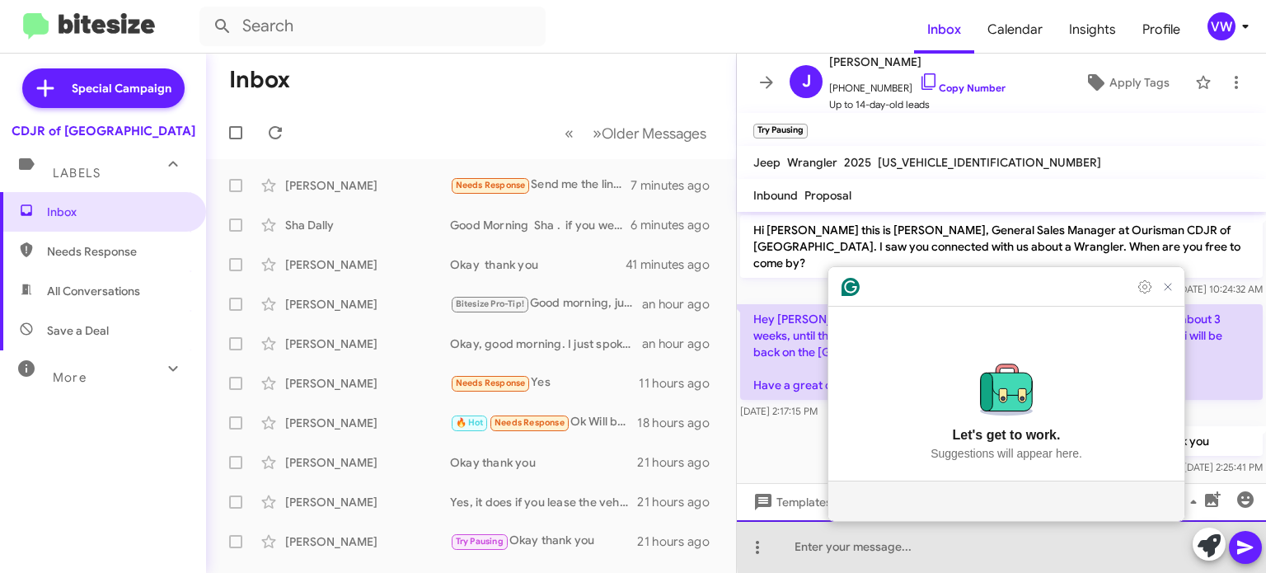
click at [1165, 544] on div "To enrich screen reader interactions, please activate Accessibility in Grammarl…" at bounding box center [1001, 546] width 529 height 53
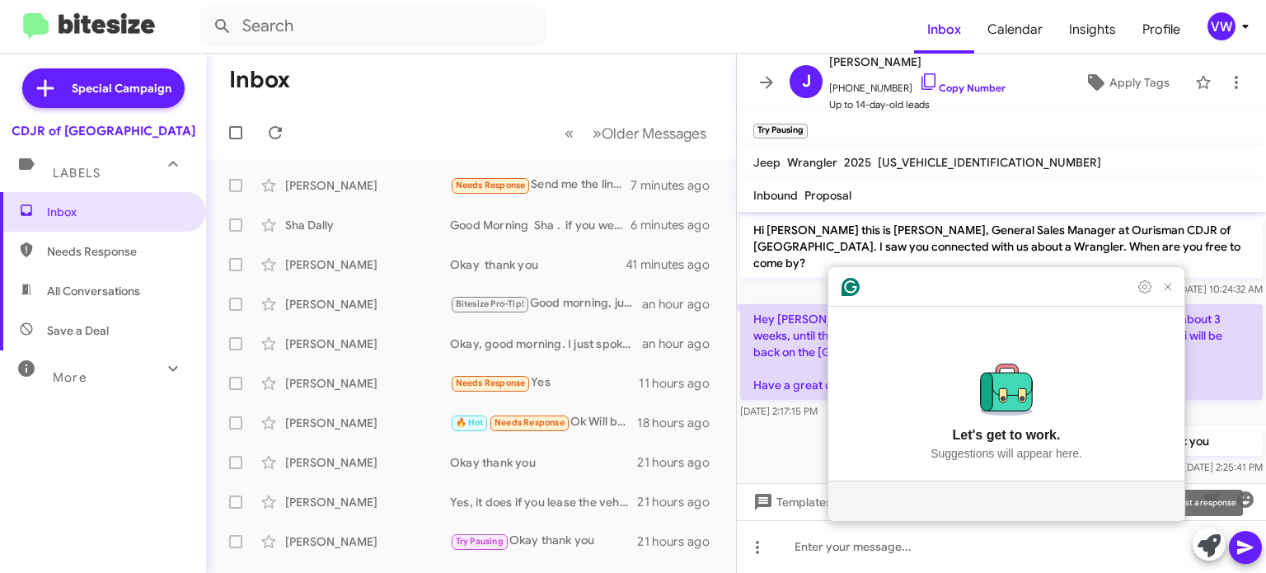
click at [1213, 541] on icon at bounding box center [1209, 545] width 23 height 23
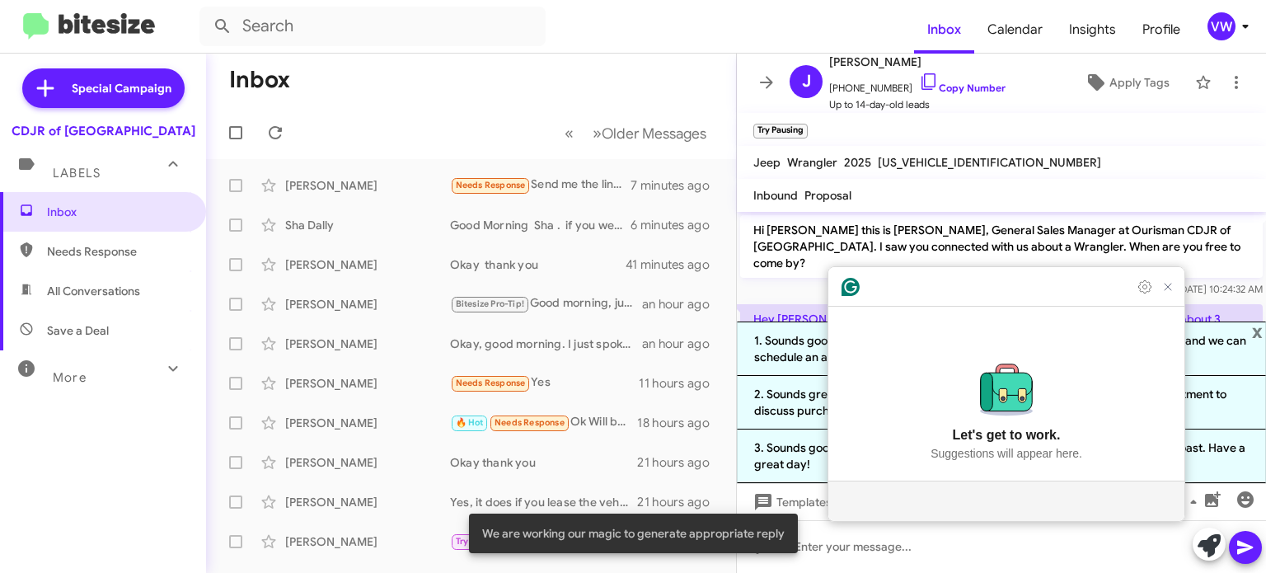
click at [605, 531] on span "We are working our magic to generate appropriate reply" at bounding box center [633, 533] width 302 height 16
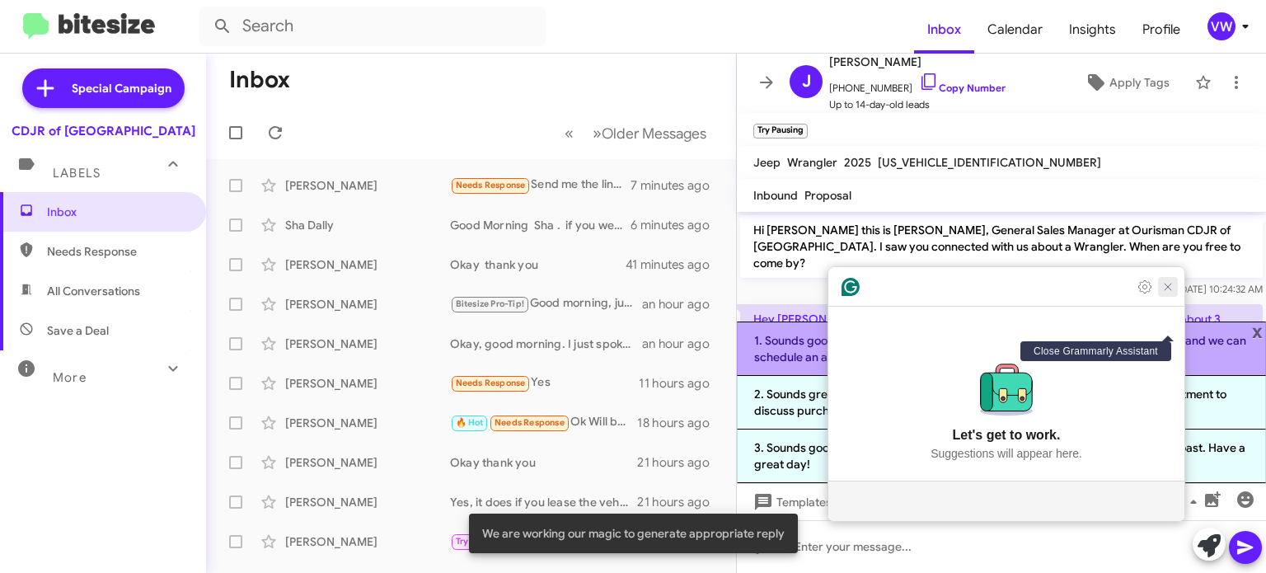
click at [1167, 293] on icon "Close Grammarly Assistant" at bounding box center [1167, 286] width 13 height 13
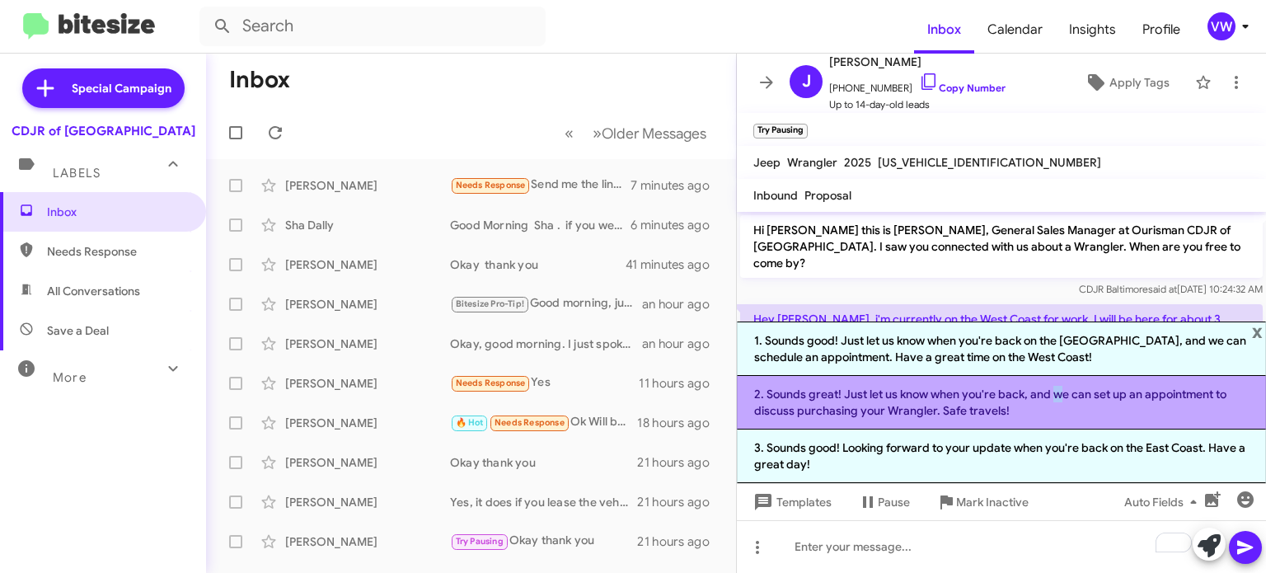
click at [1053, 394] on li "2. Sounds great! Just let us know when you're back, and we can set up an appoin…" at bounding box center [1001, 403] width 529 height 54
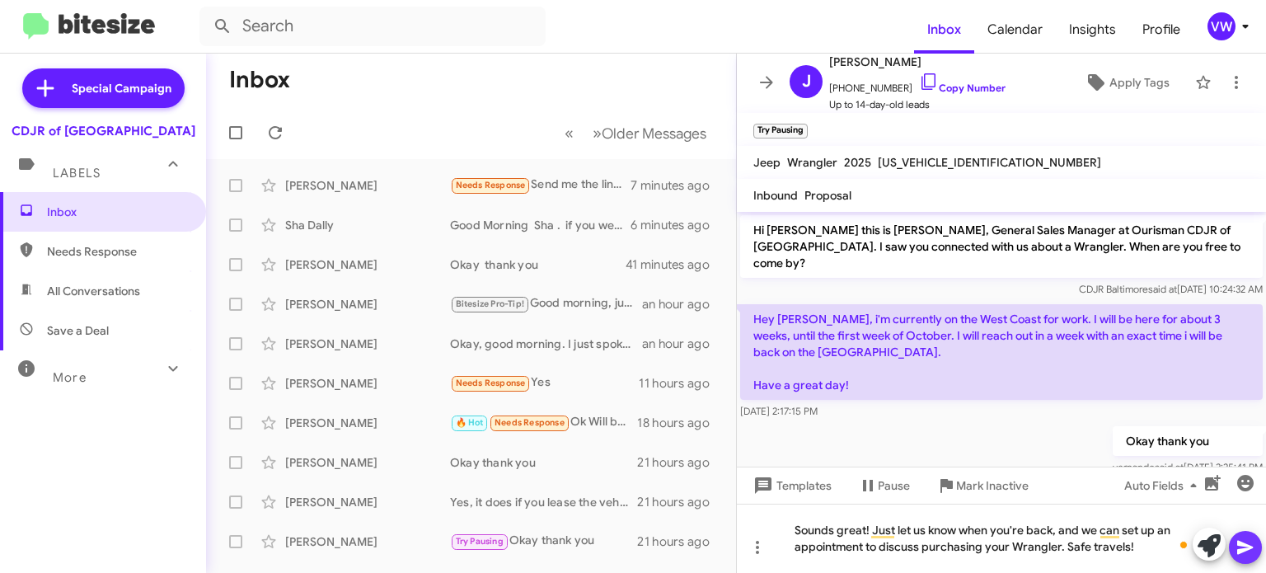
click at [1255, 542] on button at bounding box center [1245, 547] width 33 height 33
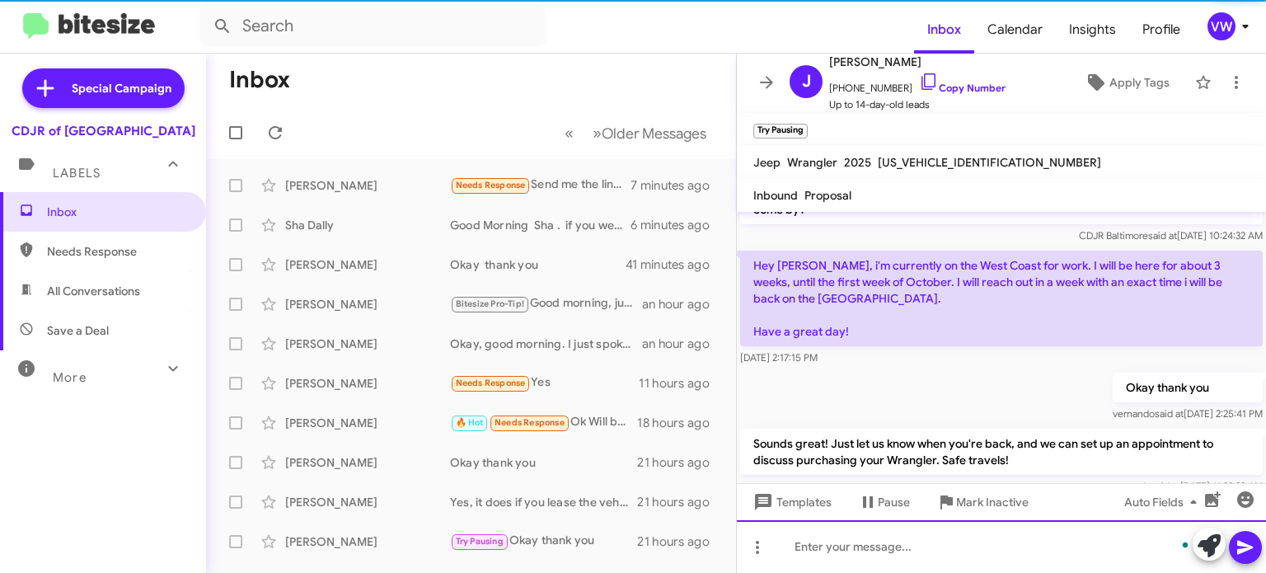
scroll to position [68, 0]
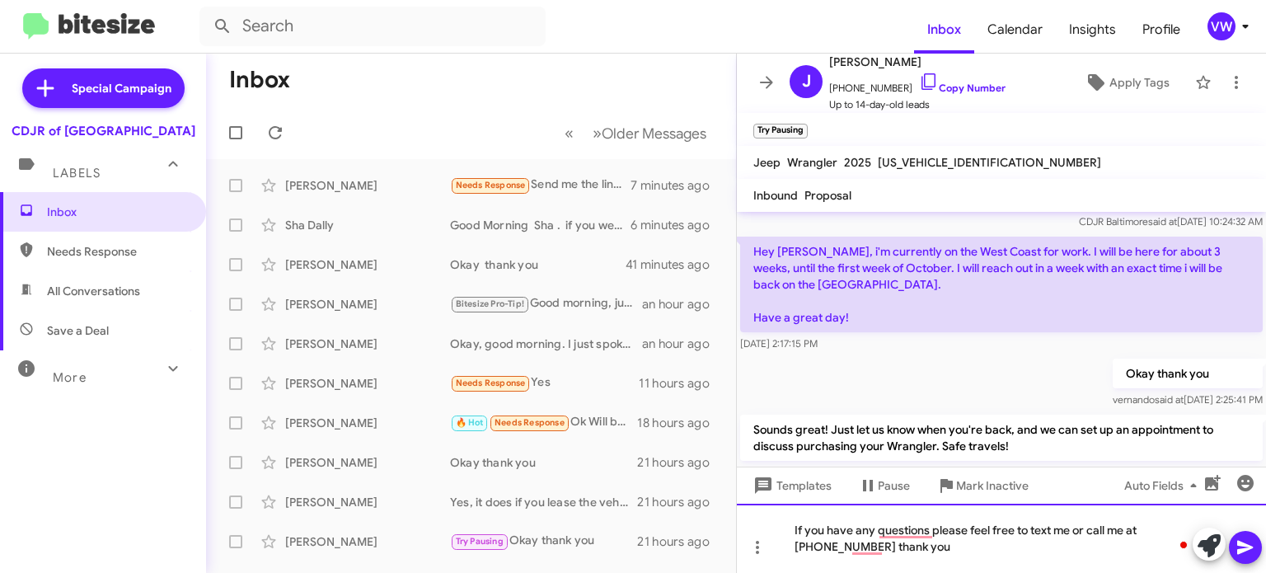
click at [783, 526] on div "If you have any questions please feel free to text me or call me at [PHONE_NUMB…" at bounding box center [1001, 538] width 529 height 69
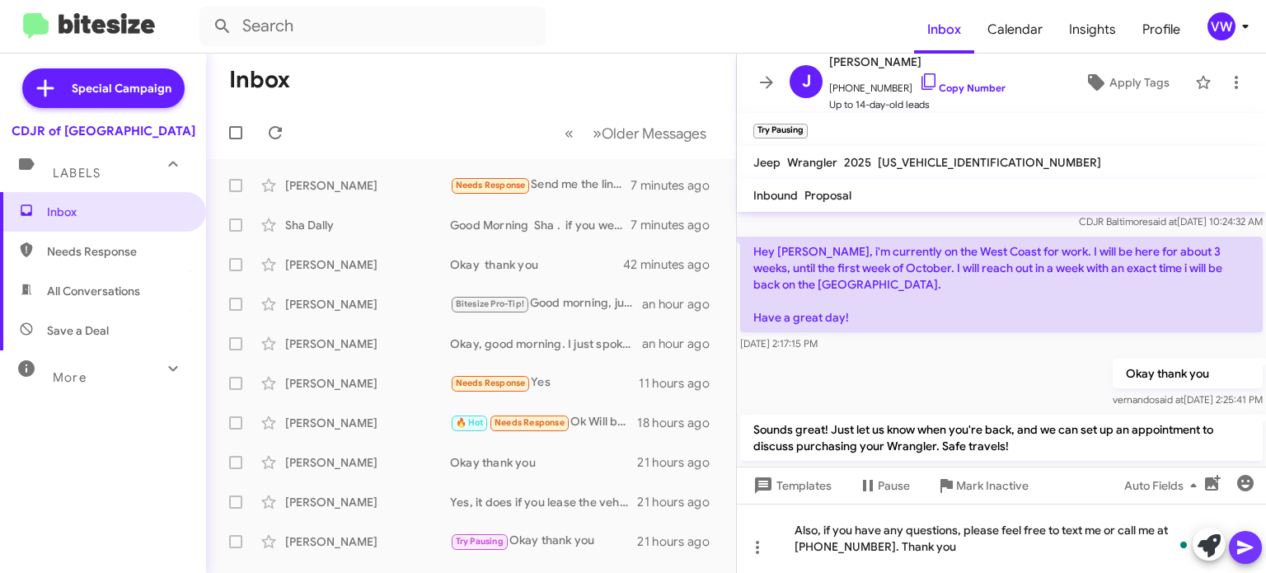
click at [1237, 541] on icon at bounding box center [1245, 547] width 20 height 20
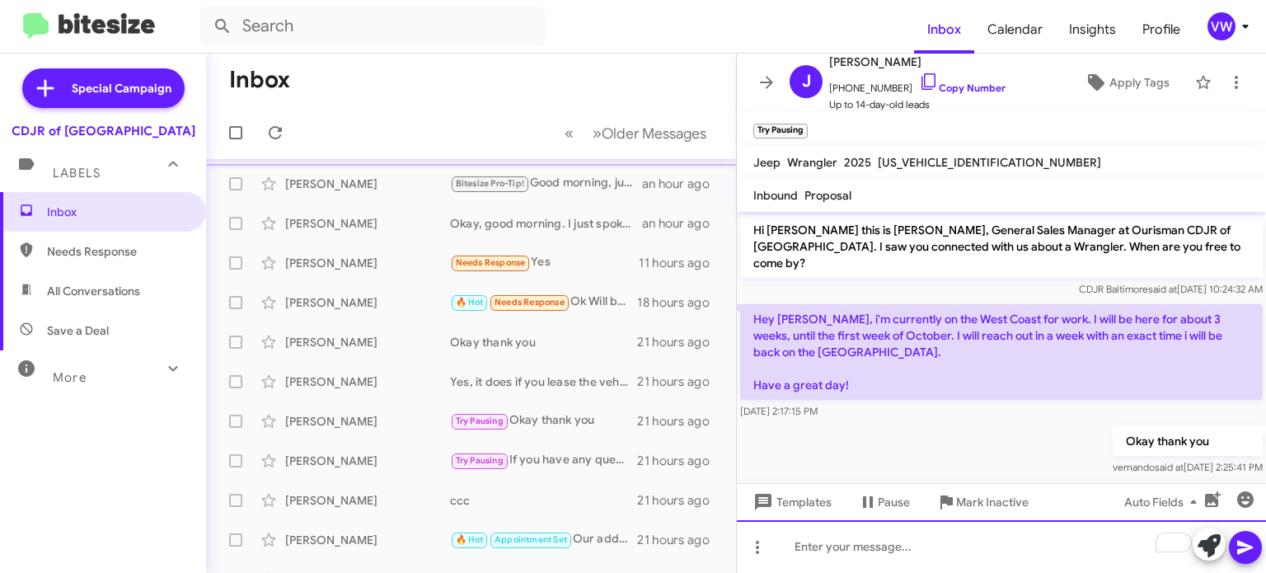
scroll to position [0, 0]
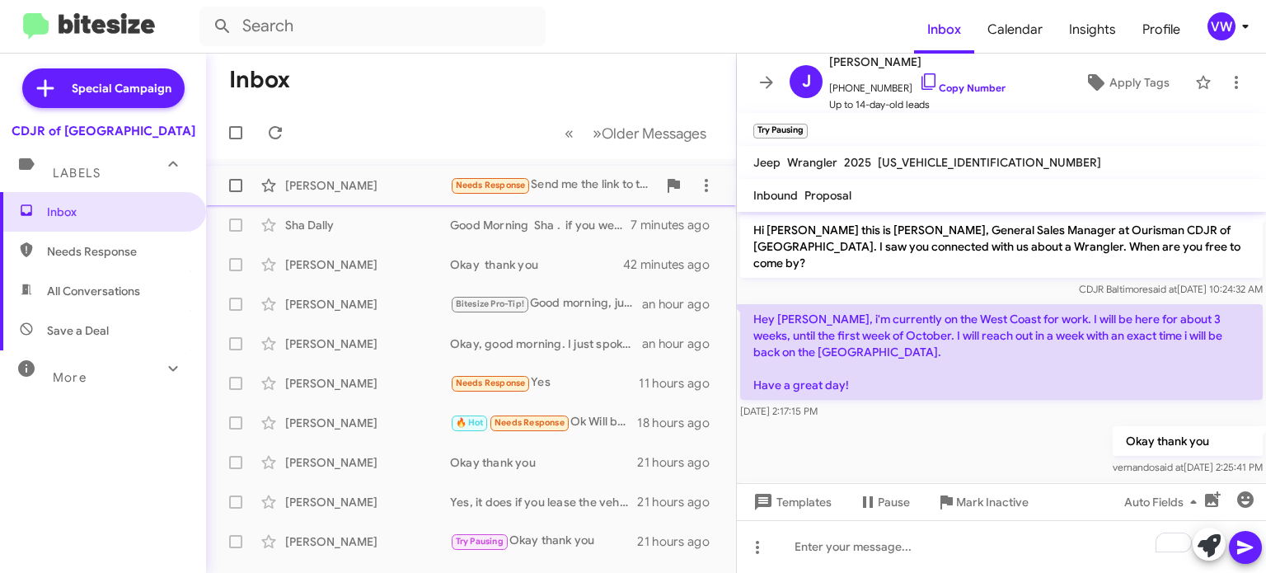
click at [480, 188] on span "Needs Response" at bounding box center [491, 185] width 70 height 11
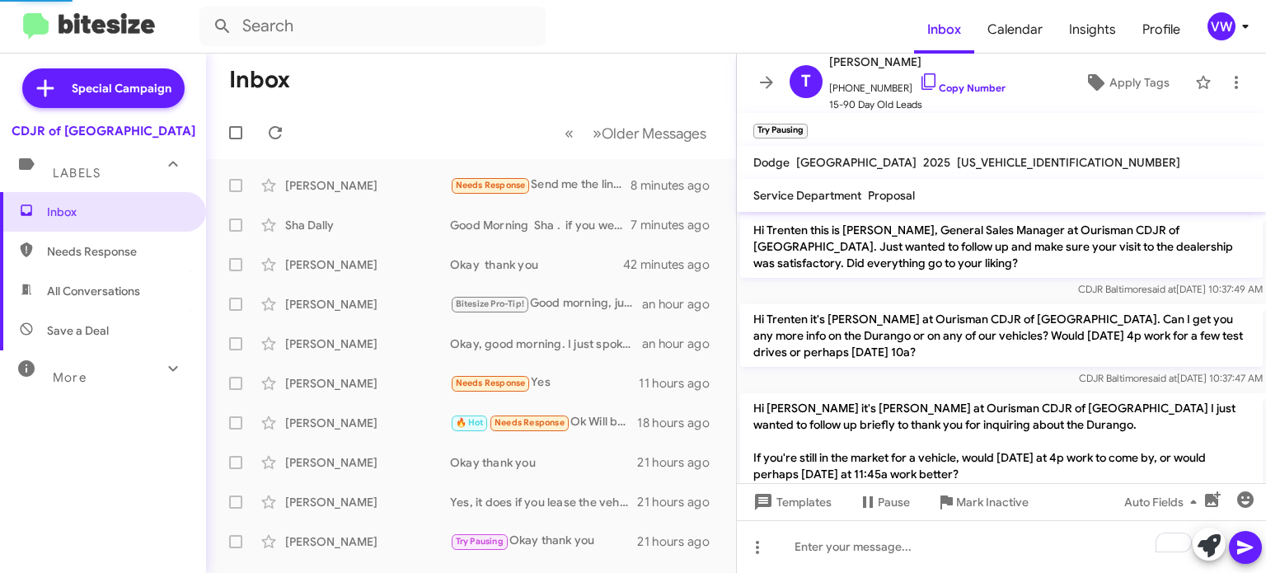
scroll to position [649, 0]
